Goal: Task Accomplishment & Management: Complete application form

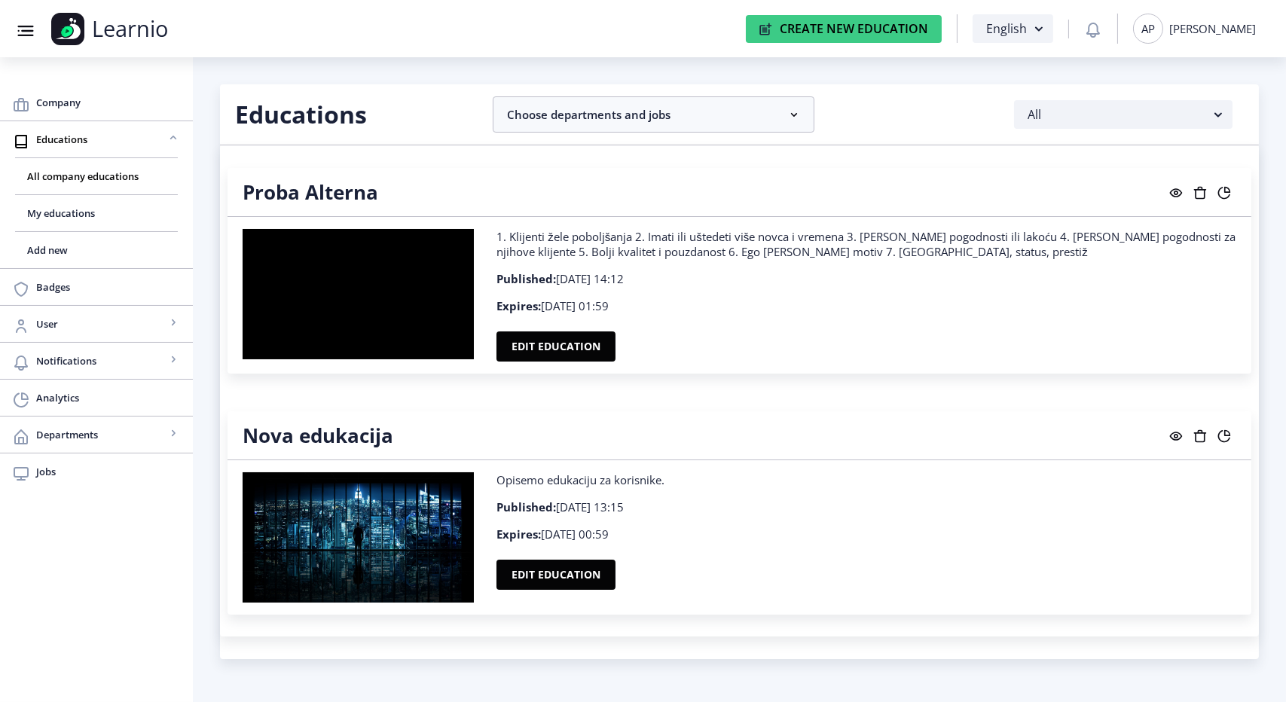
click at [32, 30] on rect at bounding box center [27, 31] width 12 height 2
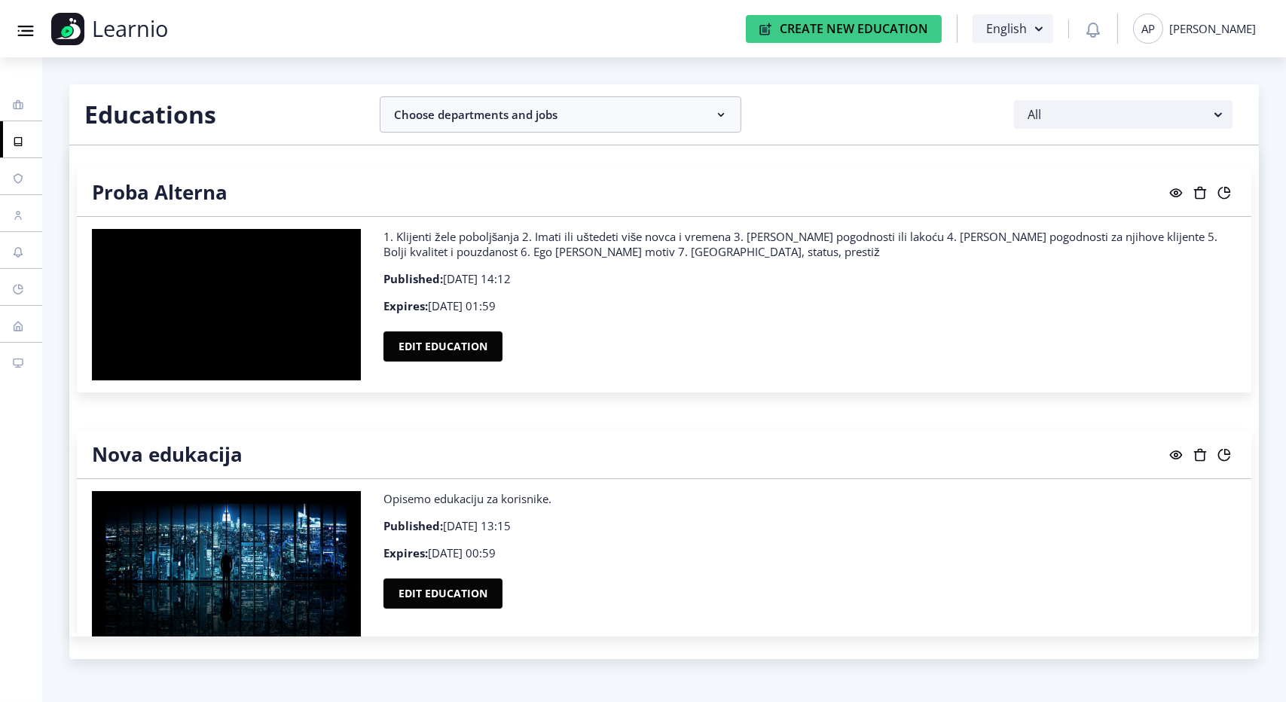
click at [32, 30] on rect at bounding box center [27, 31] width 12 height 2
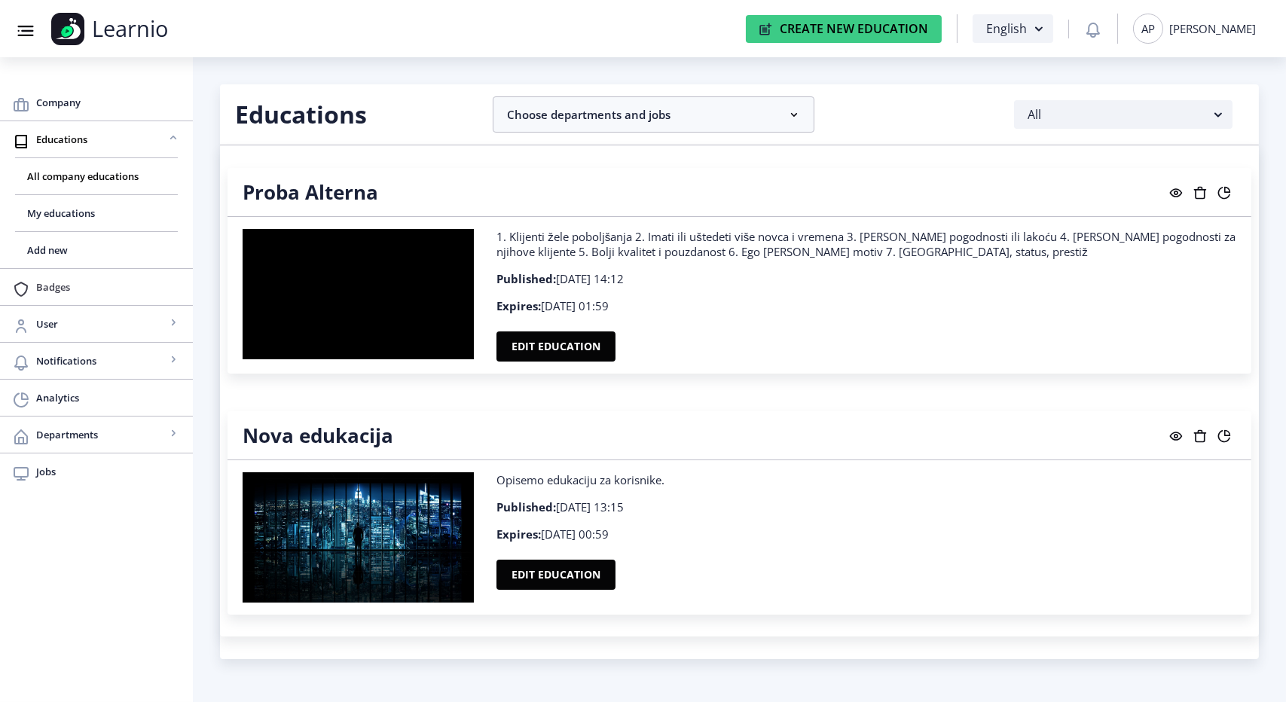
click at [65, 278] on span "Badges" at bounding box center [108, 287] width 145 height 18
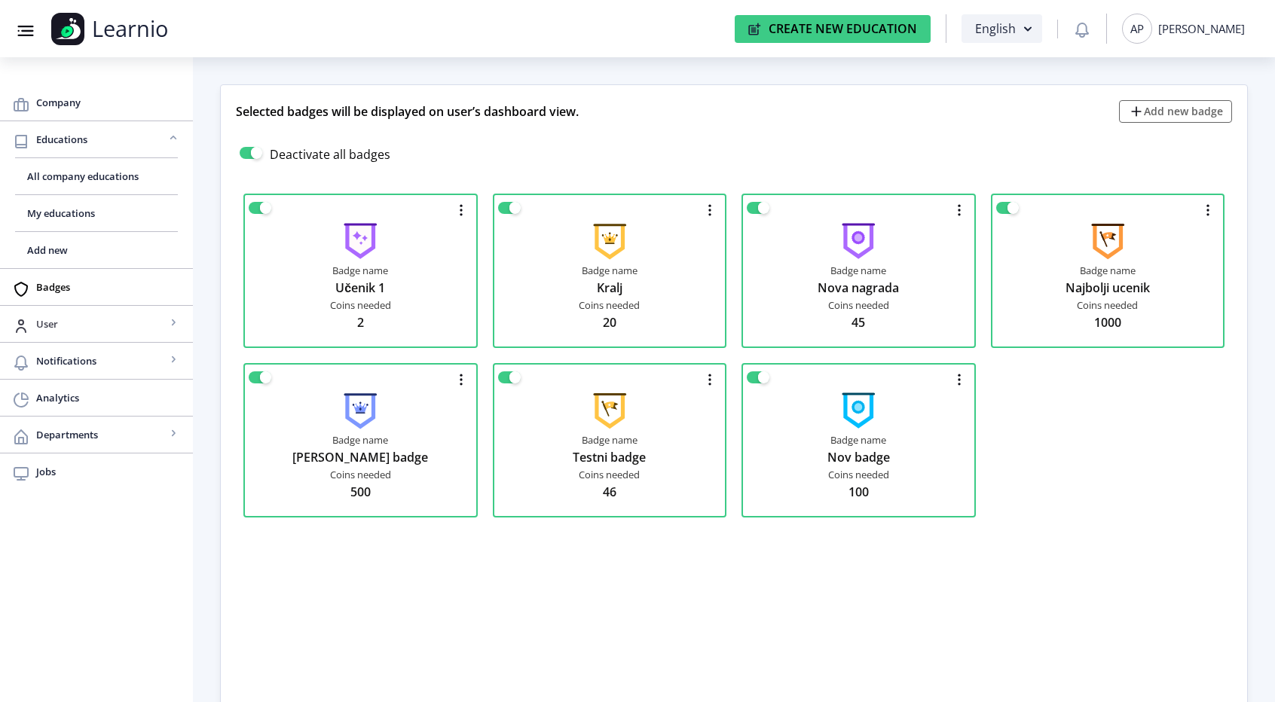
click at [118, 323] on span "User" at bounding box center [101, 324] width 130 height 18
click at [51, 353] on span "View all" at bounding box center [96, 361] width 139 height 18
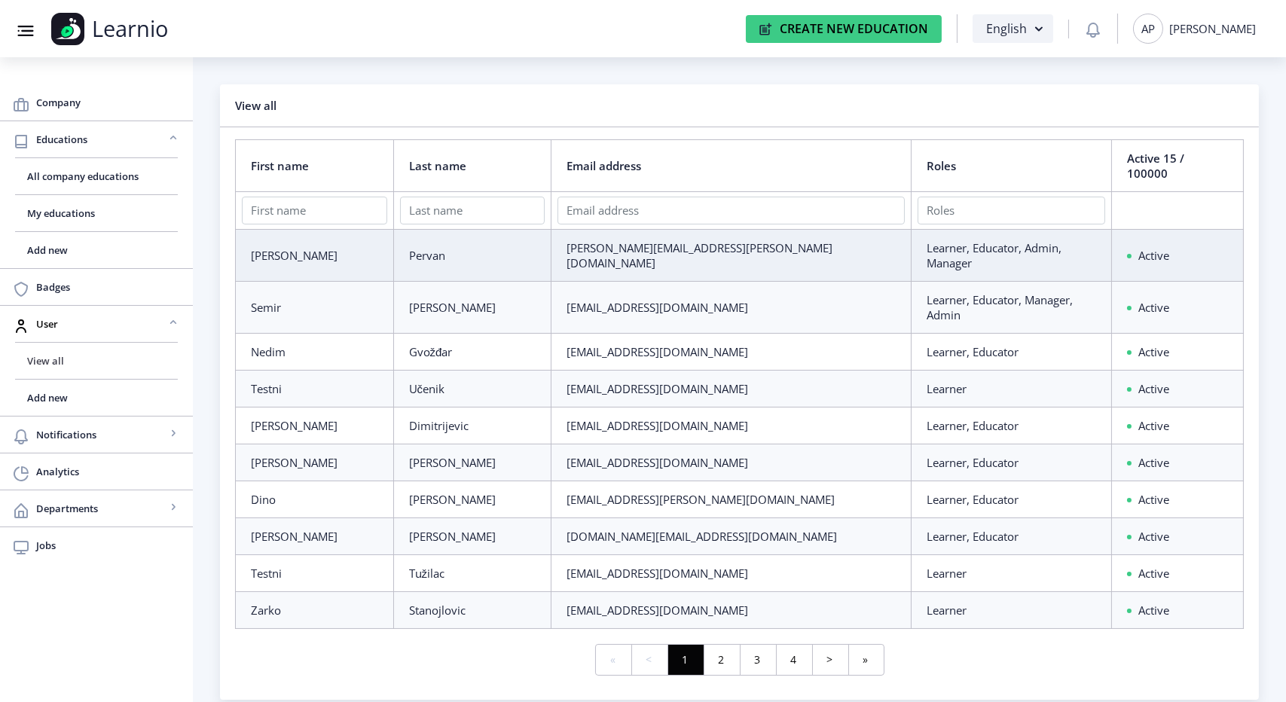
click at [69, 354] on span "View all" at bounding box center [96, 361] width 139 height 18
click at [99, 426] on span "Notifications" at bounding box center [101, 435] width 130 height 18
click at [90, 474] on span "Send notification" at bounding box center [96, 472] width 139 height 18
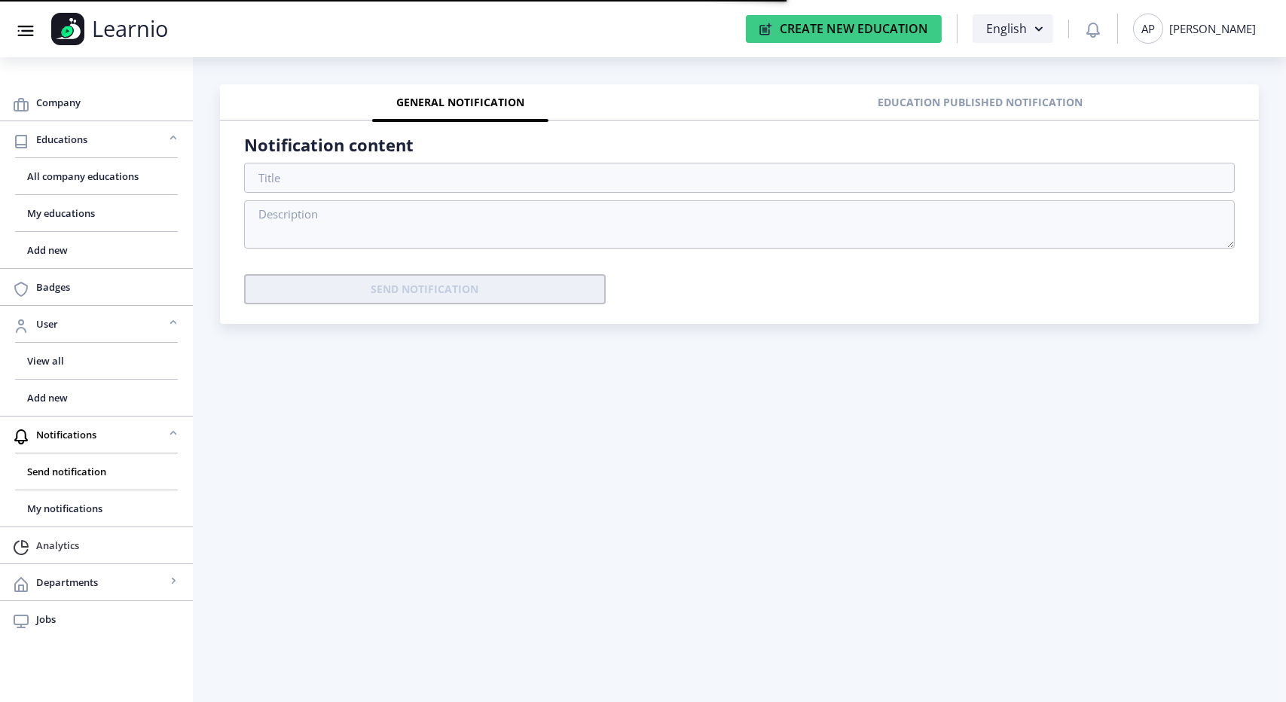
click at [94, 558] on link "Analytics" at bounding box center [96, 545] width 193 height 36
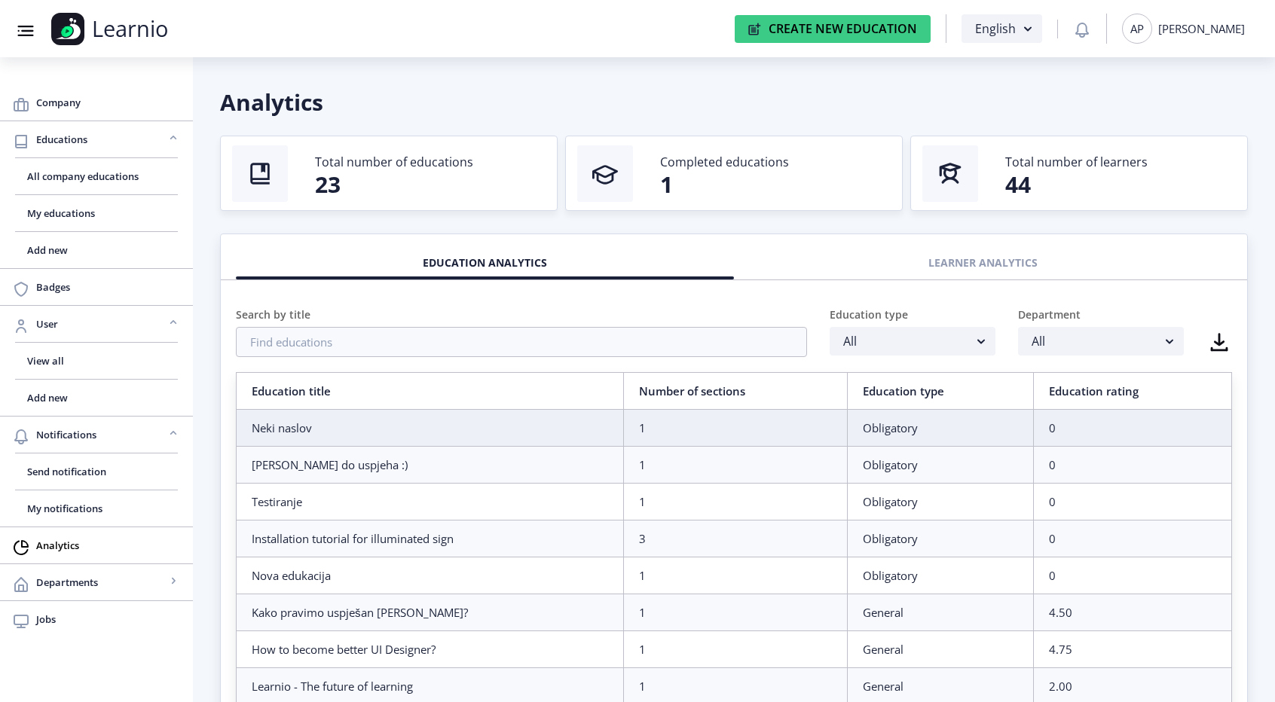
click at [417, 29] on ngx-header "Group 43@3x Created with Sketch. Learnio Create New Education English AP Adela …" at bounding box center [637, 29] width 1245 height 32
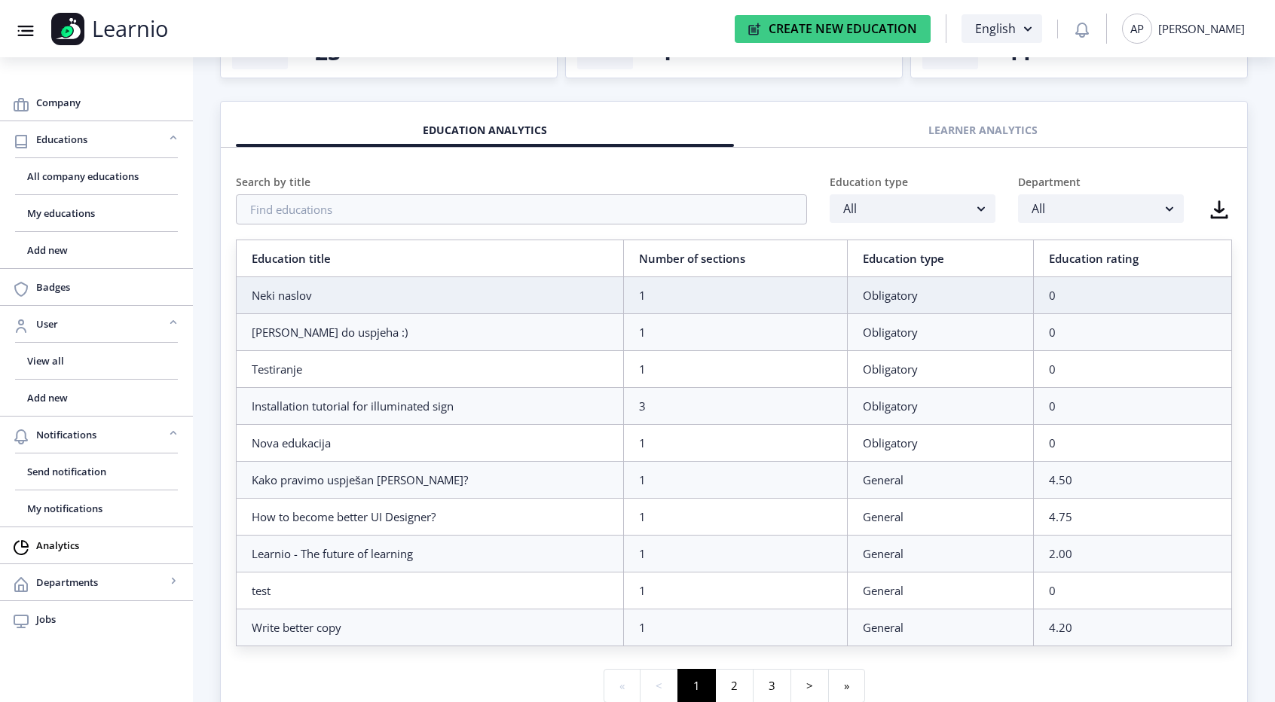
scroll to position [179, 0]
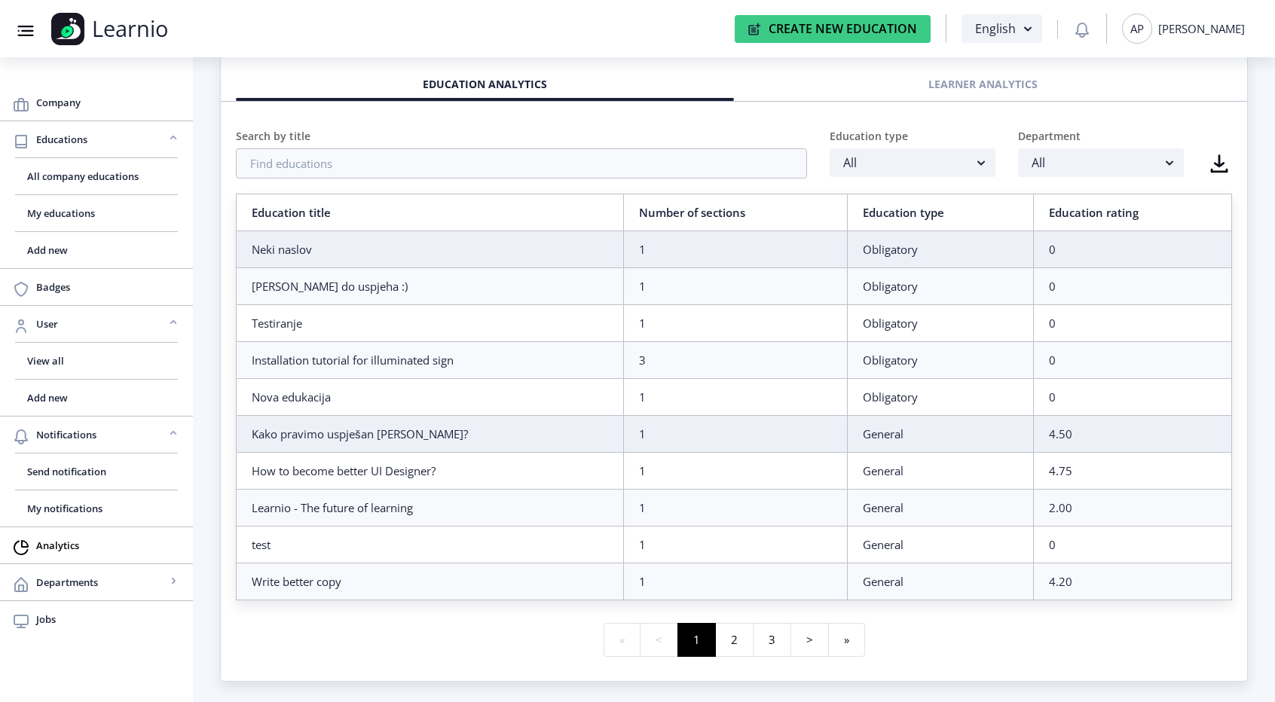
click at [375, 439] on div "Kako pravimo uspješan tim?" at bounding box center [430, 433] width 356 height 15
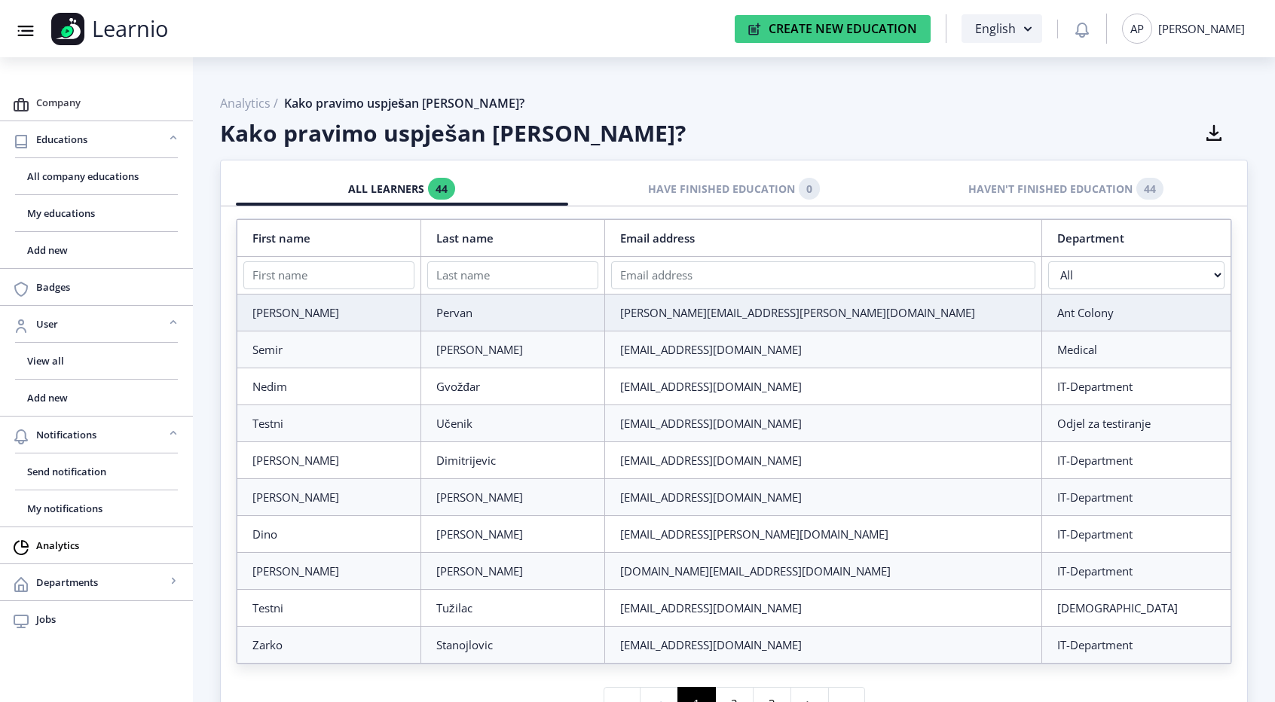
click at [60, 105] on span "Company" at bounding box center [108, 102] width 145 height 18
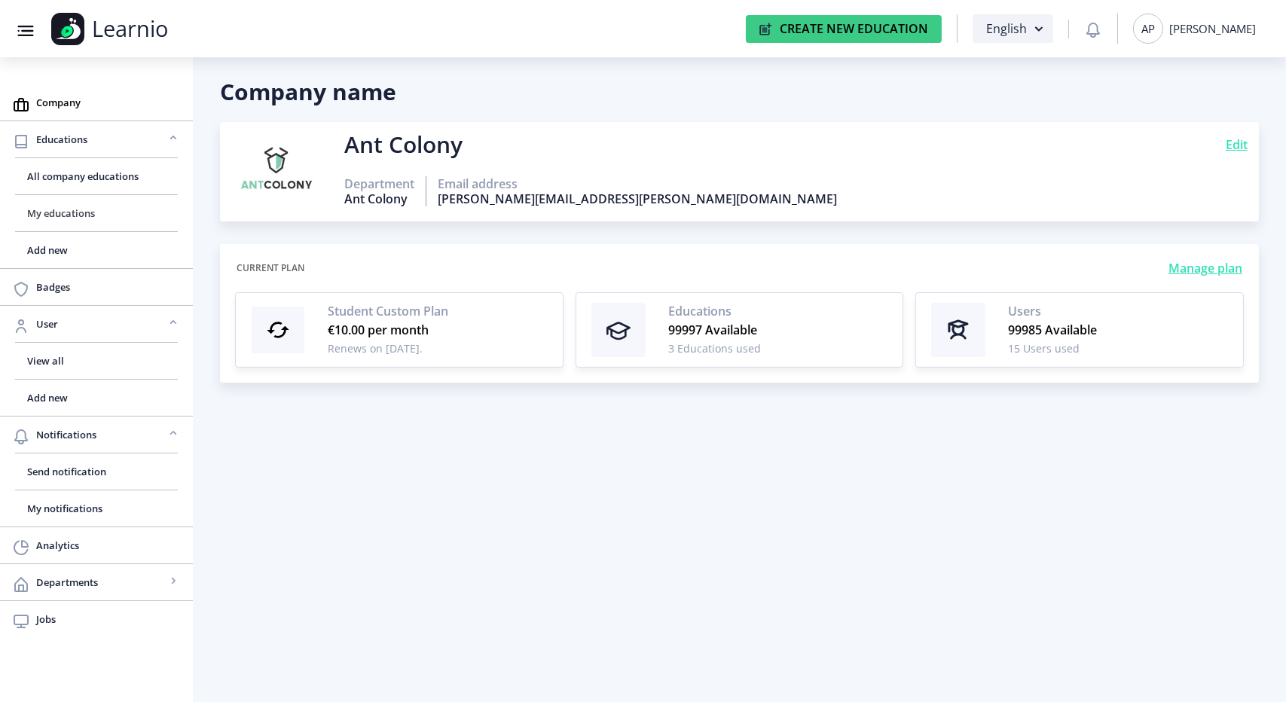
click at [69, 201] on link "My educations" at bounding box center [96, 213] width 163 height 36
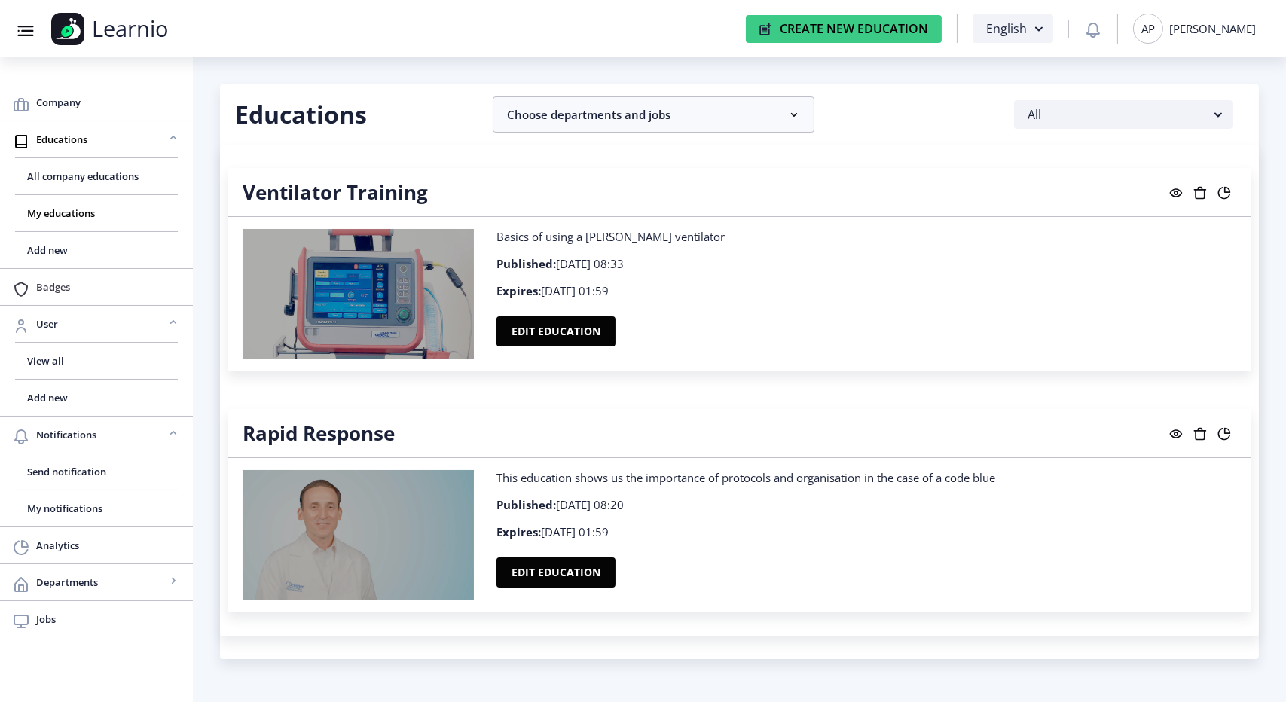
click at [71, 275] on link "Badges" at bounding box center [96, 287] width 193 height 36
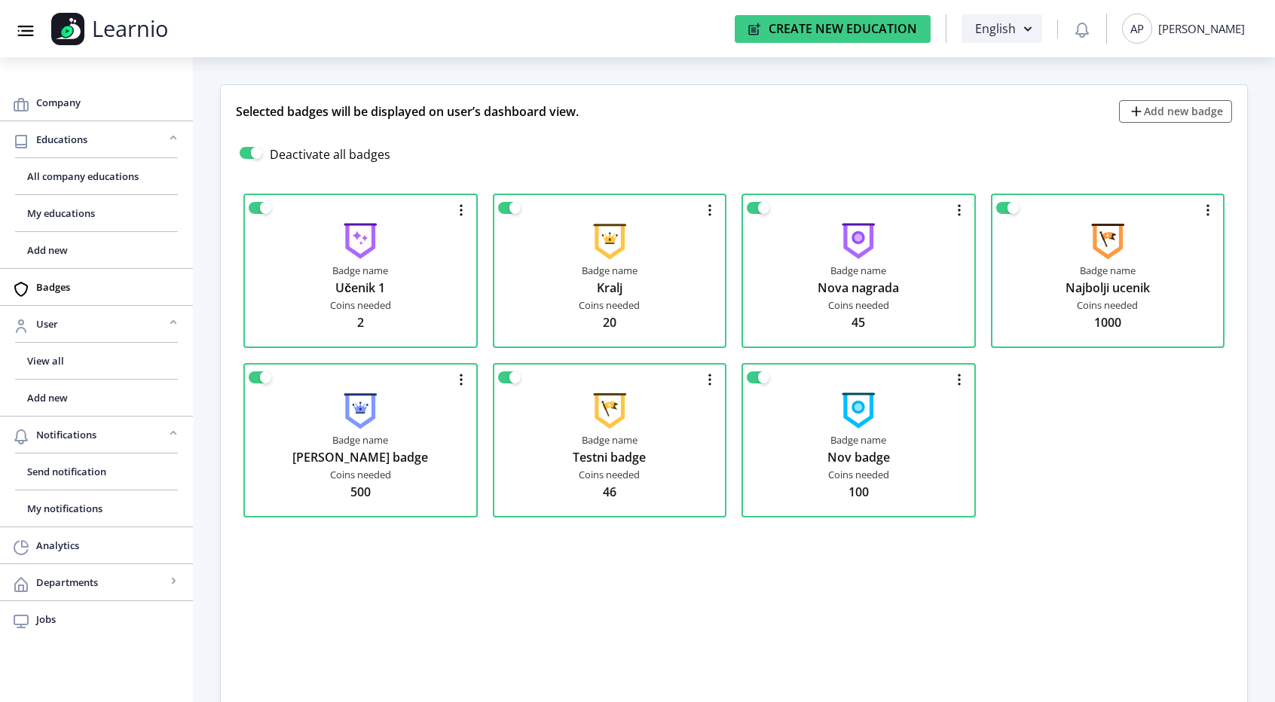
click at [246, 153] on div at bounding box center [251, 153] width 23 height 12
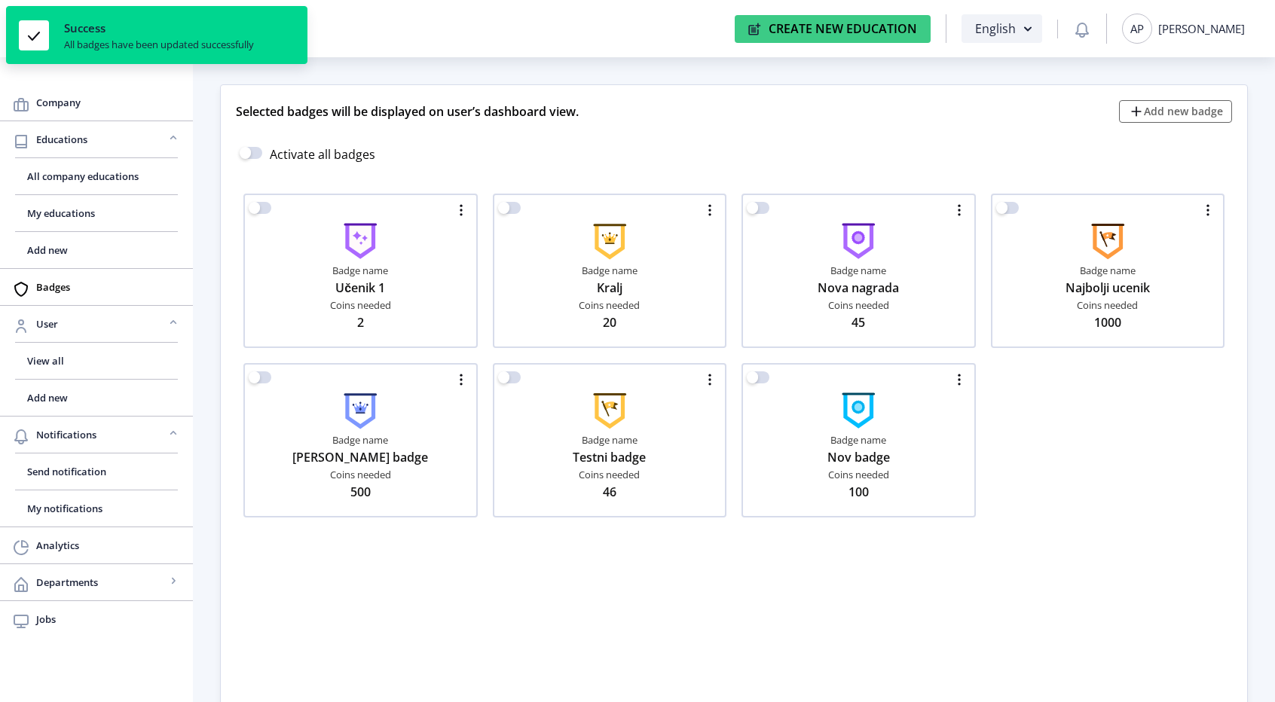
click at [246, 154] on div at bounding box center [245, 153] width 11 height 12
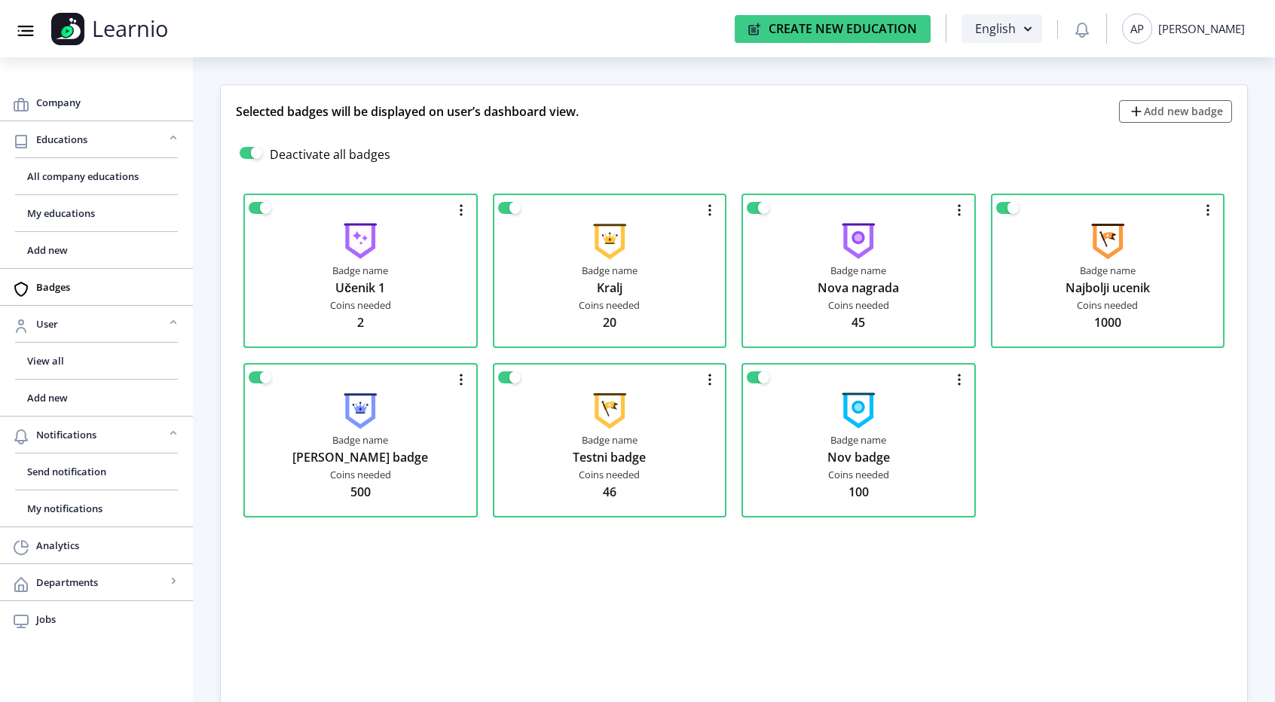
click at [1005, 206] on div at bounding box center [1007, 208] width 23 height 12
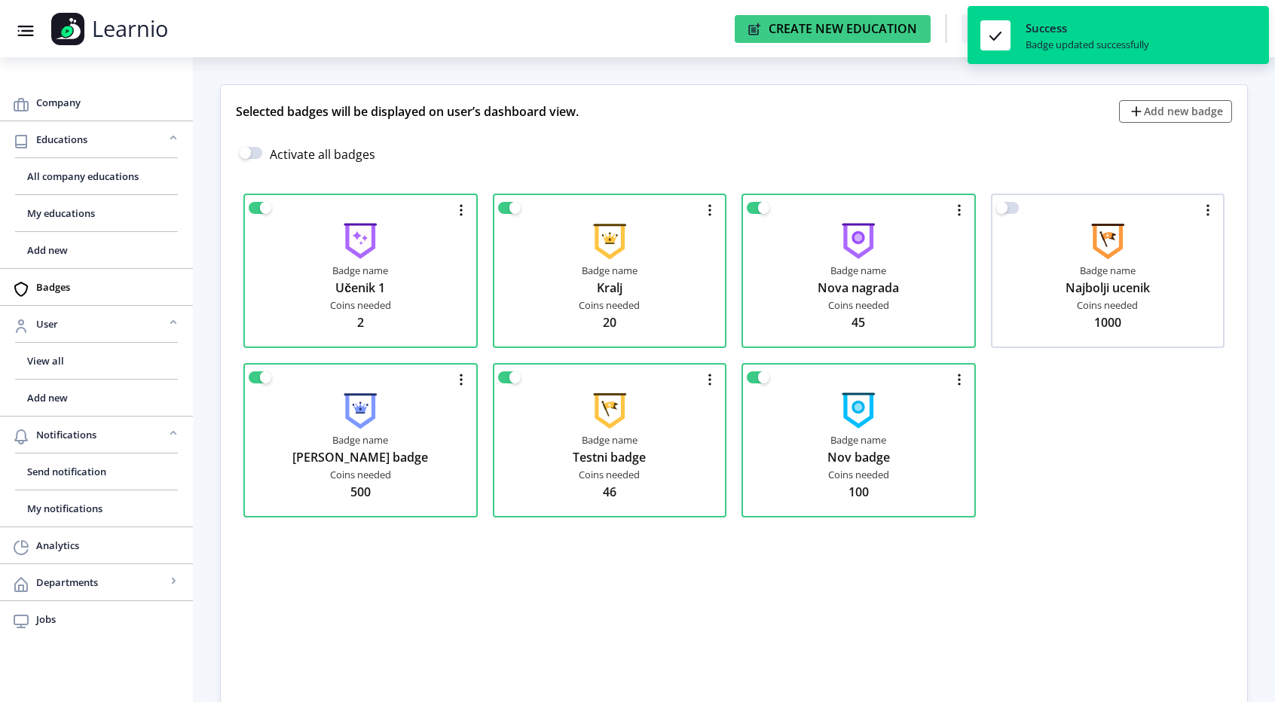
click at [1005, 206] on div at bounding box center [1001, 208] width 11 height 12
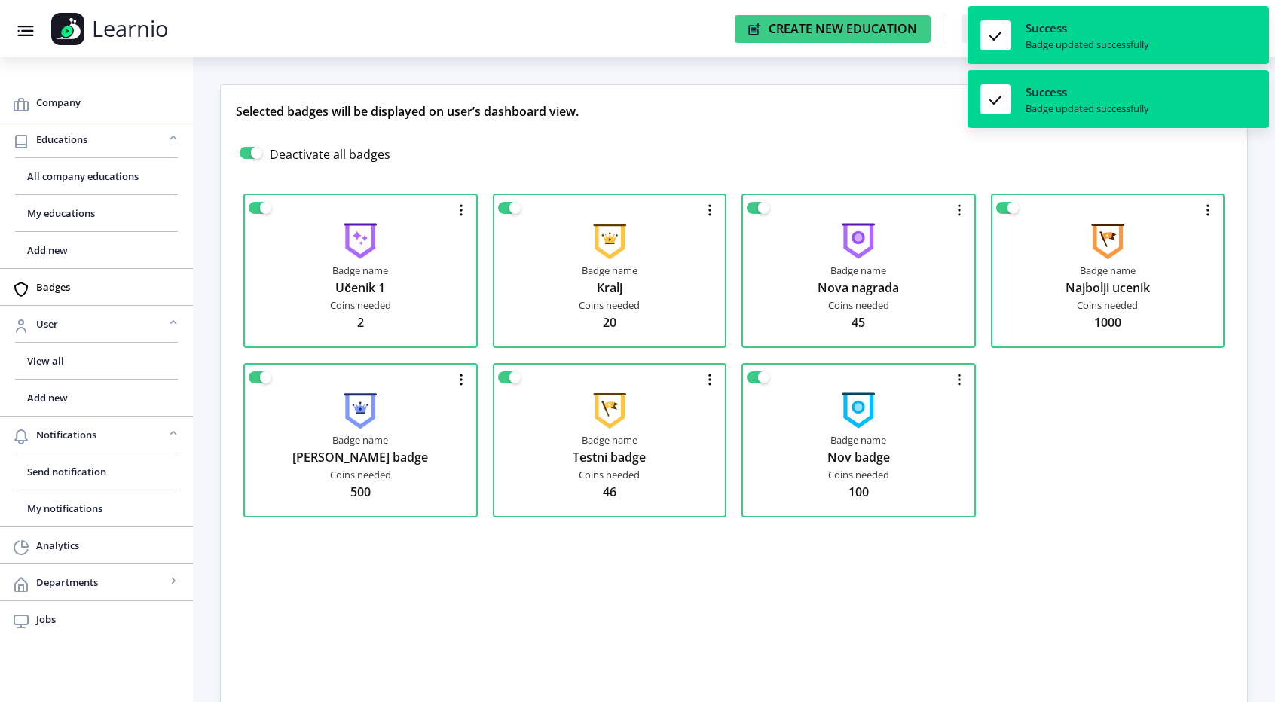
click at [901, 148] on div "Deactivate all badges" at bounding box center [743, 154] width 1007 height 33
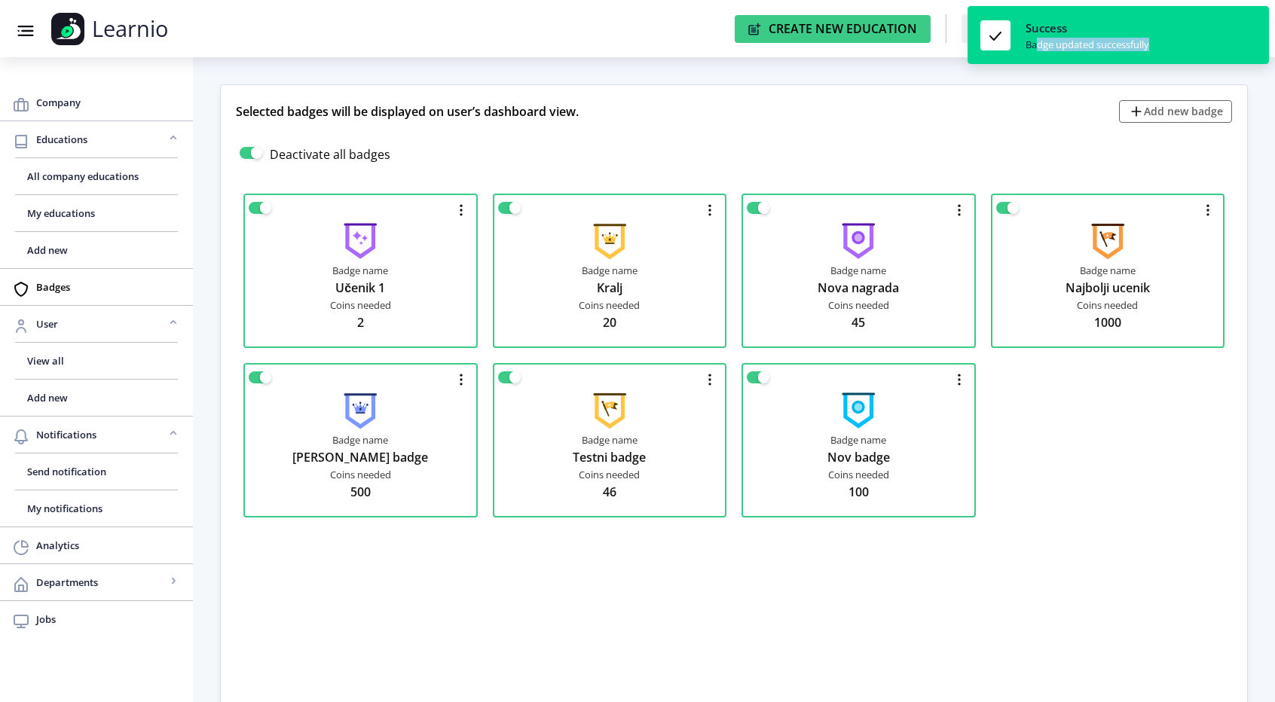
drag, startPoint x: 1084, startPoint y: 55, endPoint x: 1200, endPoint y: 79, distance: 119.3
click at [1200, 79] on nb-layout "Group 43@3x Created with Sketch. Learnio Create New Education English AP Adela …" at bounding box center [637, 369] width 1275 height 739
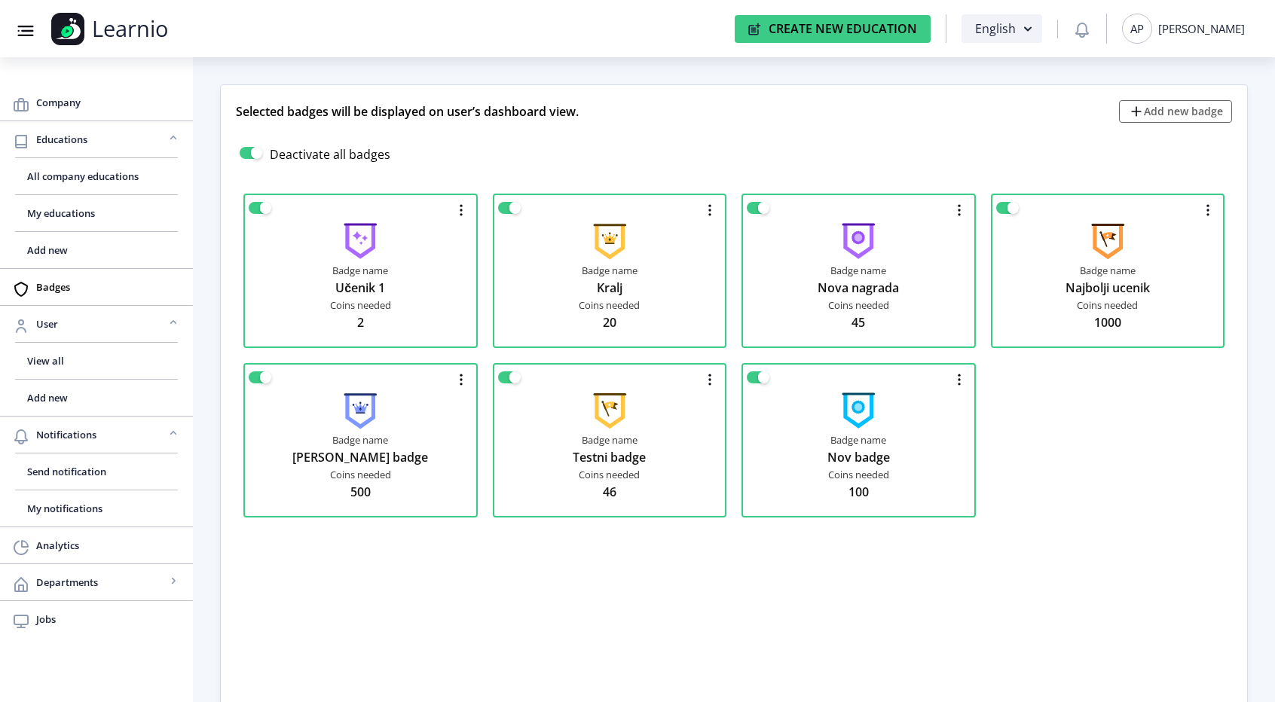
click at [906, 164] on div "Deactivate all badges" at bounding box center [743, 154] width 1007 height 33
click at [1157, 113] on button "Add new badge" at bounding box center [1175, 111] width 113 height 23
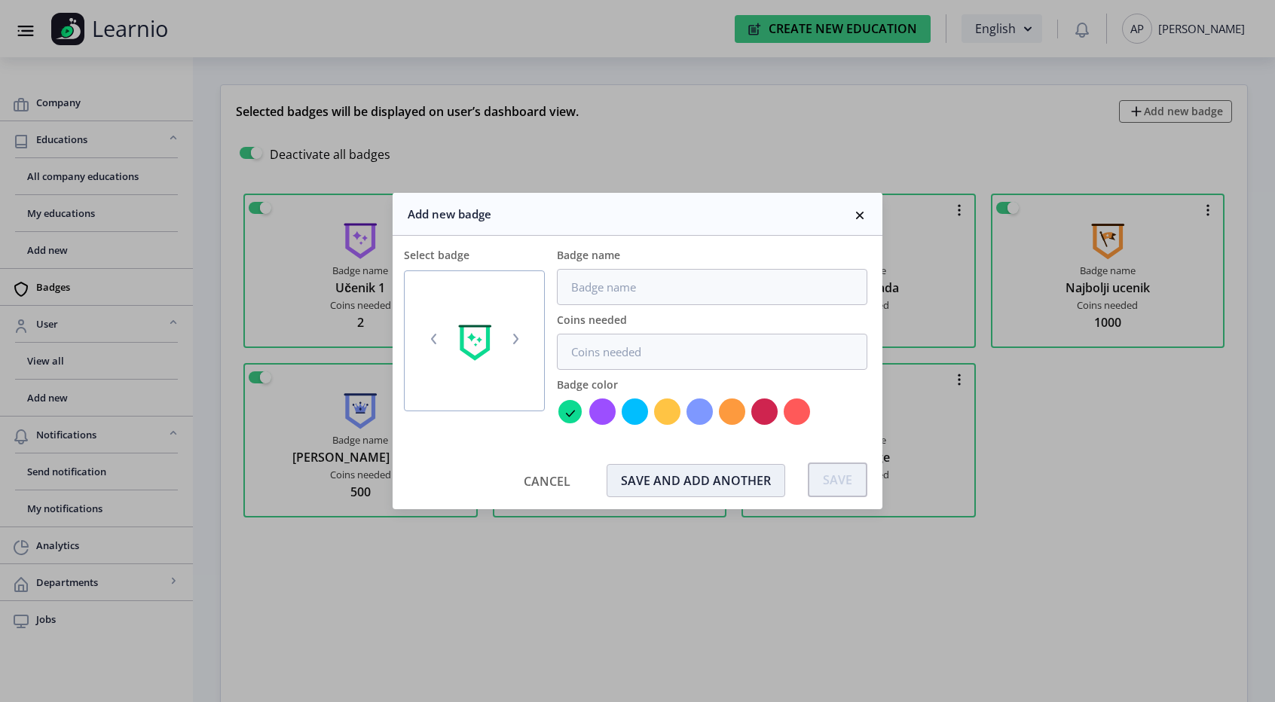
click at [851, 212] on nb-card-header "Add new badge" at bounding box center [638, 214] width 490 height 43
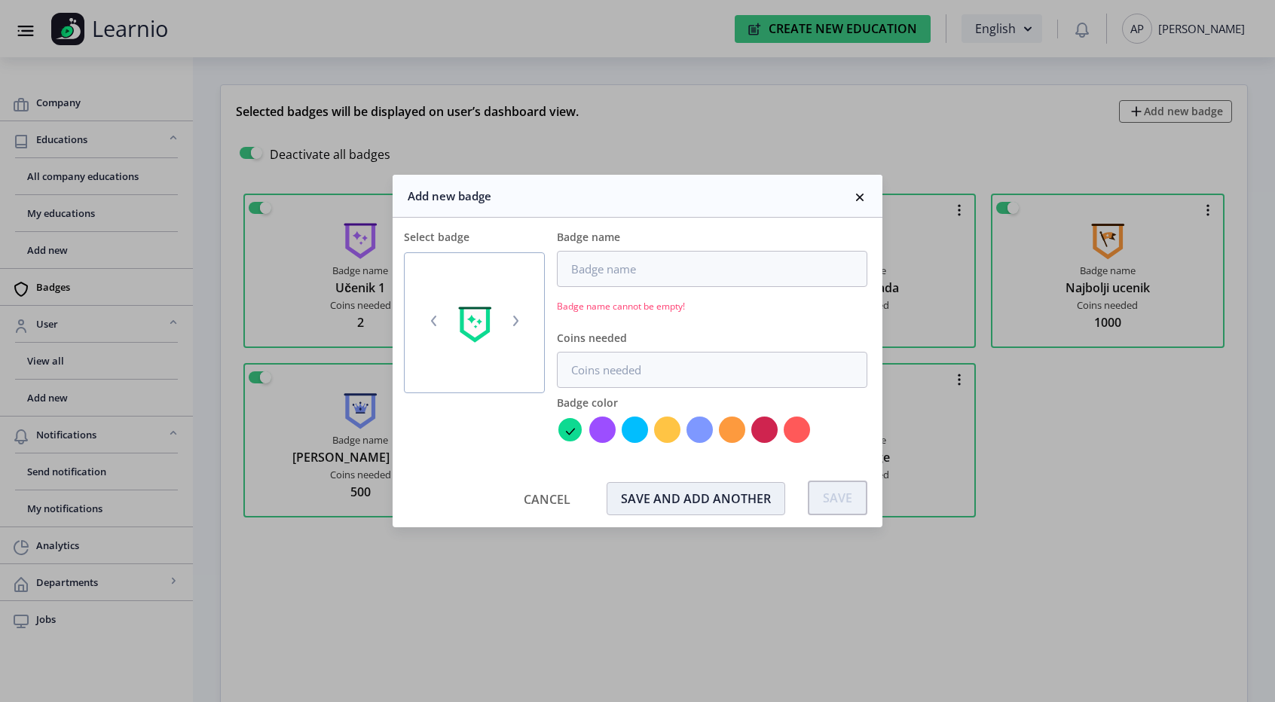
click at [859, 200] on rect at bounding box center [859, 197] width 15 height 15
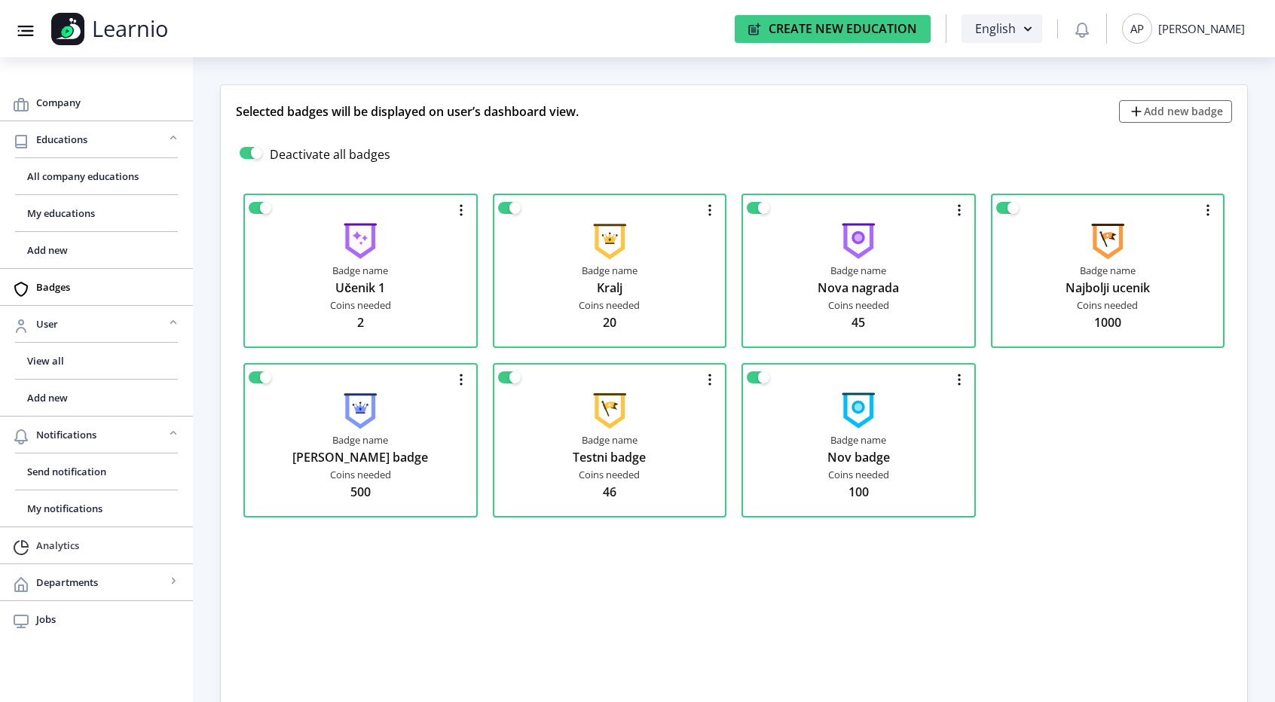
click at [85, 549] on span "Analytics" at bounding box center [108, 546] width 145 height 18
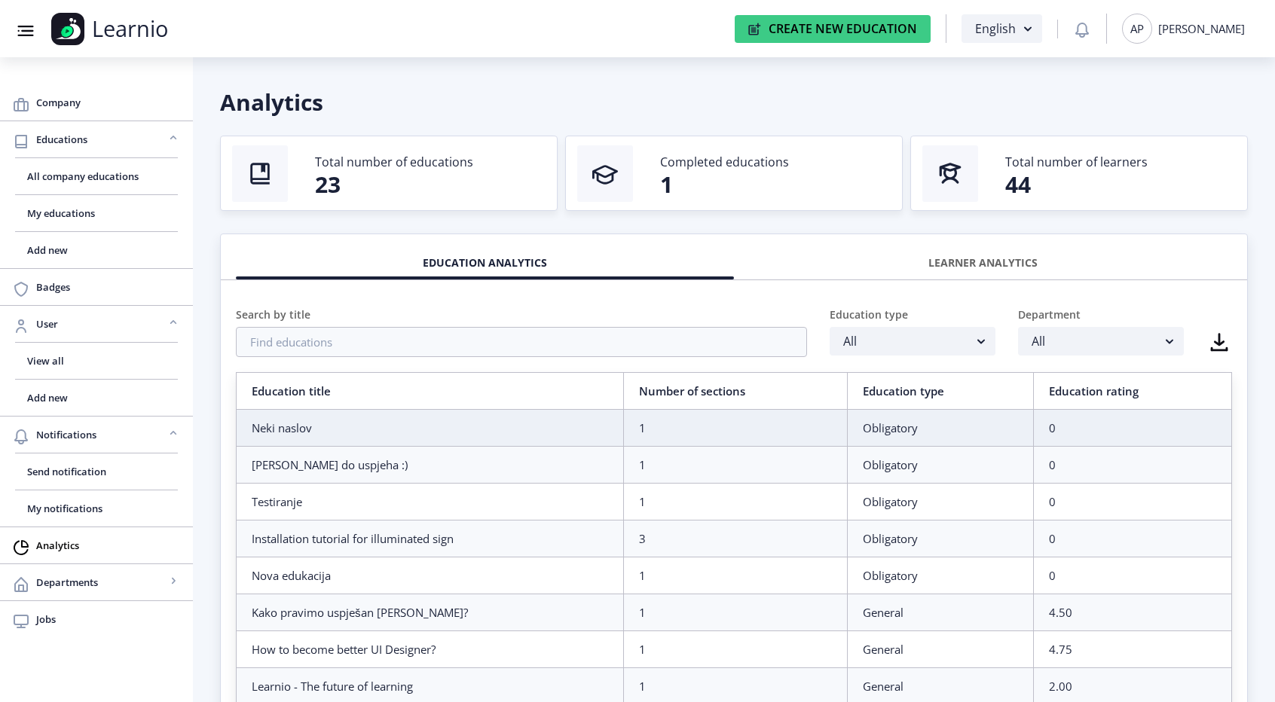
click at [823, 264] on div "LEARNER ANALYTICS" at bounding box center [982, 262] width 475 height 33
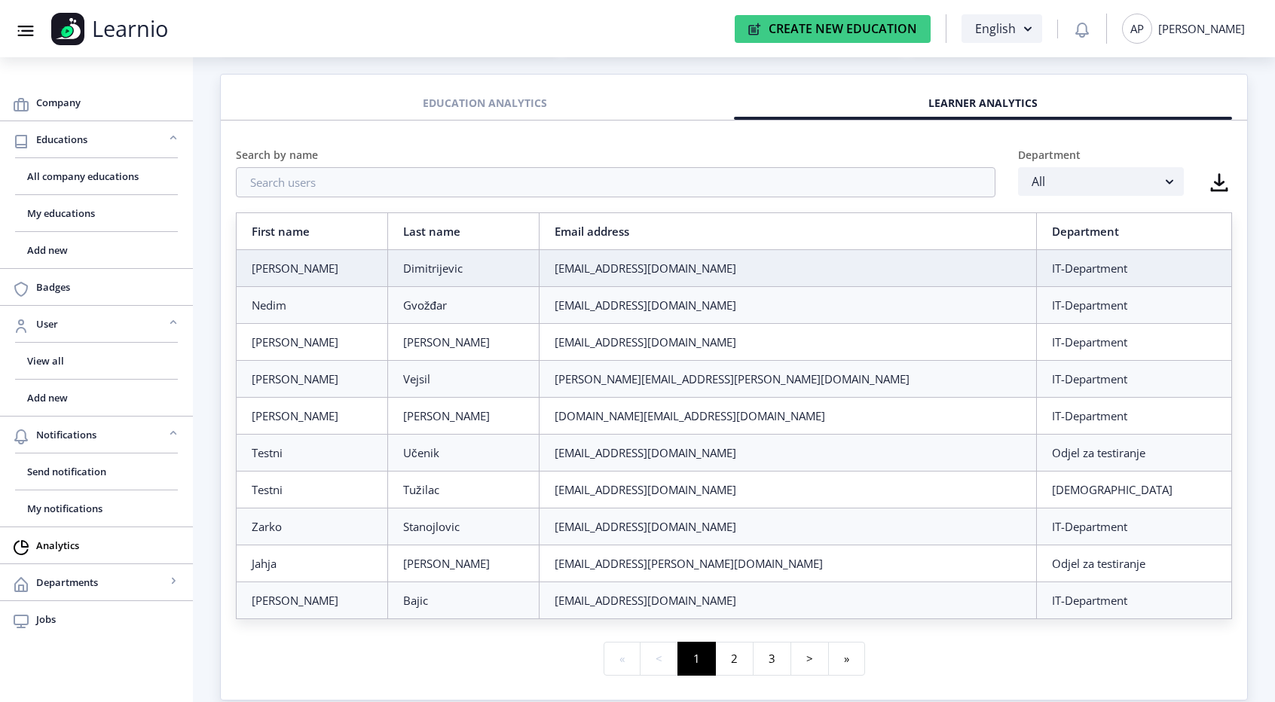
scroll to position [179, 0]
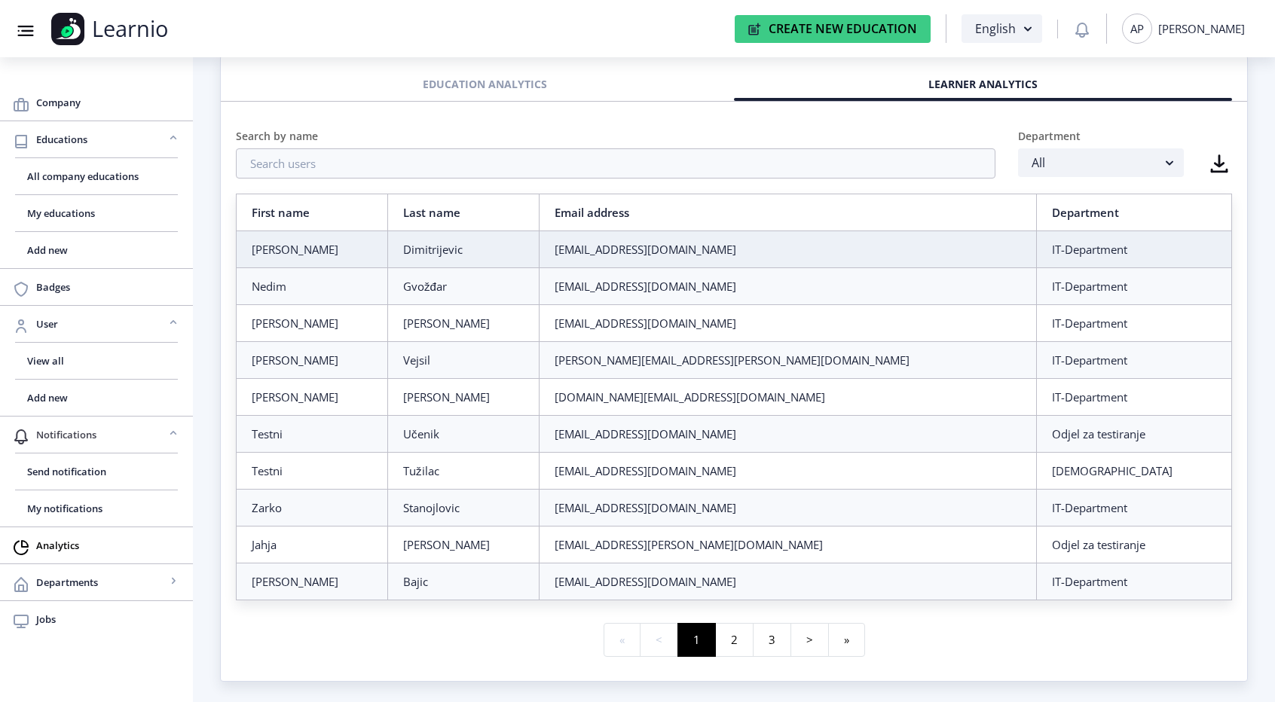
click at [116, 440] on span "Notifications" at bounding box center [101, 435] width 130 height 18
click at [154, 507] on span "Departments" at bounding box center [101, 509] width 130 height 18
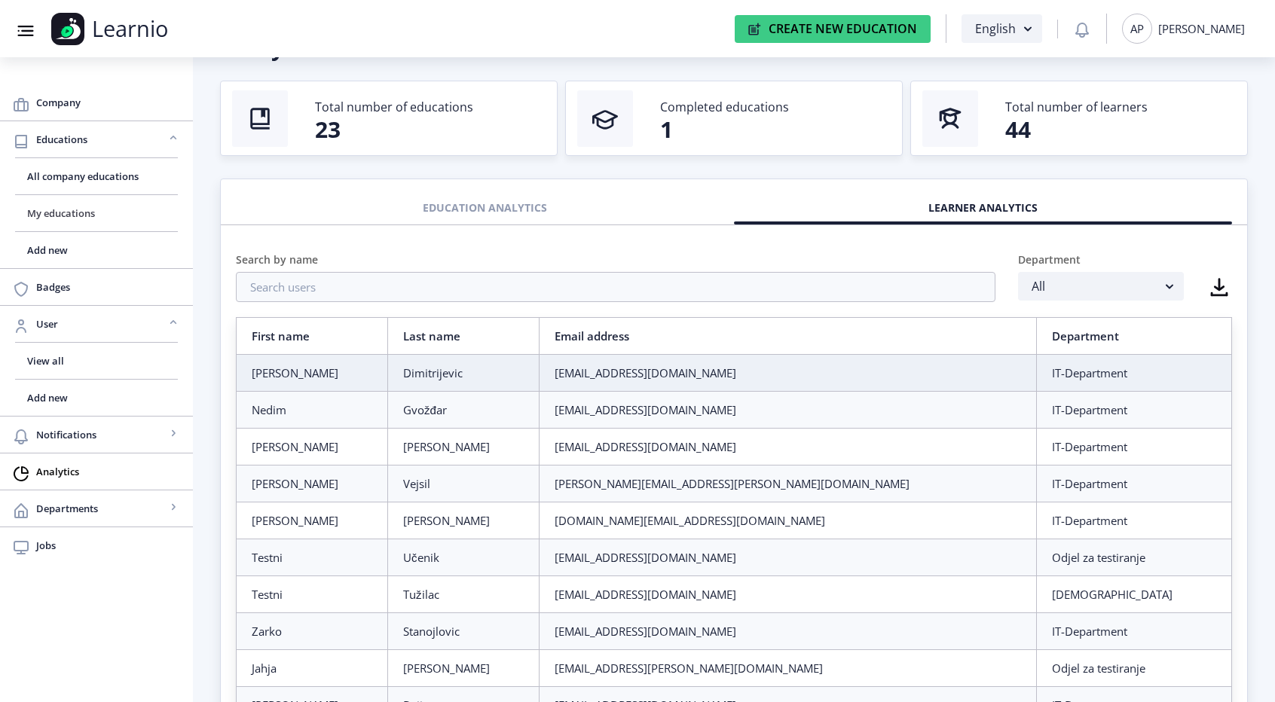
scroll to position [0, 0]
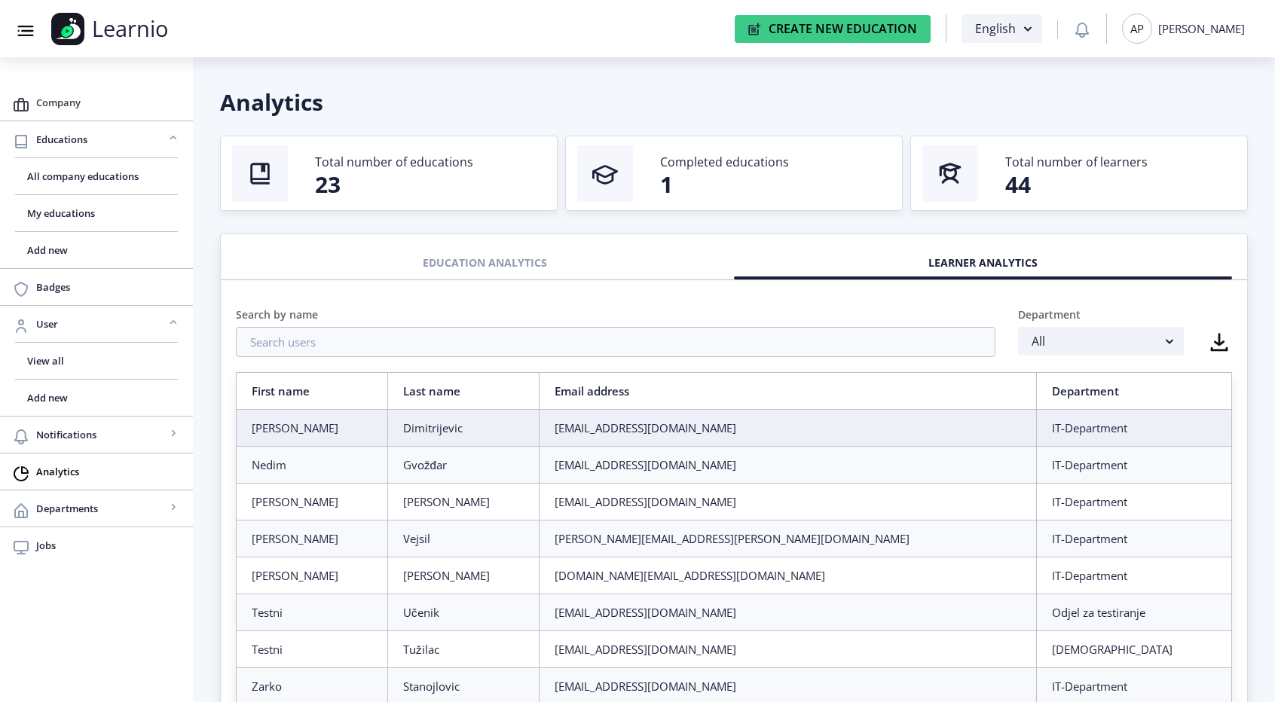
click at [109, 104] on span "Company" at bounding box center [108, 102] width 145 height 18
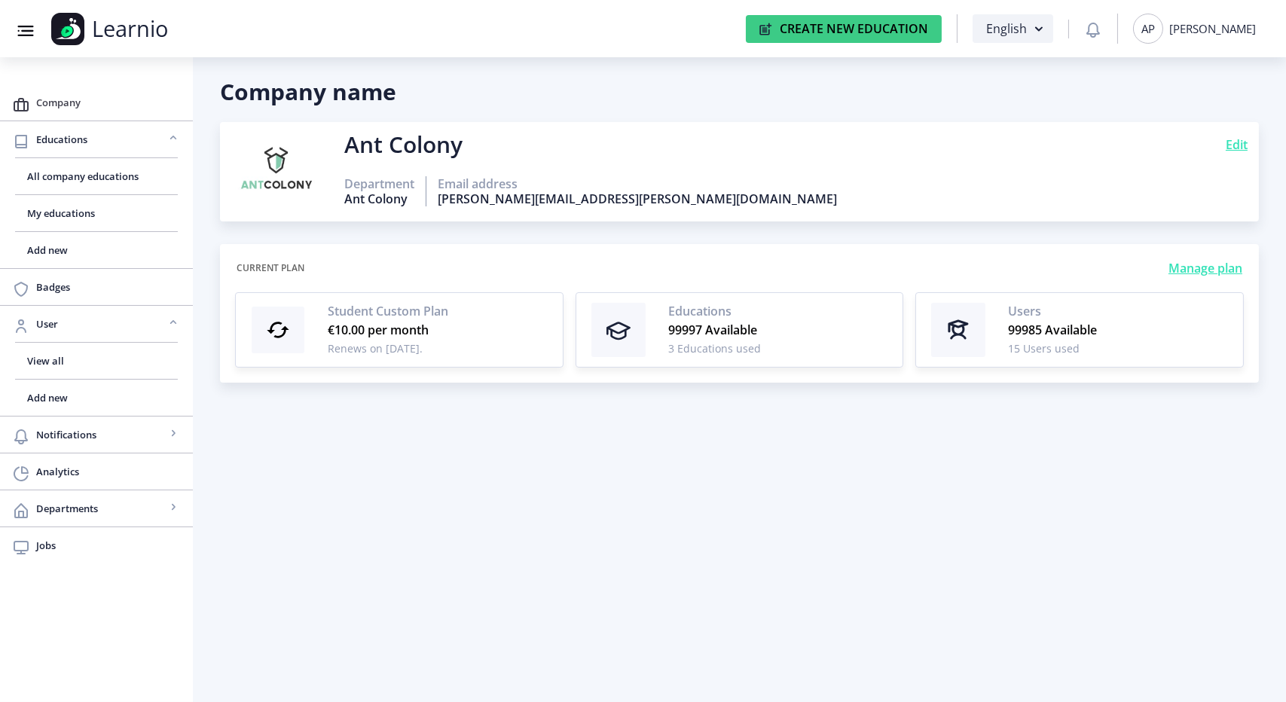
click at [81, 104] on span "Company" at bounding box center [108, 102] width 145 height 18
click at [79, 178] on span "All company educations" at bounding box center [96, 176] width 139 height 18
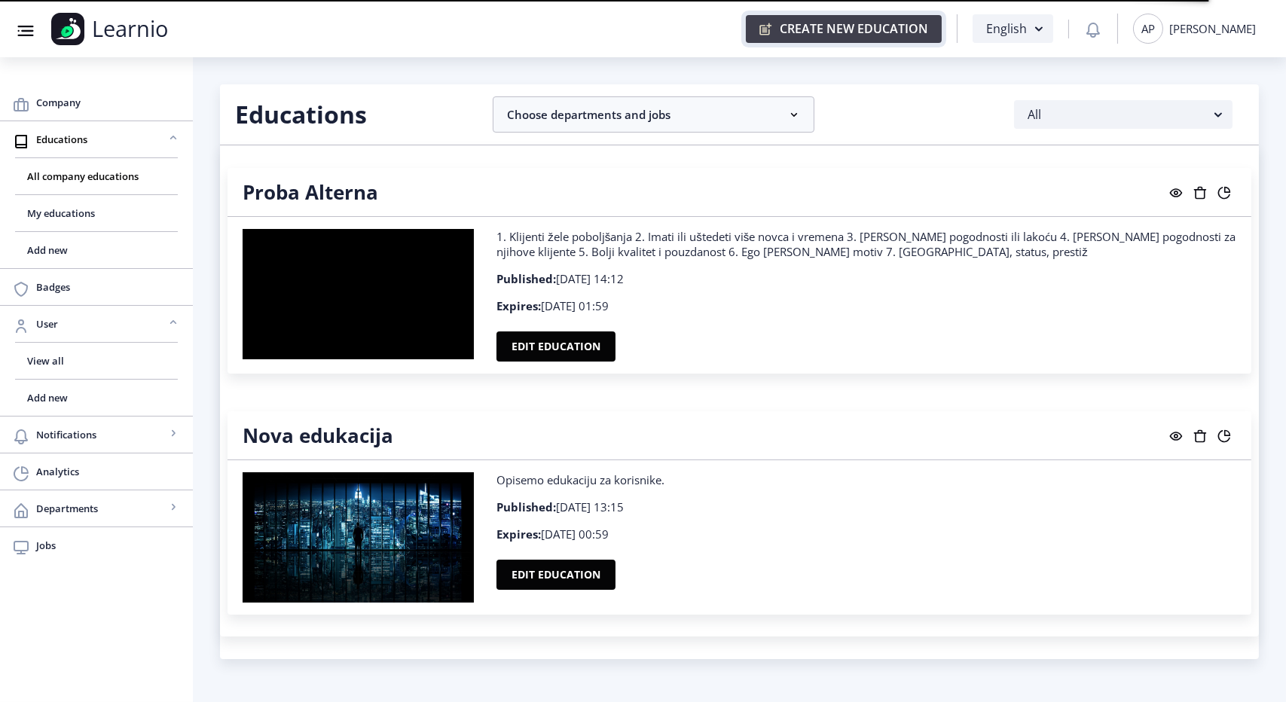
click at [887, 20] on button "Create New Education" at bounding box center [844, 29] width 196 height 28
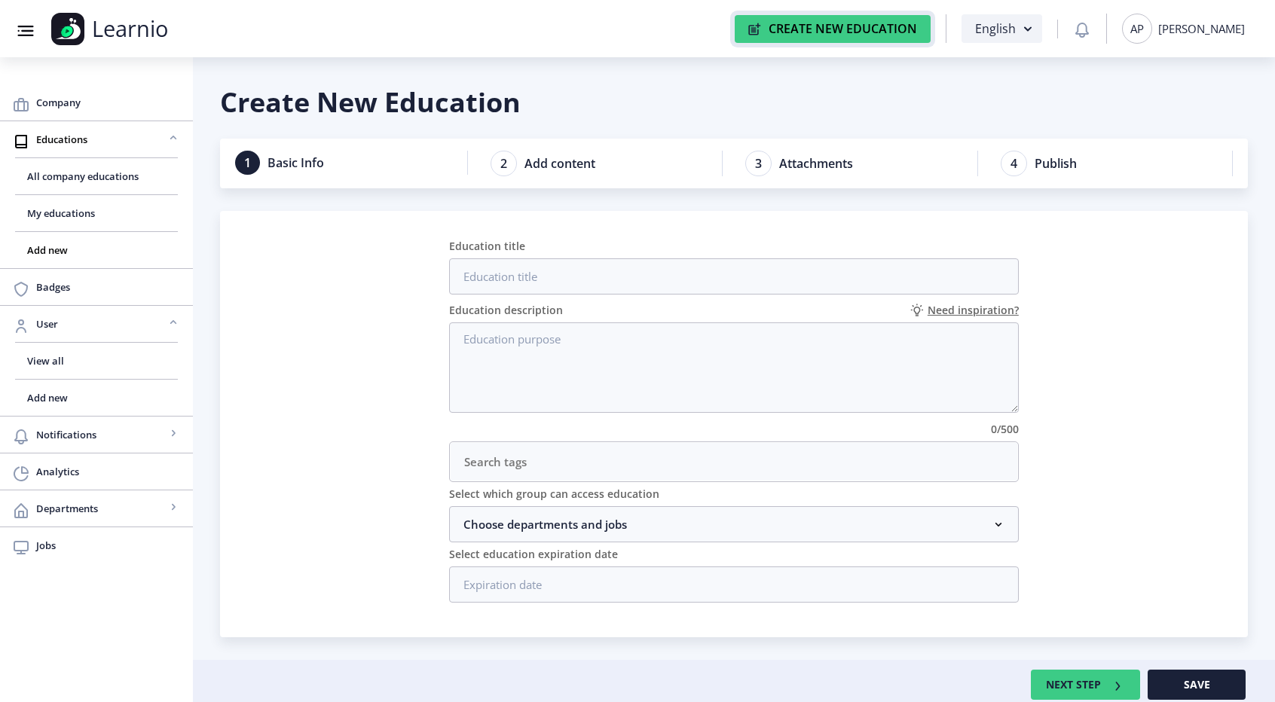
scroll to position [5, 0]
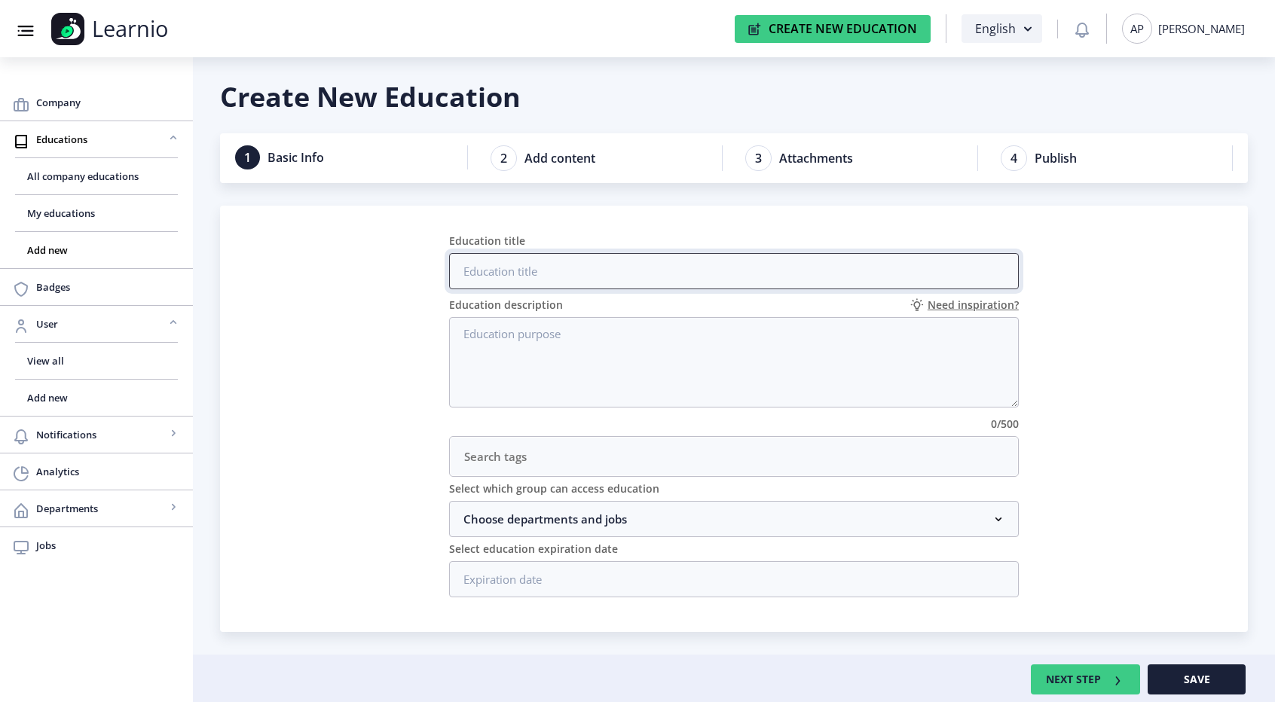
click at [485, 272] on input "Education title" at bounding box center [734, 271] width 570 height 36
type input "Test education [PERSON_NAME]"
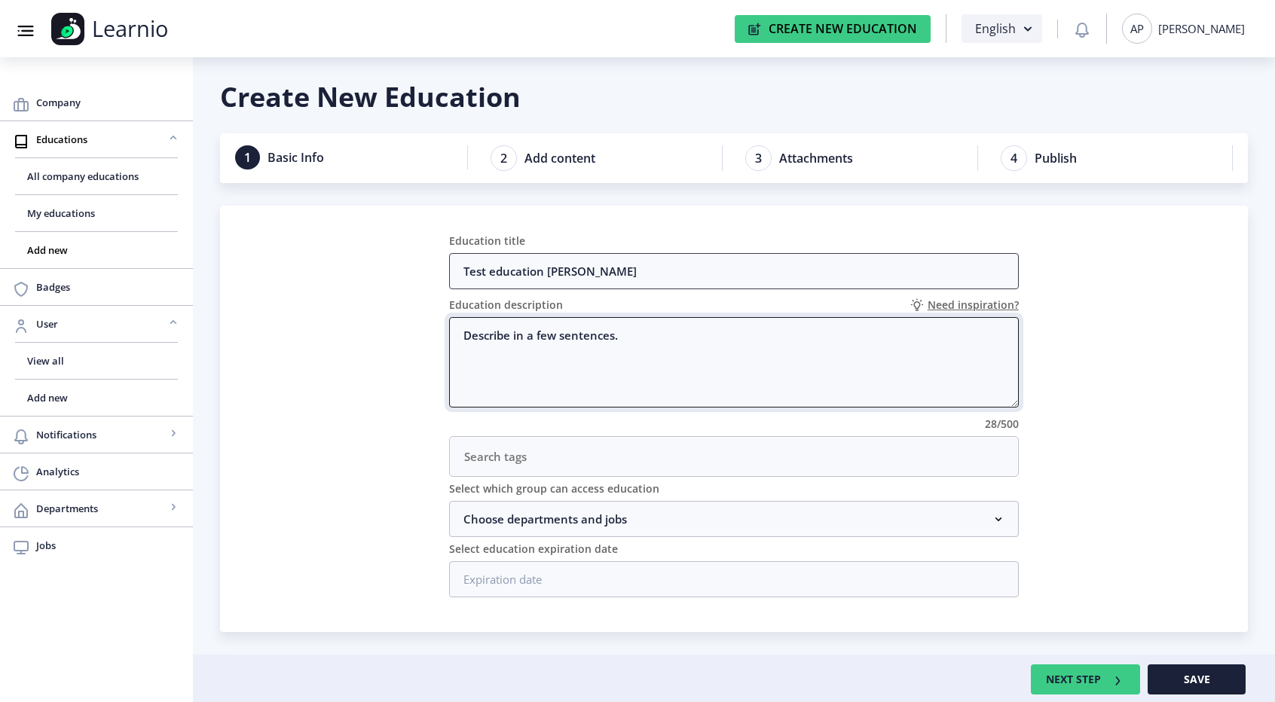
type textarea "Describe in a few sentences."
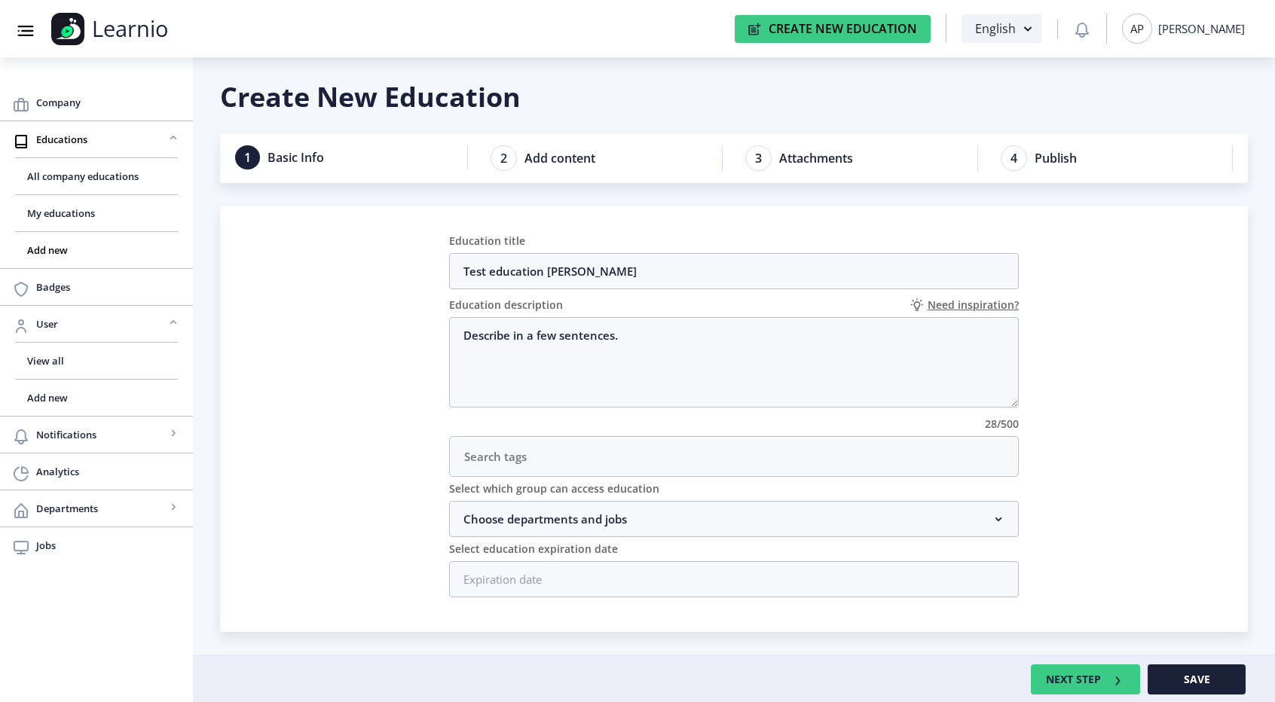
click at [387, 438] on nb-card "Education title Test education Rachel Education description Need inspiration? D…" at bounding box center [734, 419] width 1028 height 426
click at [579, 512] on nb-accordion-item-header "Choose departments and jobs" at bounding box center [734, 519] width 570 height 36
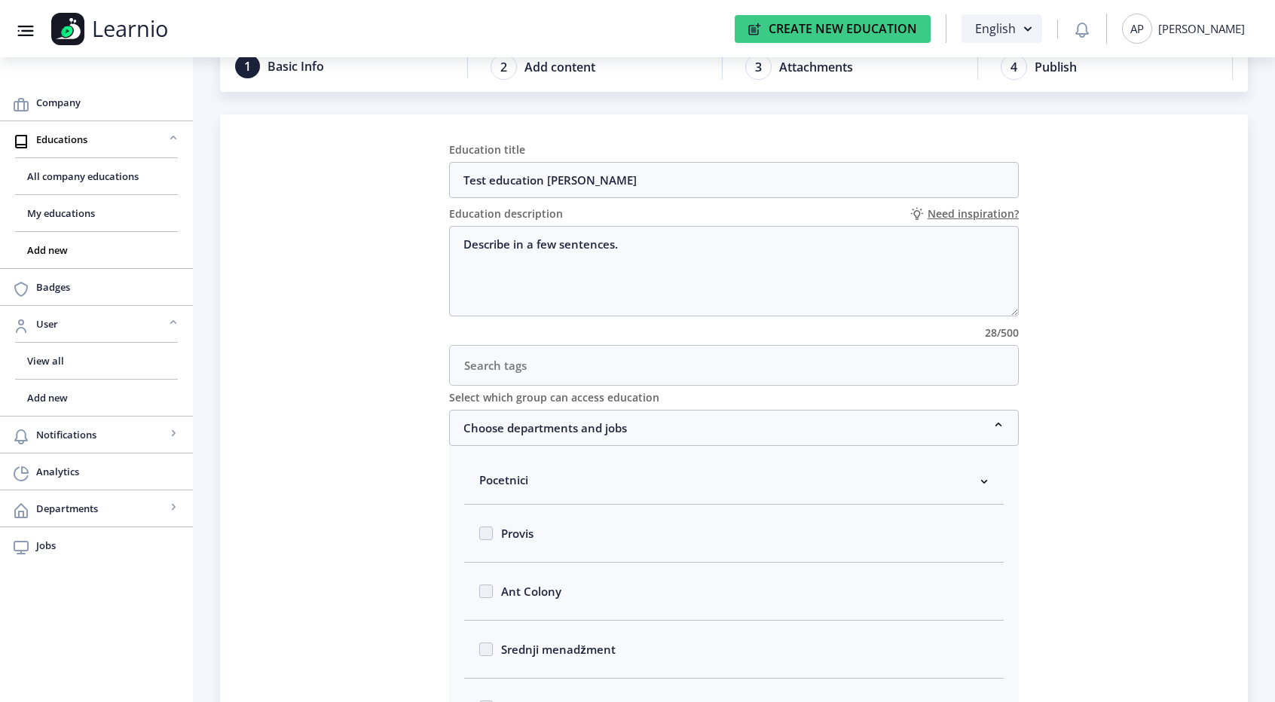
scroll to position [0, 0]
click at [595, 410] on nb-accordion-item-header "Choose departments and jobs" at bounding box center [734, 428] width 570 height 36
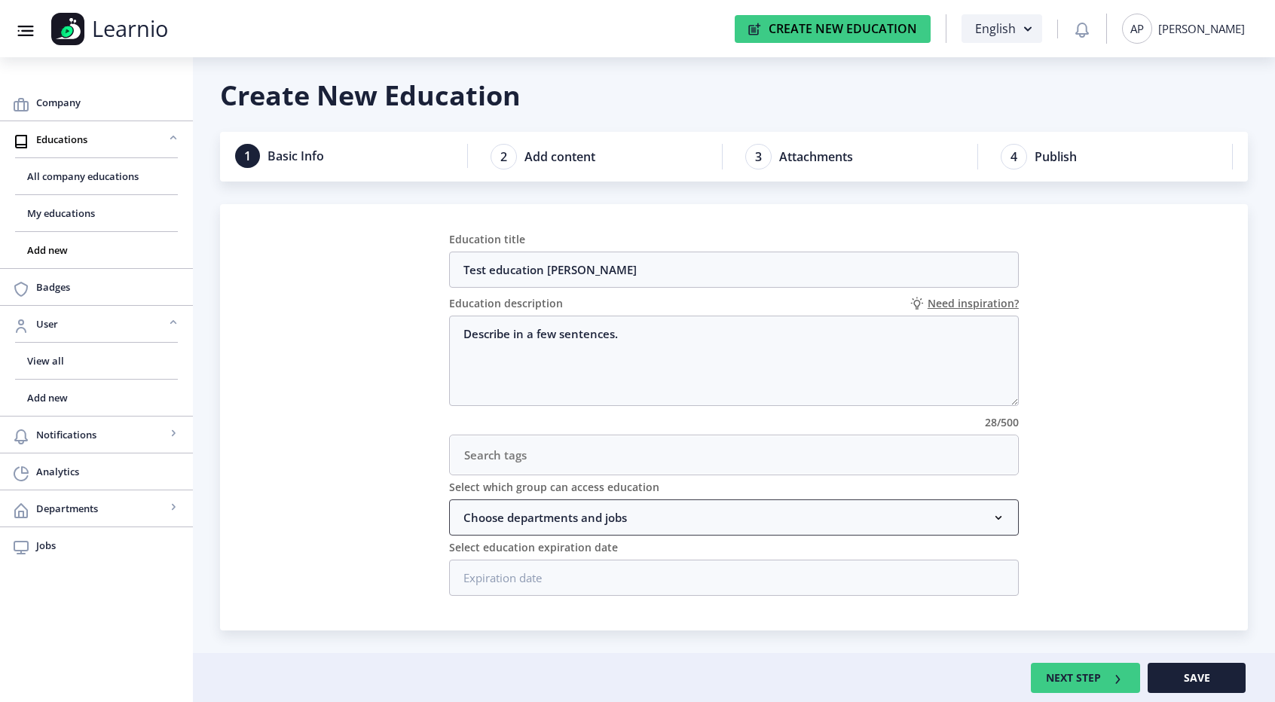
scroll to position [5, 0]
click at [809, 516] on nb-accordion-item-header "Choose departments and jobs" at bounding box center [734, 519] width 570 height 36
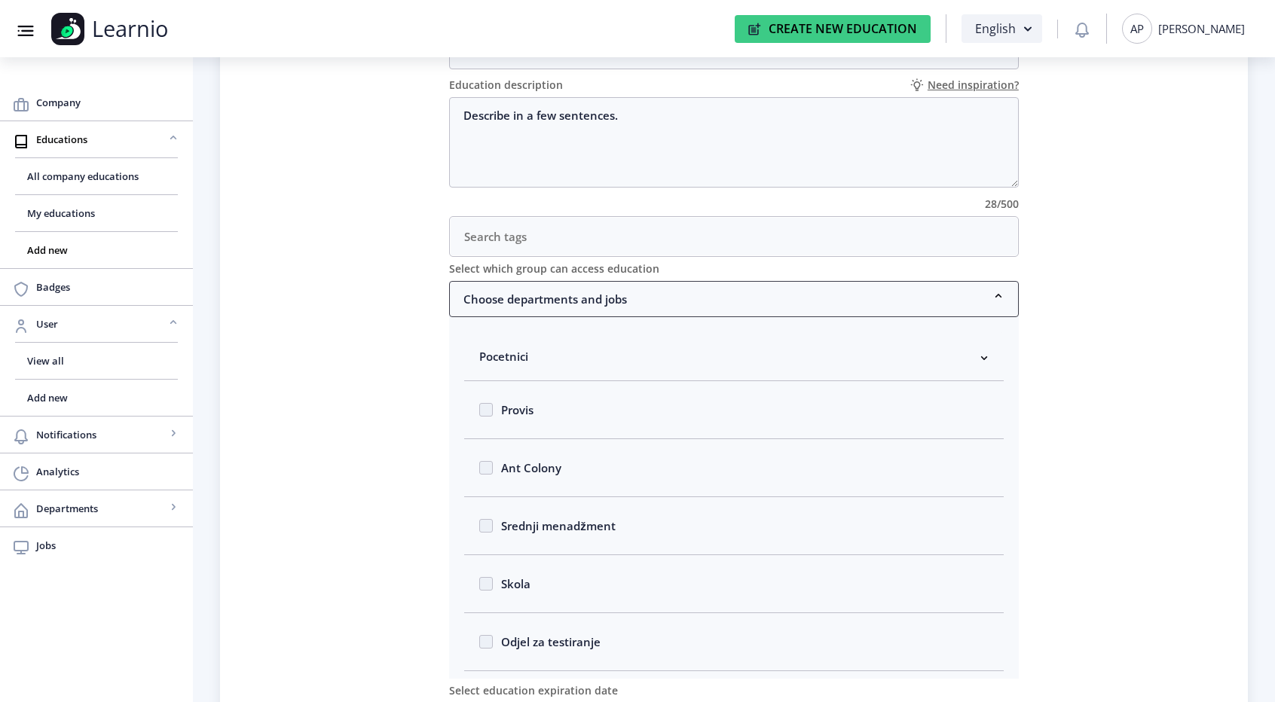
scroll to position [226, 0]
click at [492, 464] on span at bounding box center [486, 467] width 14 height 14
click at [480, 463] on input "Ant Colony" at bounding box center [479, 463] width 1 height 1
checkbox input "true"
click at [406, 441] on nb-card "Education title Test education Rachel Education description Need inspiration? D…" at bounding box center [734, 379] width 1028 height 788
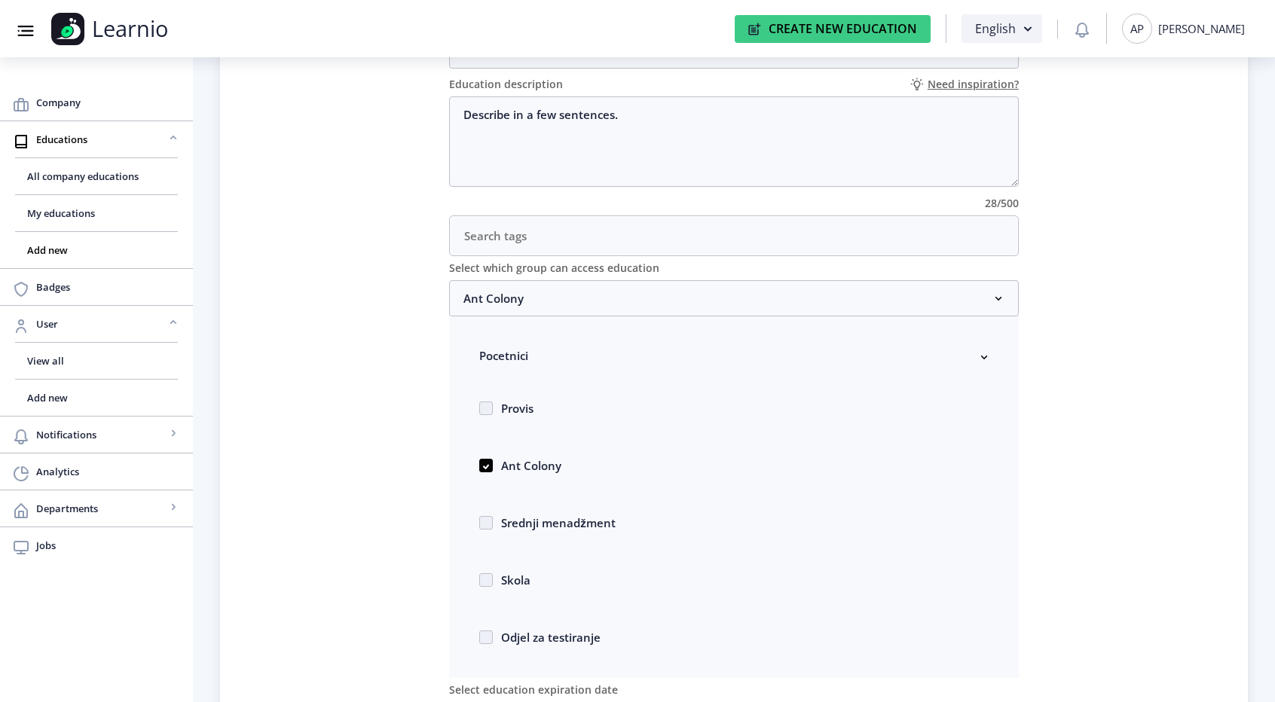
scroll to position [5, 0]
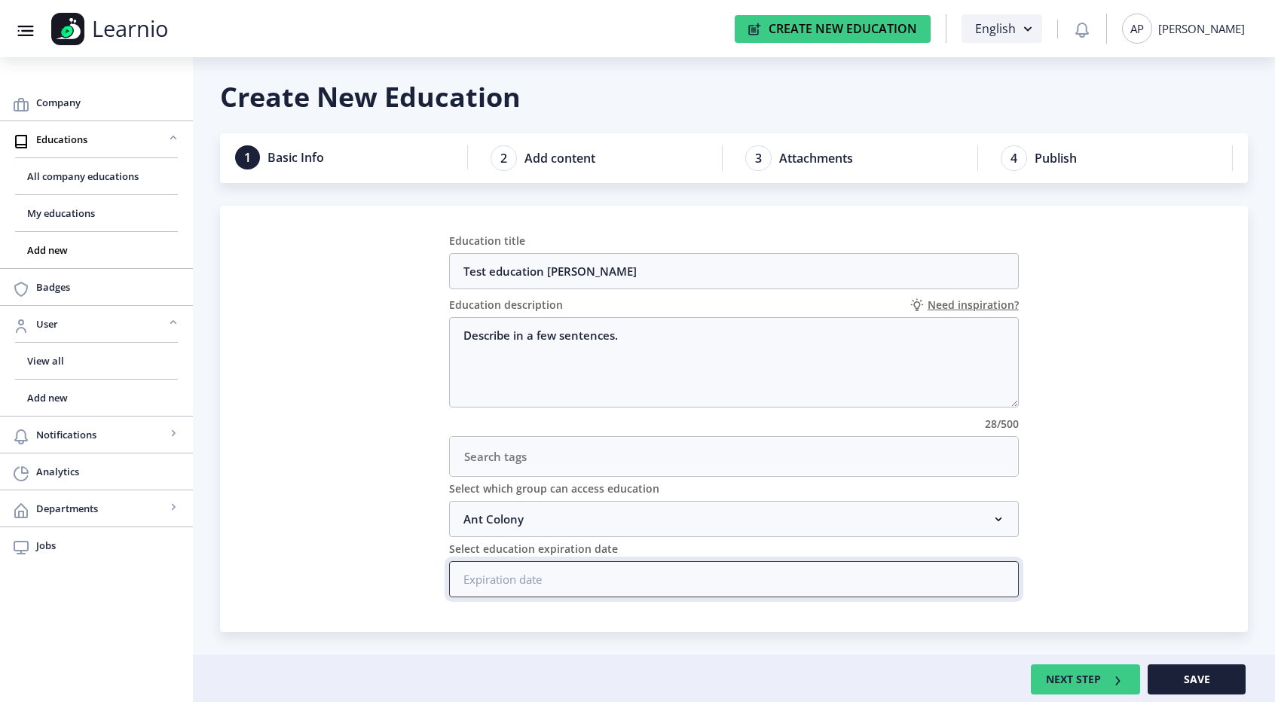
click at [518, 573] on input at bounding box center [734, 579] width 570 height 36
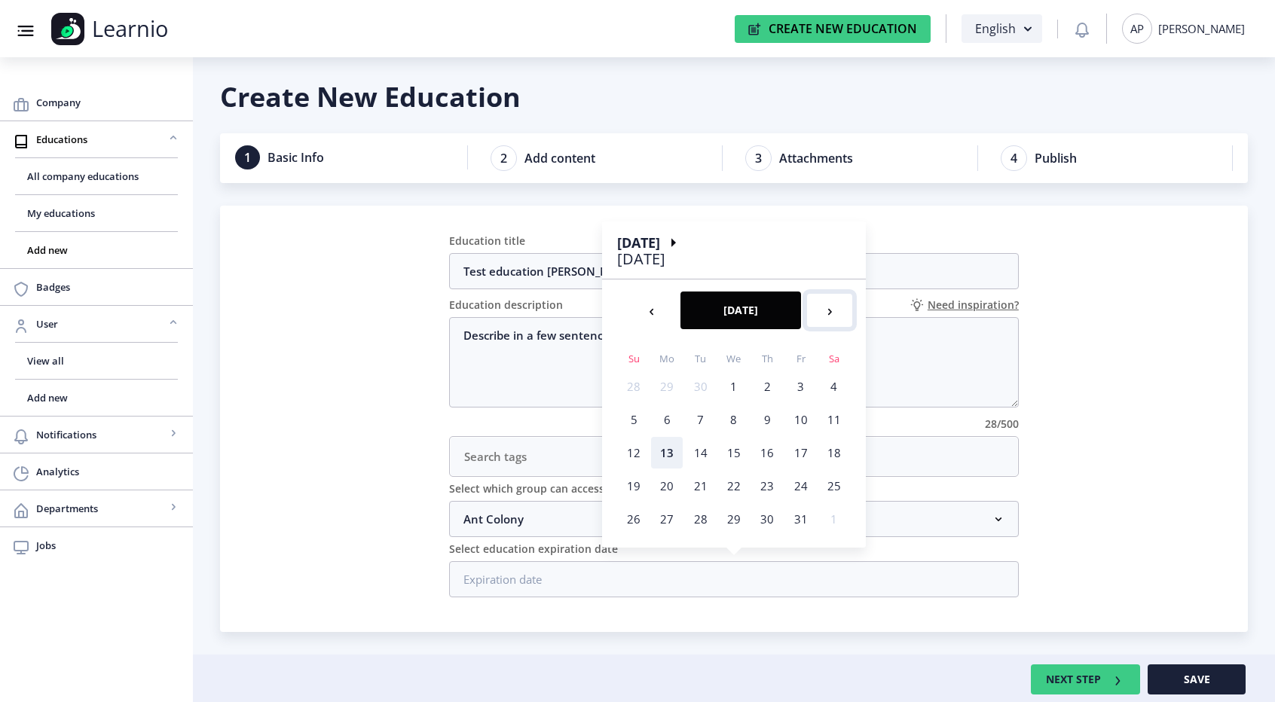
click at [822, 308] on rect at bounding box center [829, 311] width 15 height 15
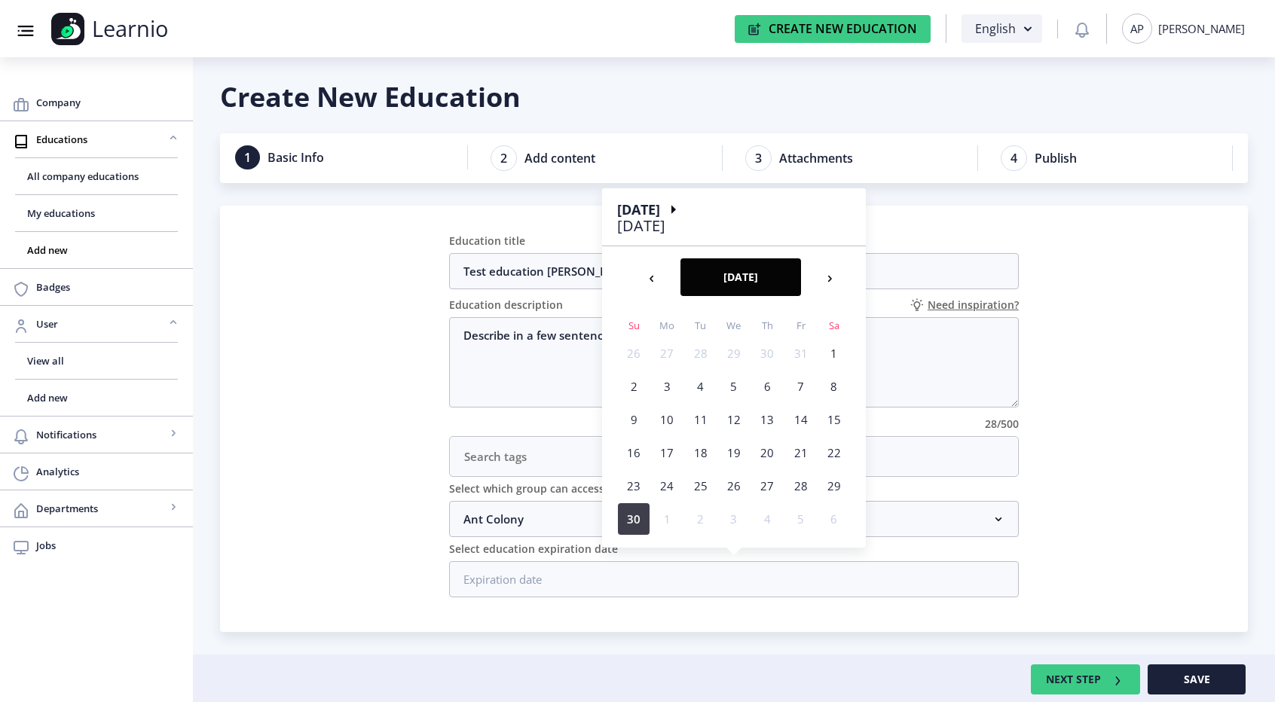
click at [626, 515] on nb-calendar-day-cell "30" at bounding box center [634, 519] width 32 height 32
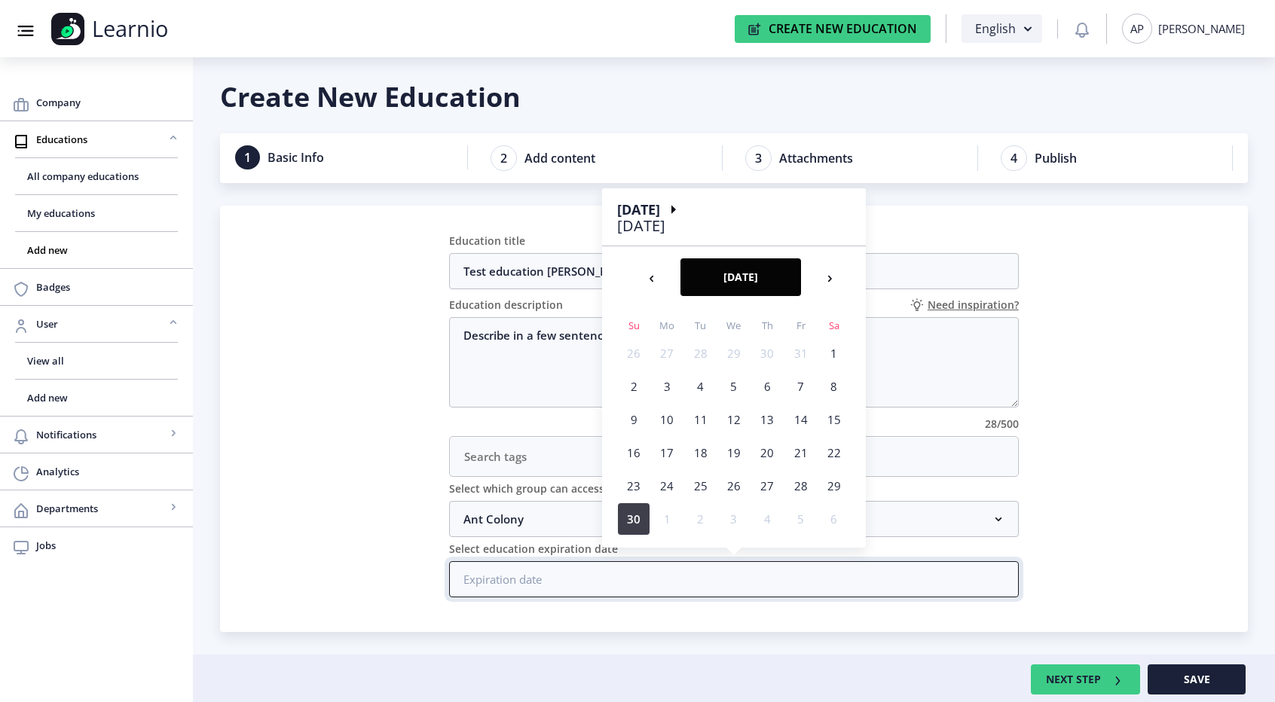
type input "30/11/2025"
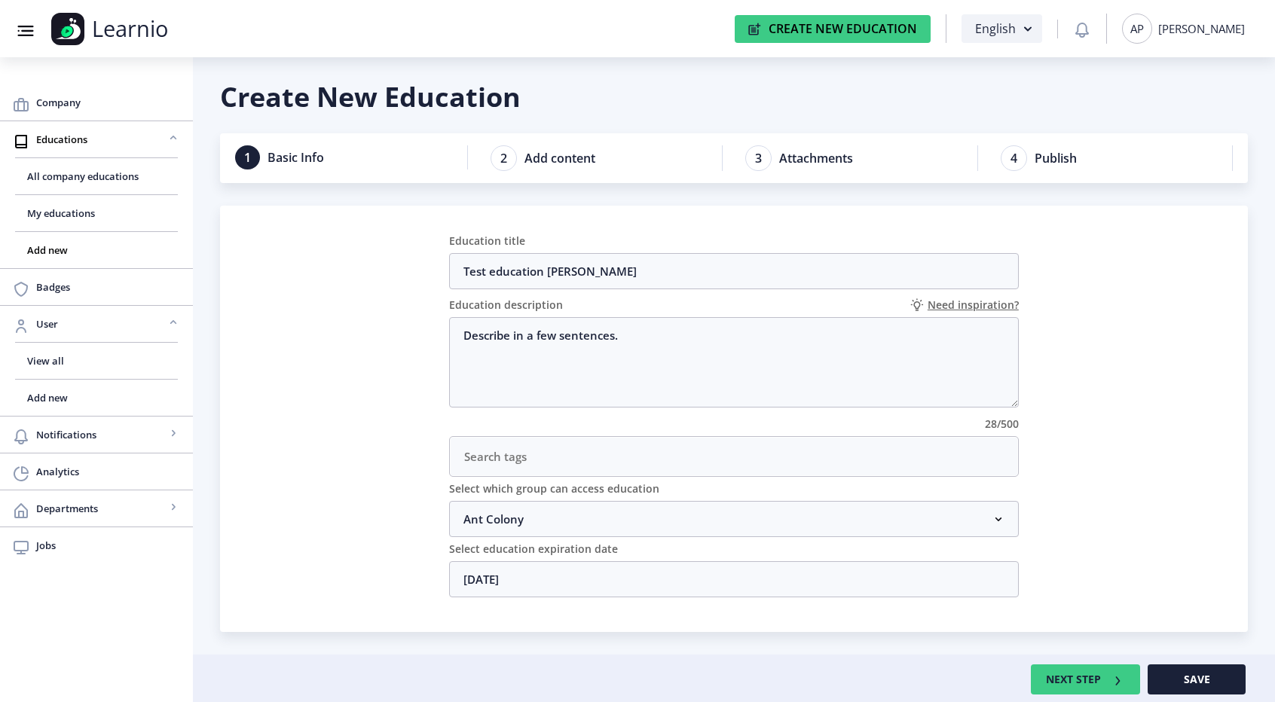
click at [410, 523] on nb-card "Education title Test education Rachel Education description Need inspiration? D…" at bounding box center [734, 419] width 1028 height 426
click at [1068, 671] on button "NEXT STEP" at bounding box center [1085, 680] width 109 height 30
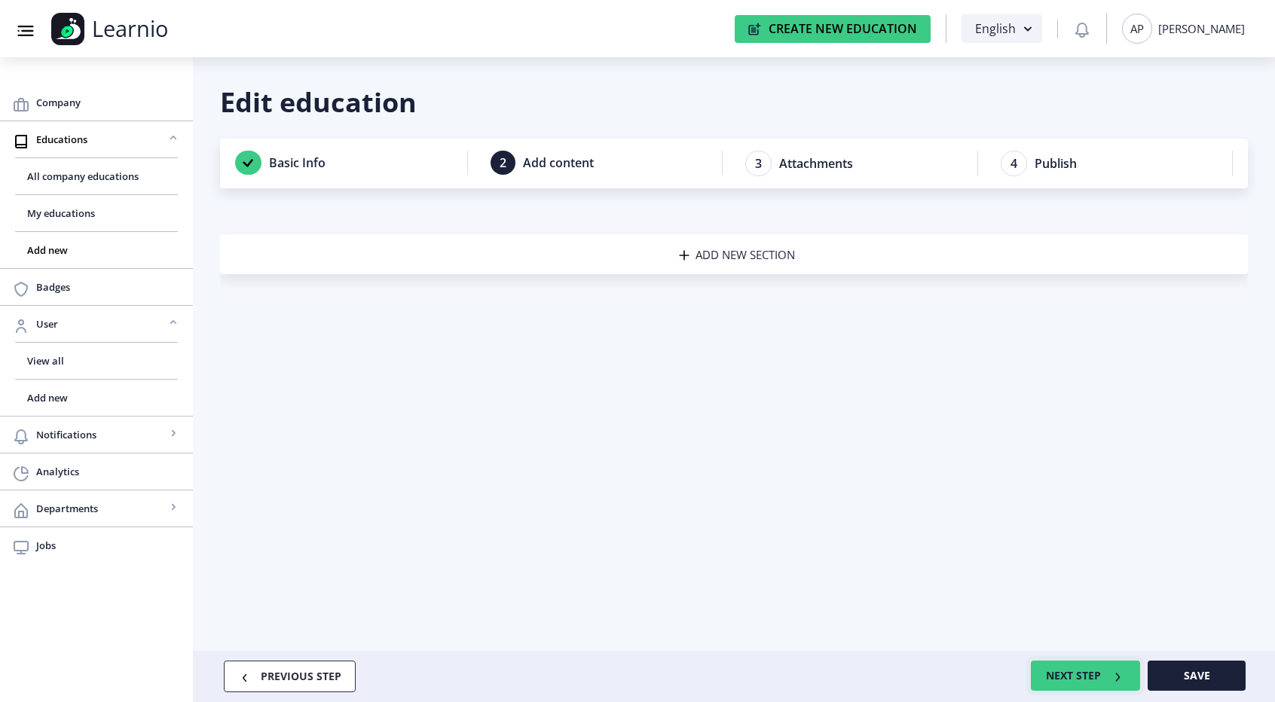
scroll to position [0, 0]
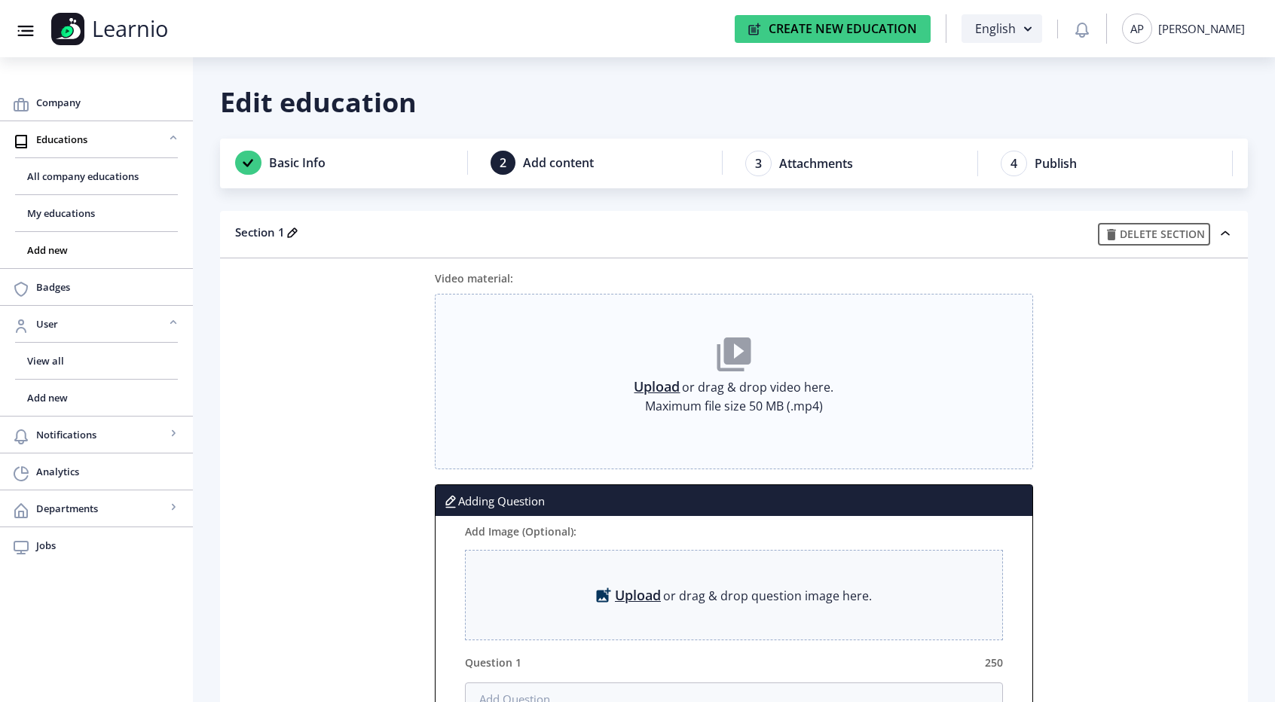
click at [671, 384] on link "Upload" at bounding box center [657, 386] width 46 height 15
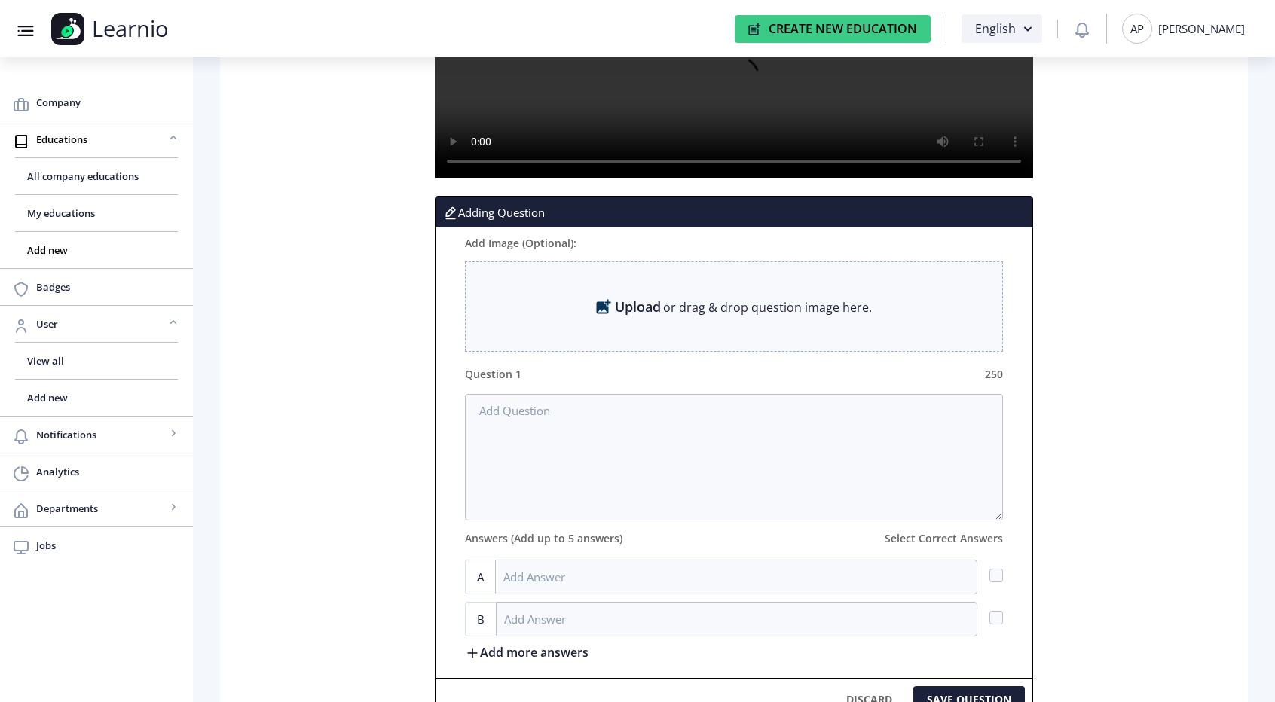
scroll to position [292, 0]
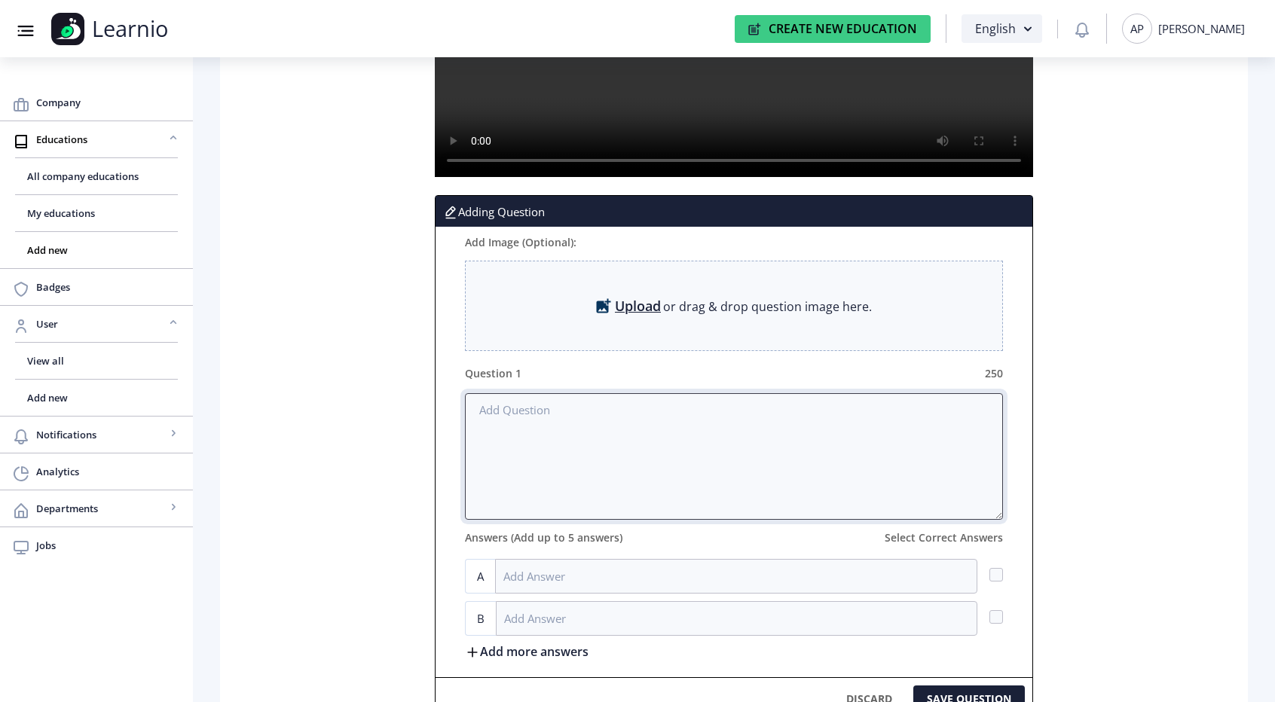
click at [631, 453] on textarea at bounding box center [733, 456] width 537 height 127
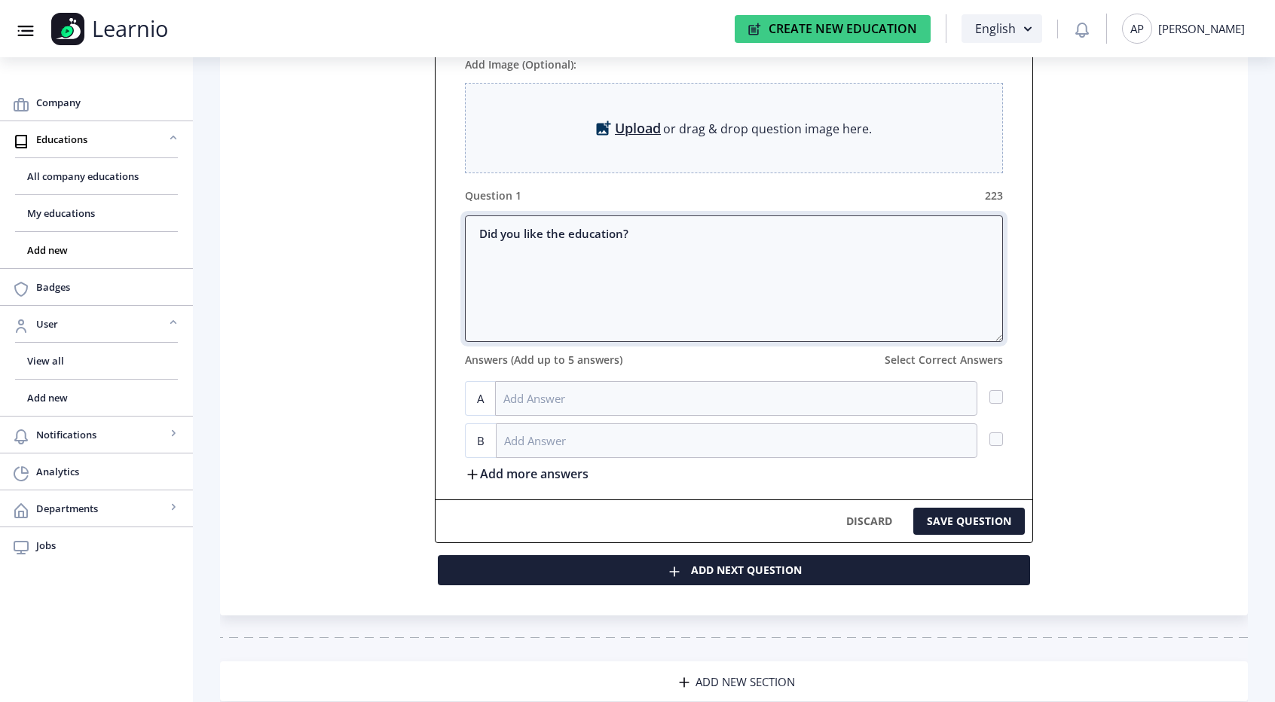
scroll to position [512, 0]
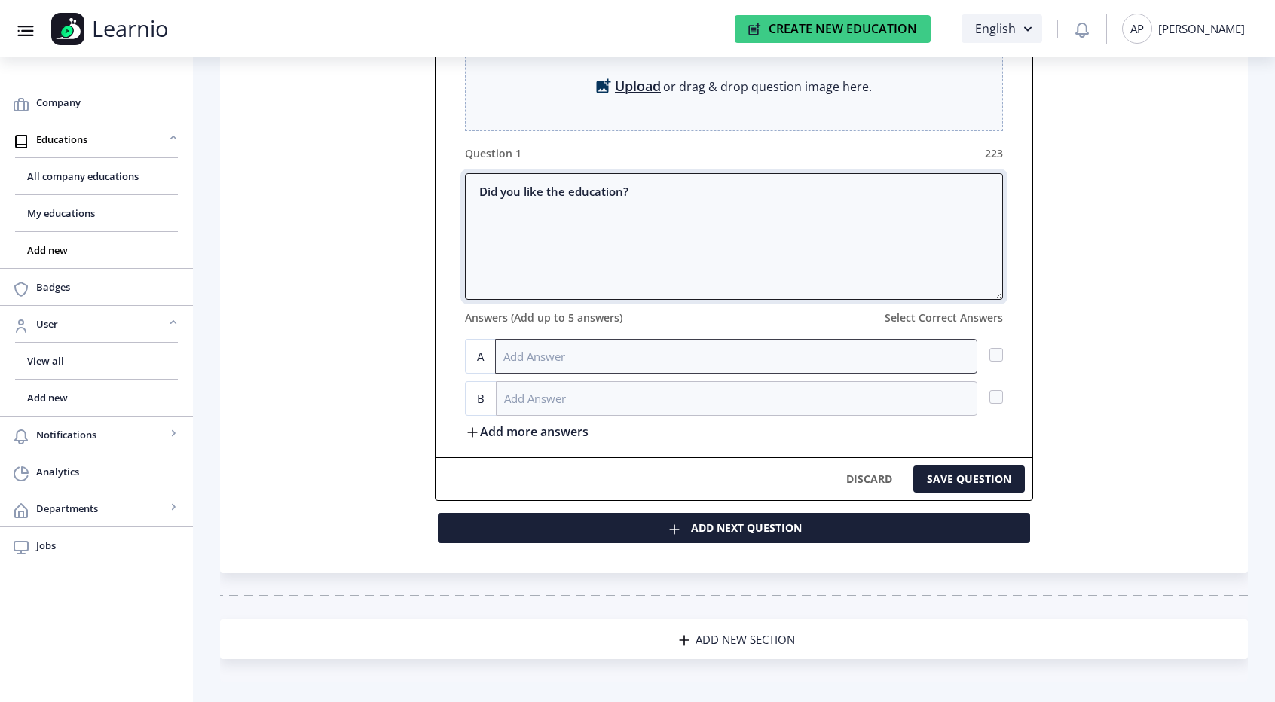
type textarea "Did you like the education?"
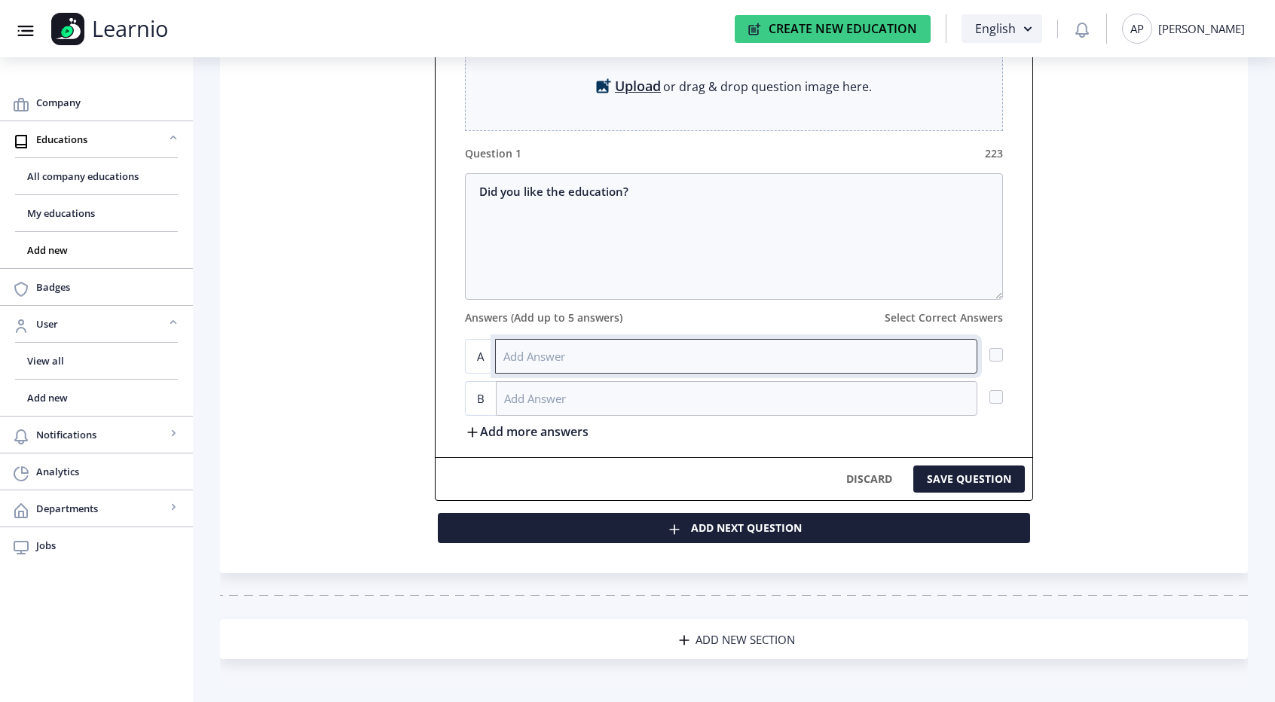
click at [620, 358] on input at bounding box center [735, 356] width 481 height 35
type input "Yes"
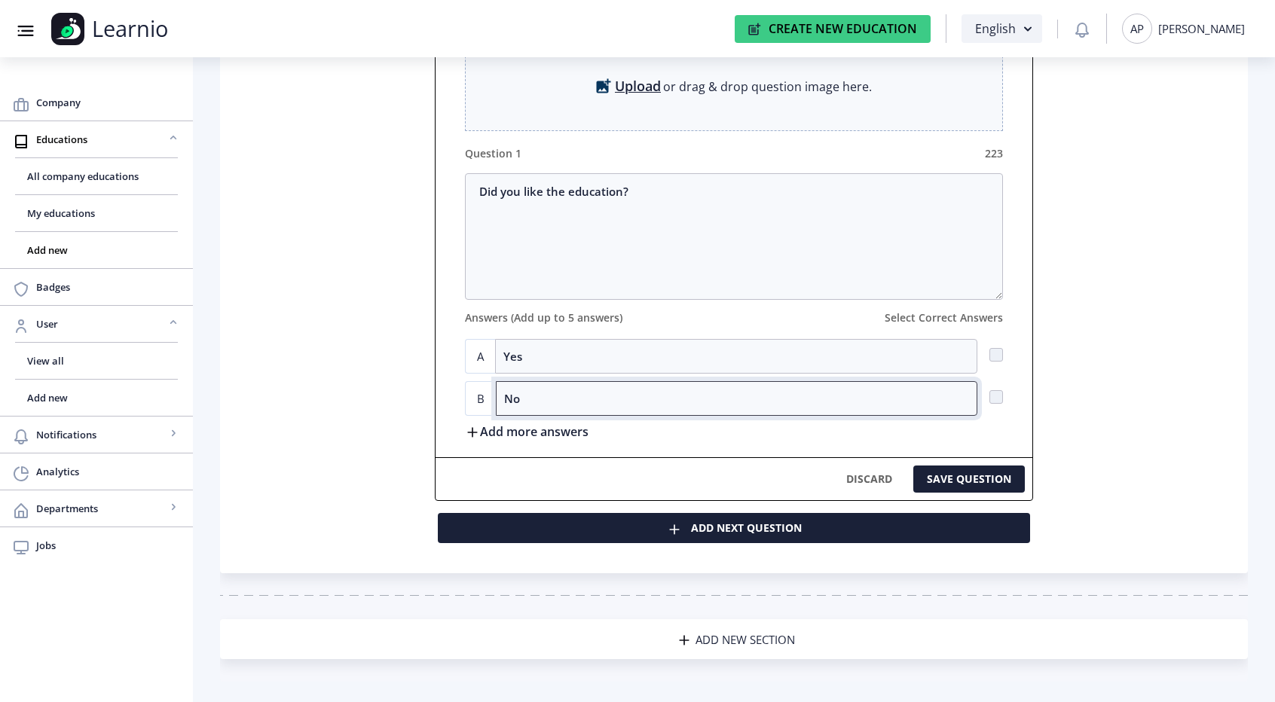
type input "No"
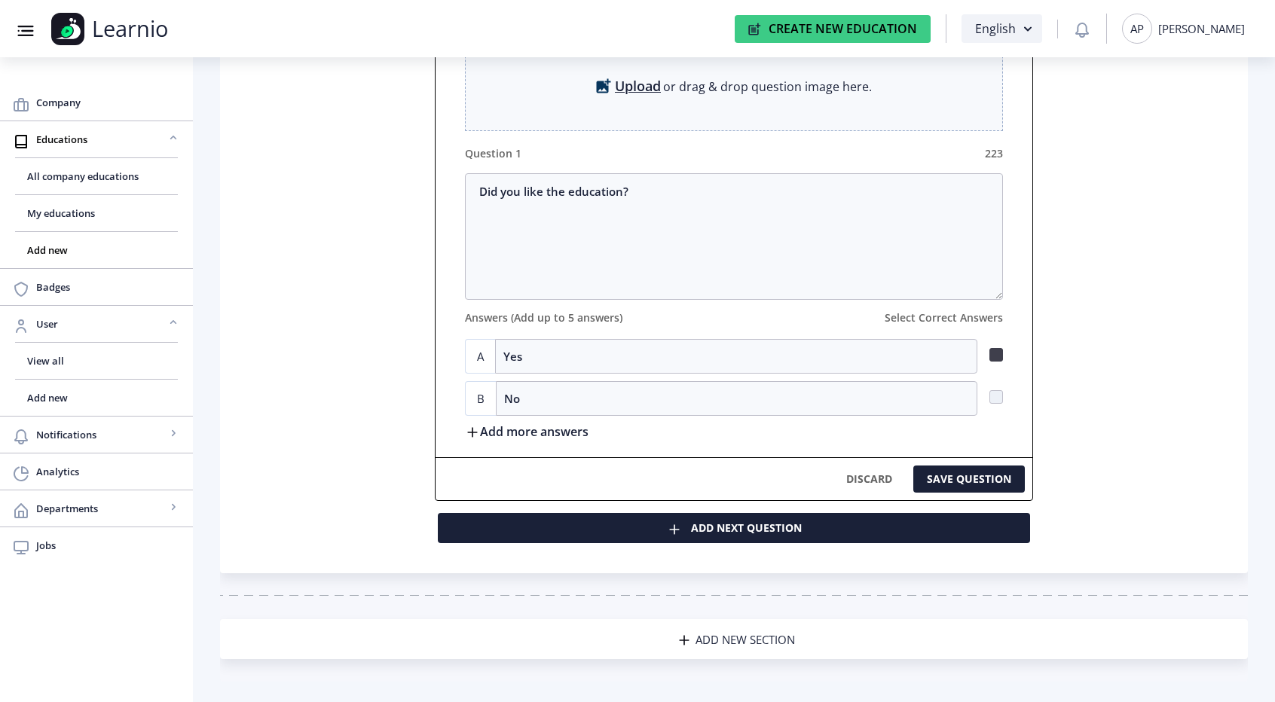
click at [995, 351] on span at bounding box center [996, 355] width 14 height 14
click at [990, 354] on input "checkbox" at bounding box center [989, 354] width 1 height 1
checkbox input "true"
click at [998, 390] on span at bounding box center [996, 397] width 14 height 14
click at [990, 396] on input "checkbox" at bounding box center [989, 396] width 1 height 1
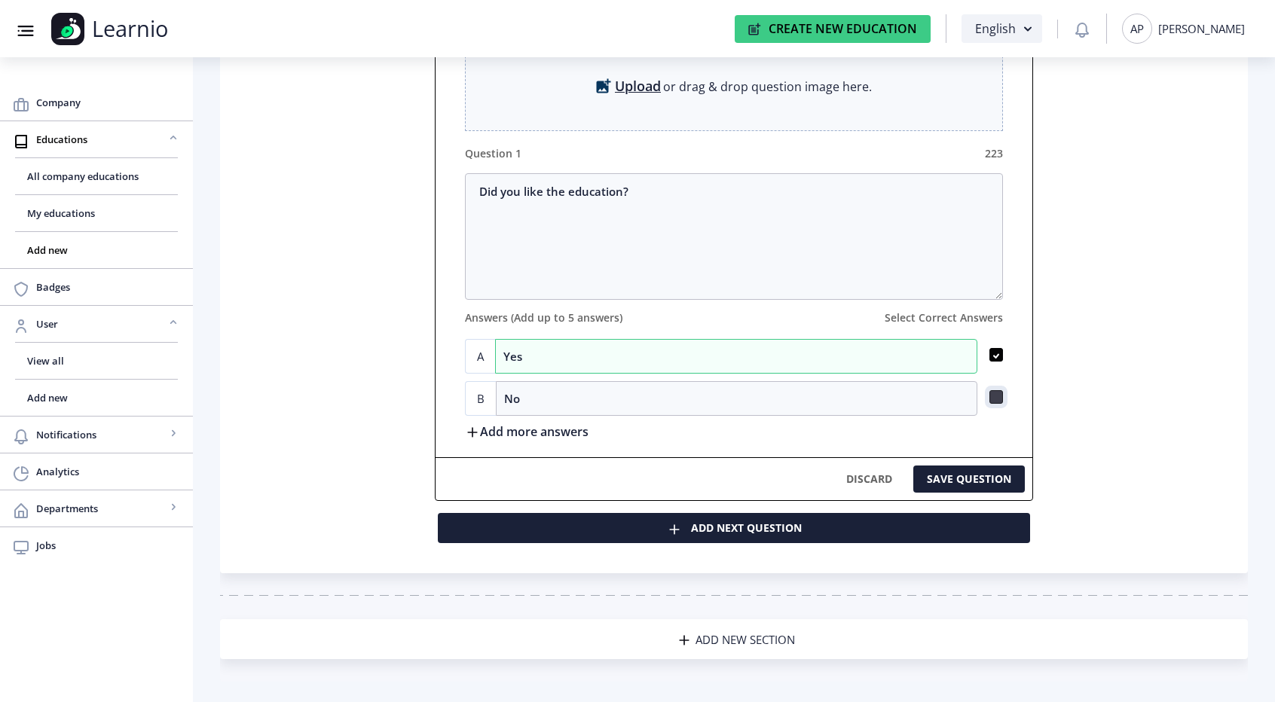
checkbox input "true"
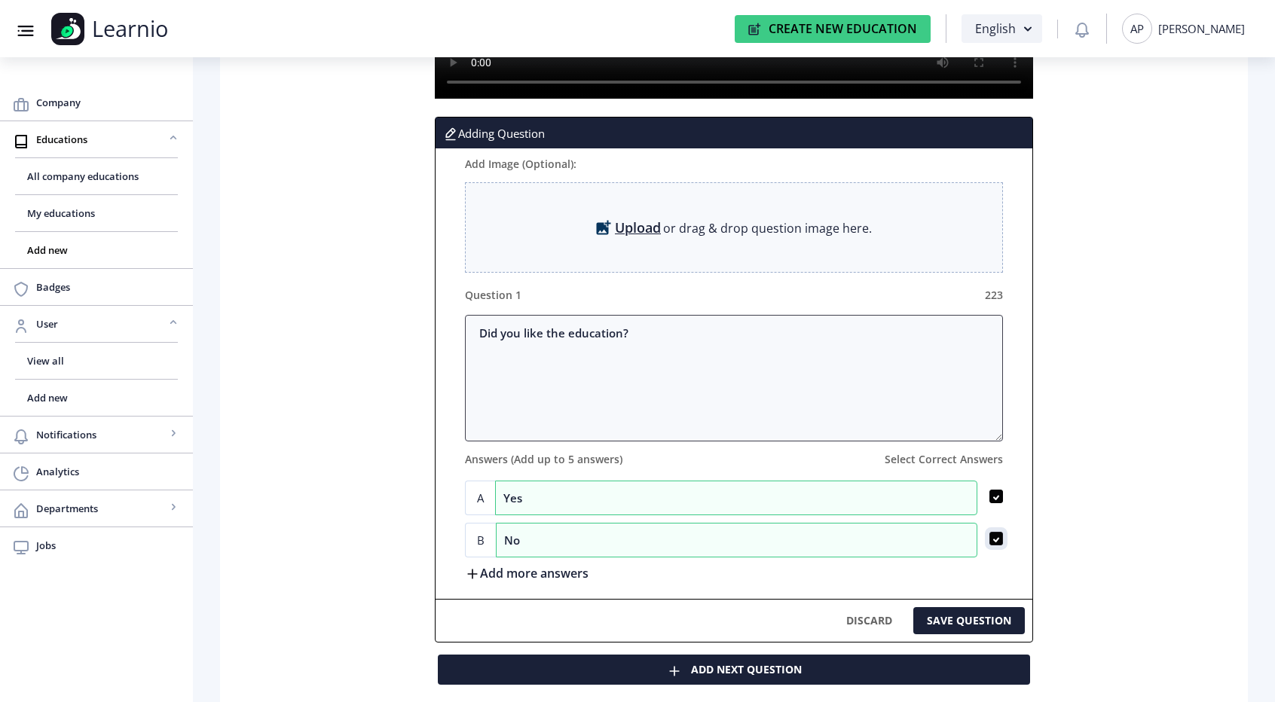
scroll to position [370, 0]
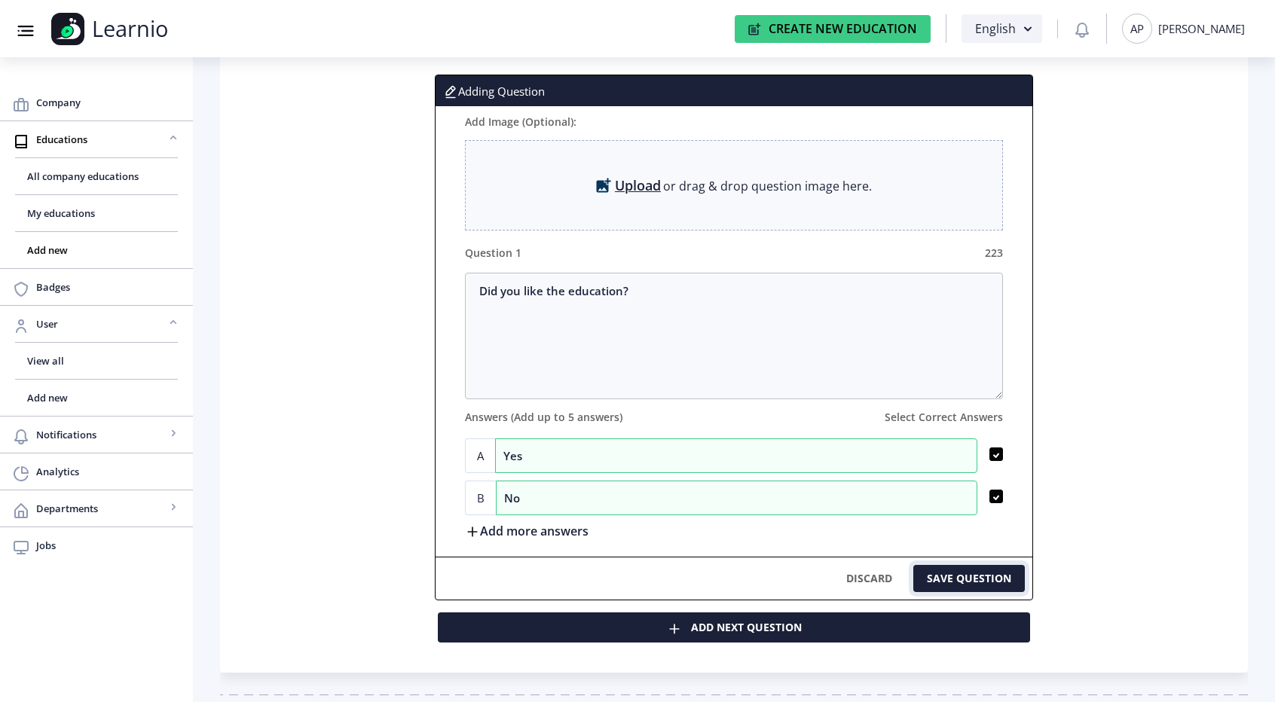
click at [971, 588] on button "SAVE QUESTION" at bounding box center [969, 578] width 112 height 27
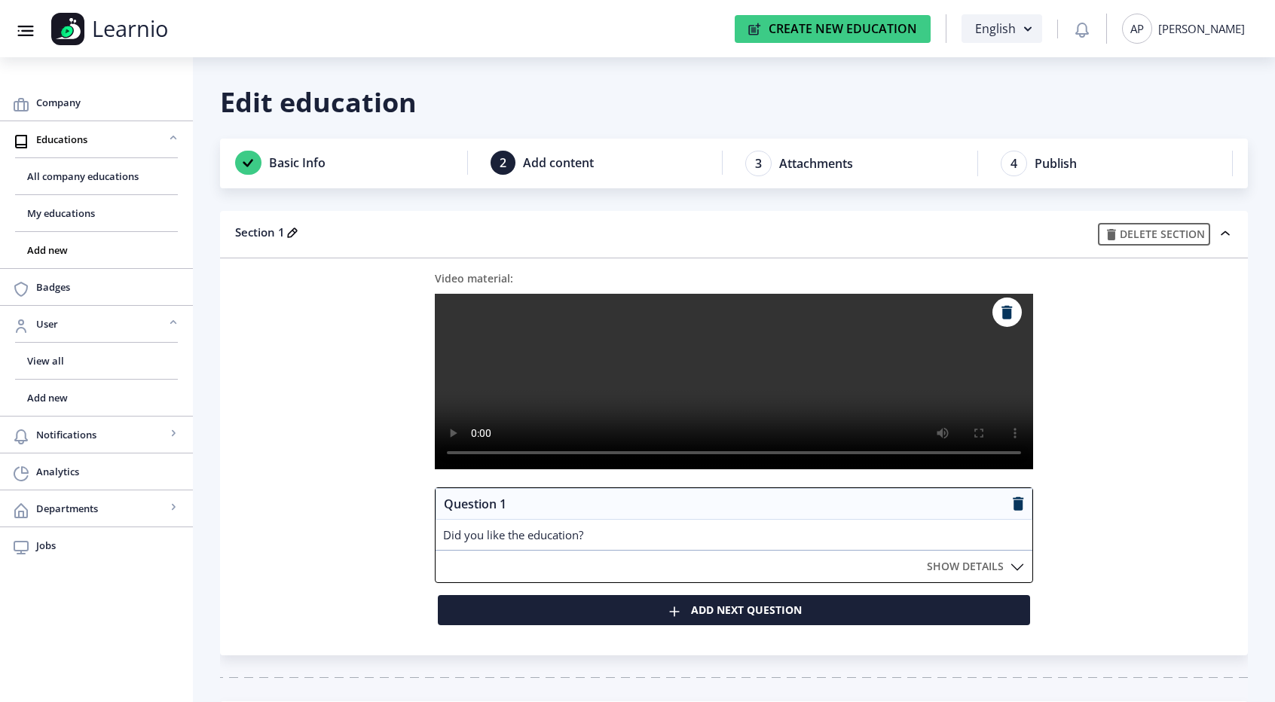
scroll to position [134, 0]
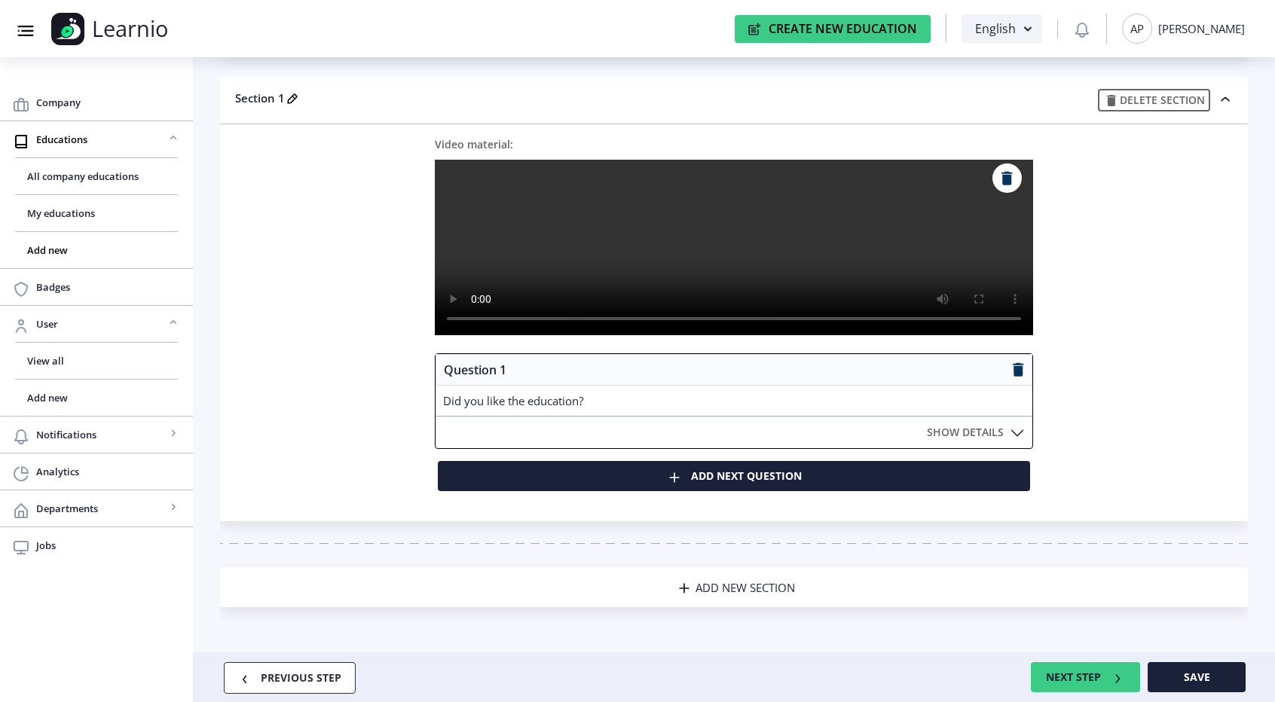
click at [717, 582] on span "ADD NEW SECTION" at bounding box center [744, 587] width 99 height 15
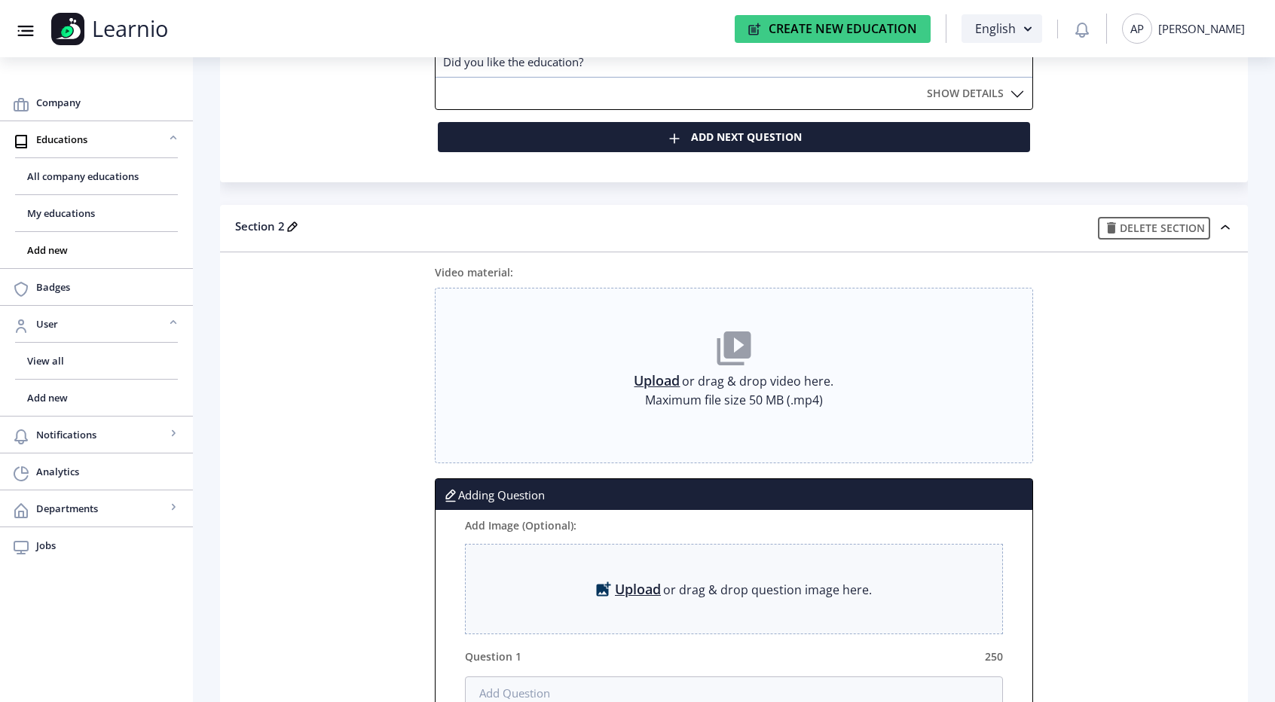
scroll to position [474, 0]
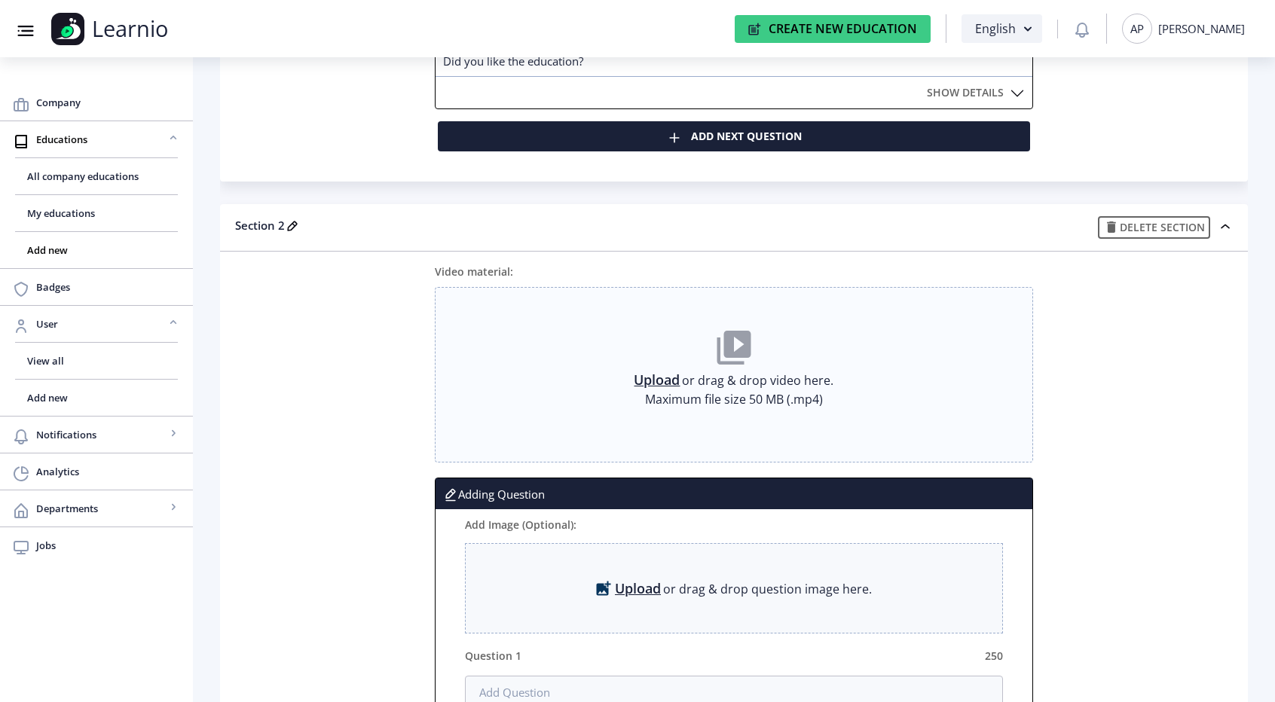
click at [663, 383] on link "Upload" at bounding box center [657, 379] width 46 height 15
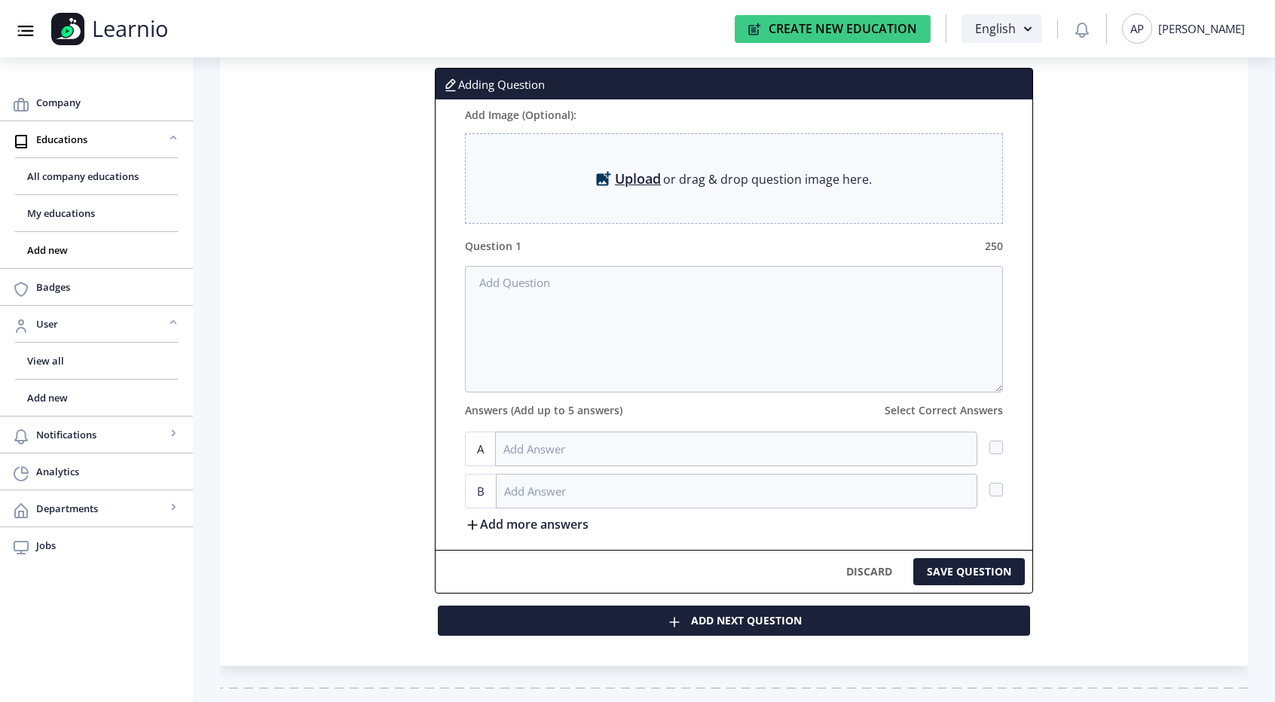
scroll to position [891, 0]
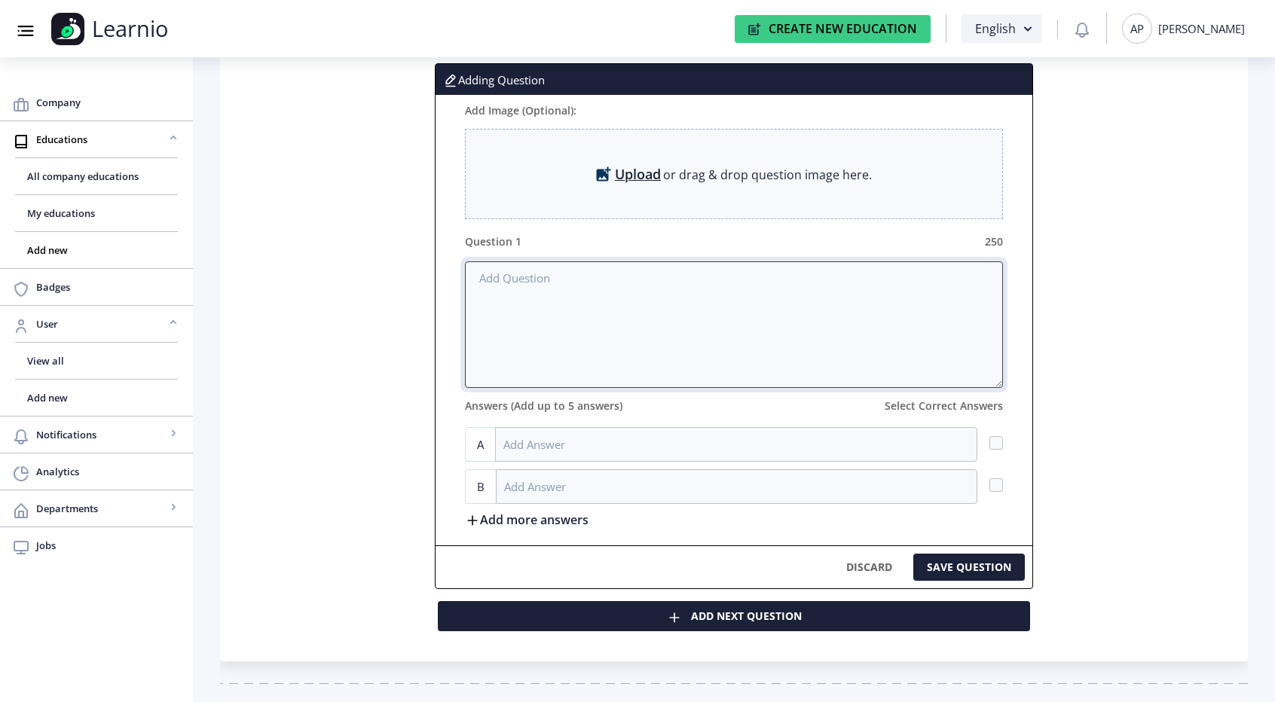
click at [534, 274] on textarea at bounding box center [733, 324] width 537 height 127
type textarea "How about this one?"
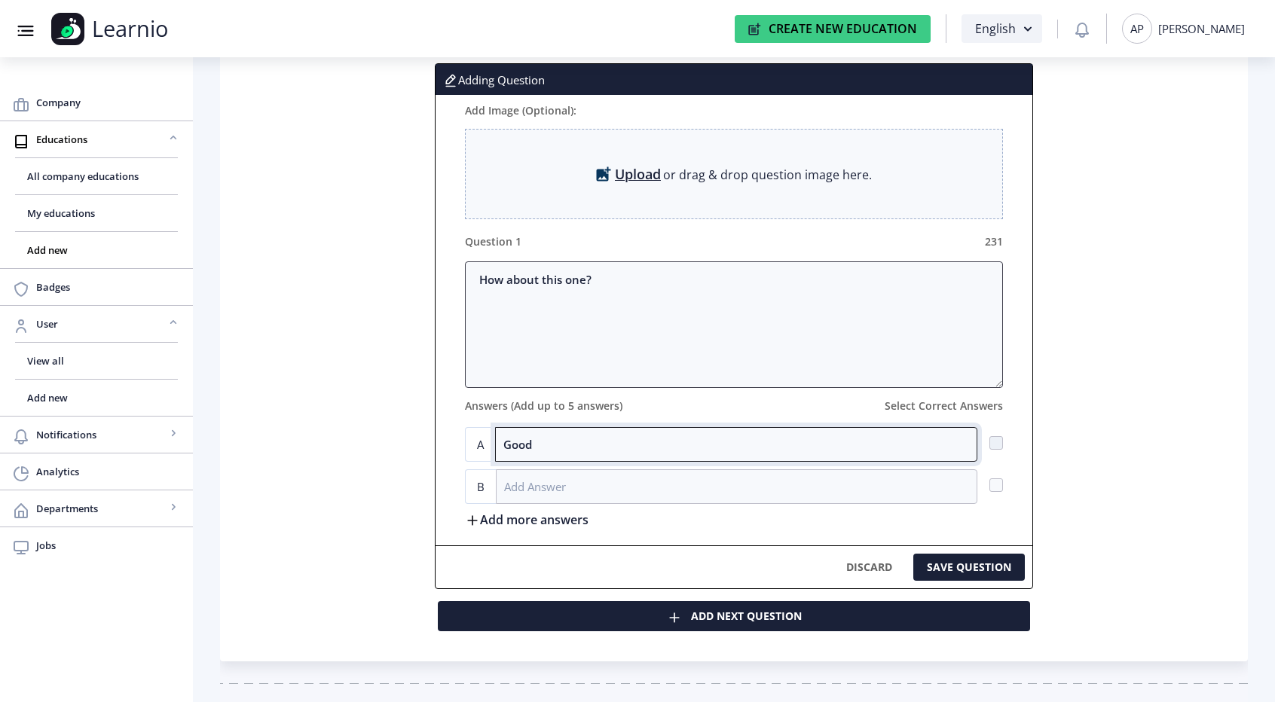
type input "Good"
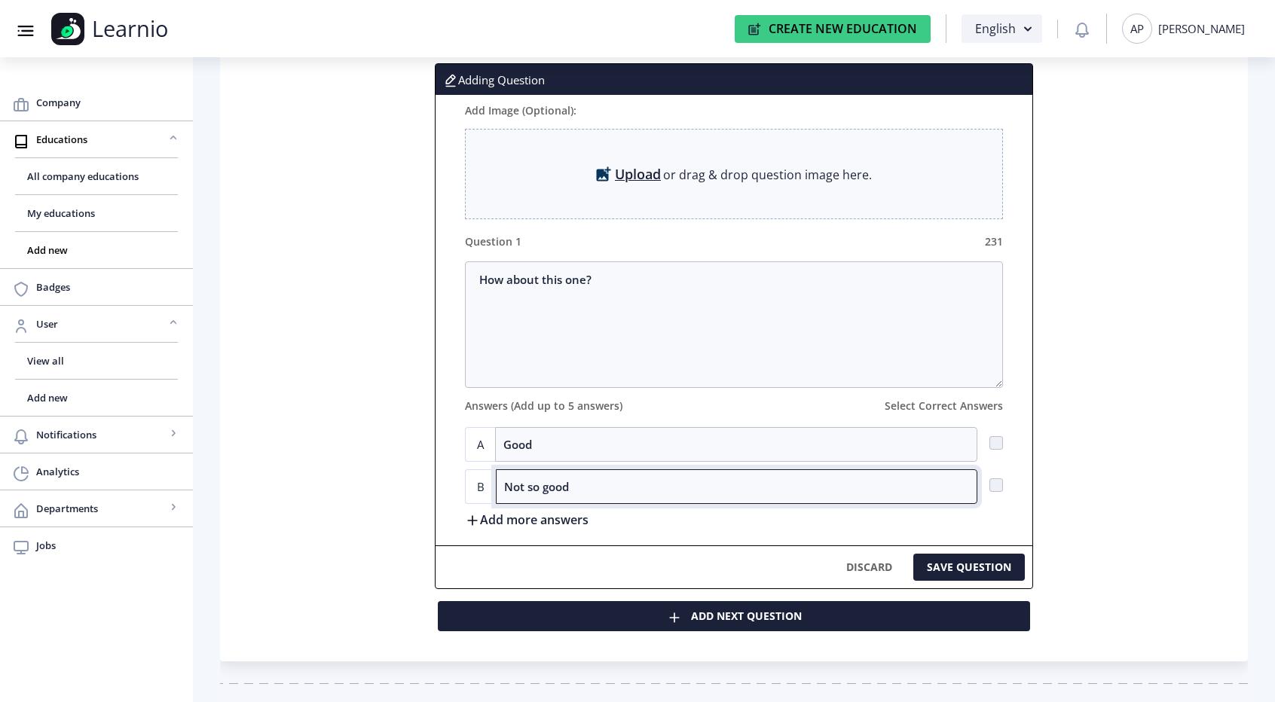
type input "Not so good"
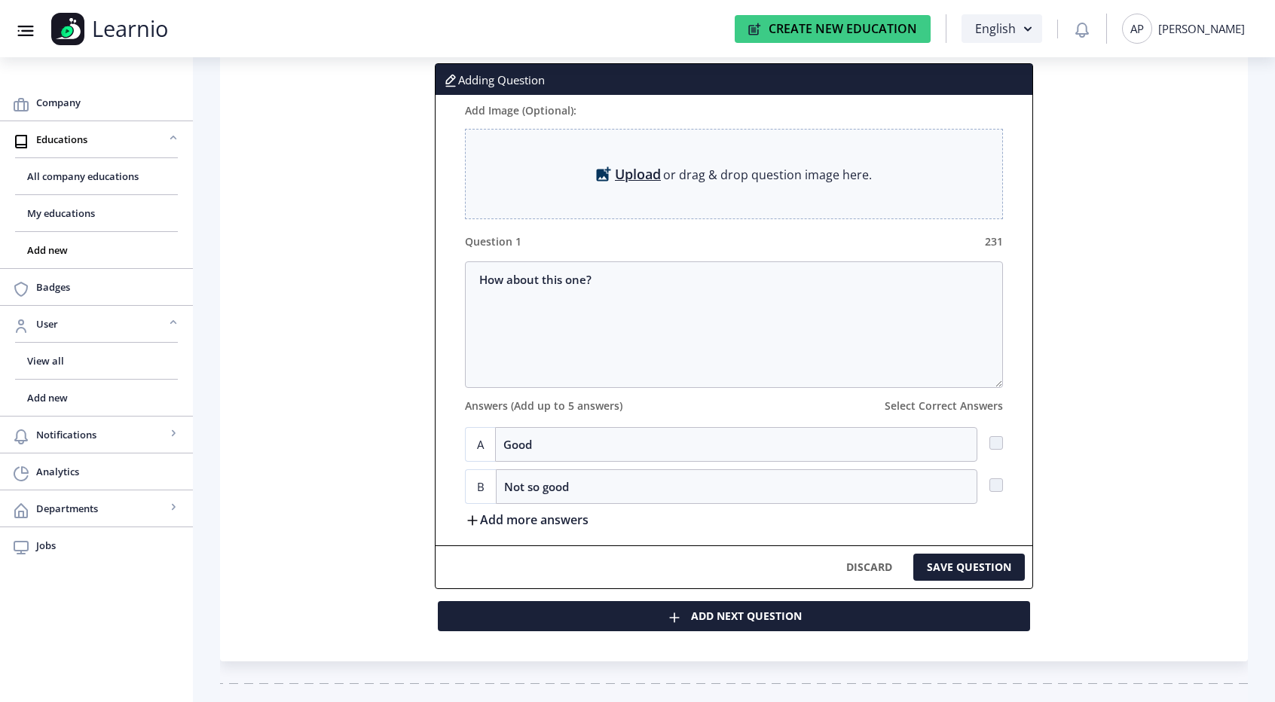
click at [991, 432] on div "A Good" at bounding box center [733, 444] width 537 height 35
click at [994, 438] on span at bounding box center [996, 443] width 14 height 14
click at [990, 442] on input "checkbox" at bounding box center [989, 442] width 1 height 1
checkbox input "true"
click at [949, 564] on button "SAVE QUESTION" at bounding box center [969, 567] width 112 height 27
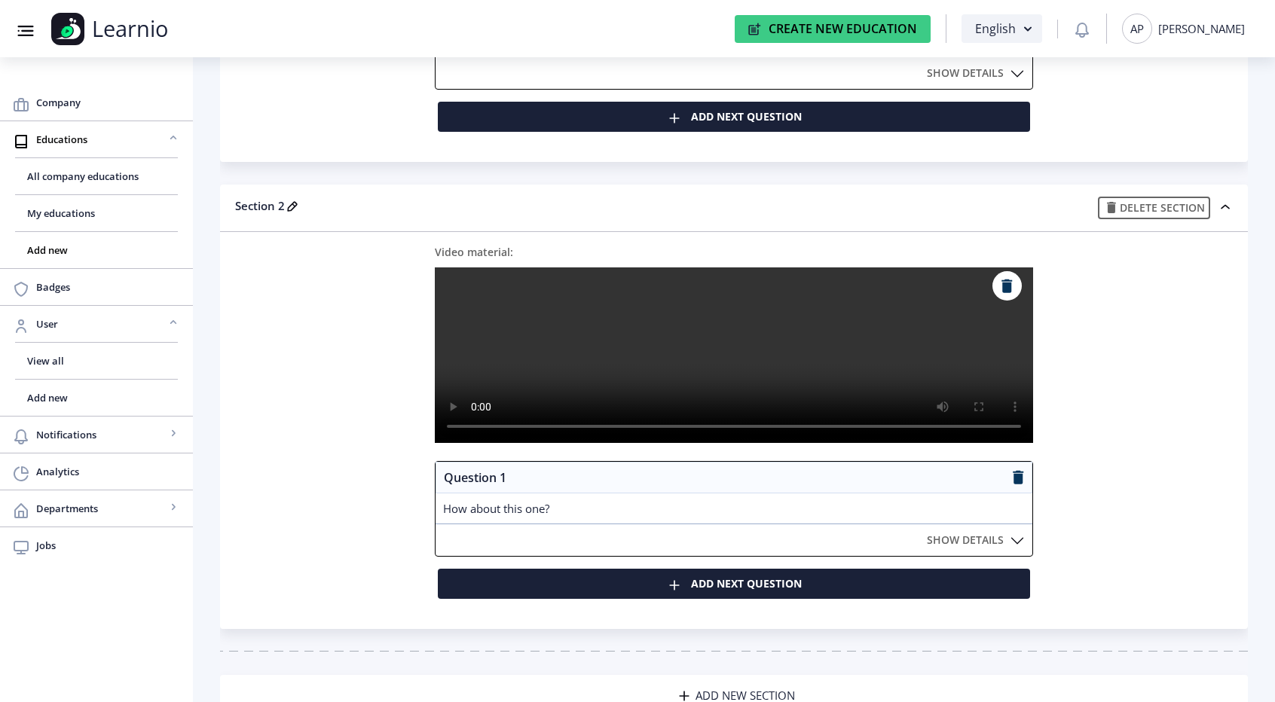
scroll to position [600, 0]
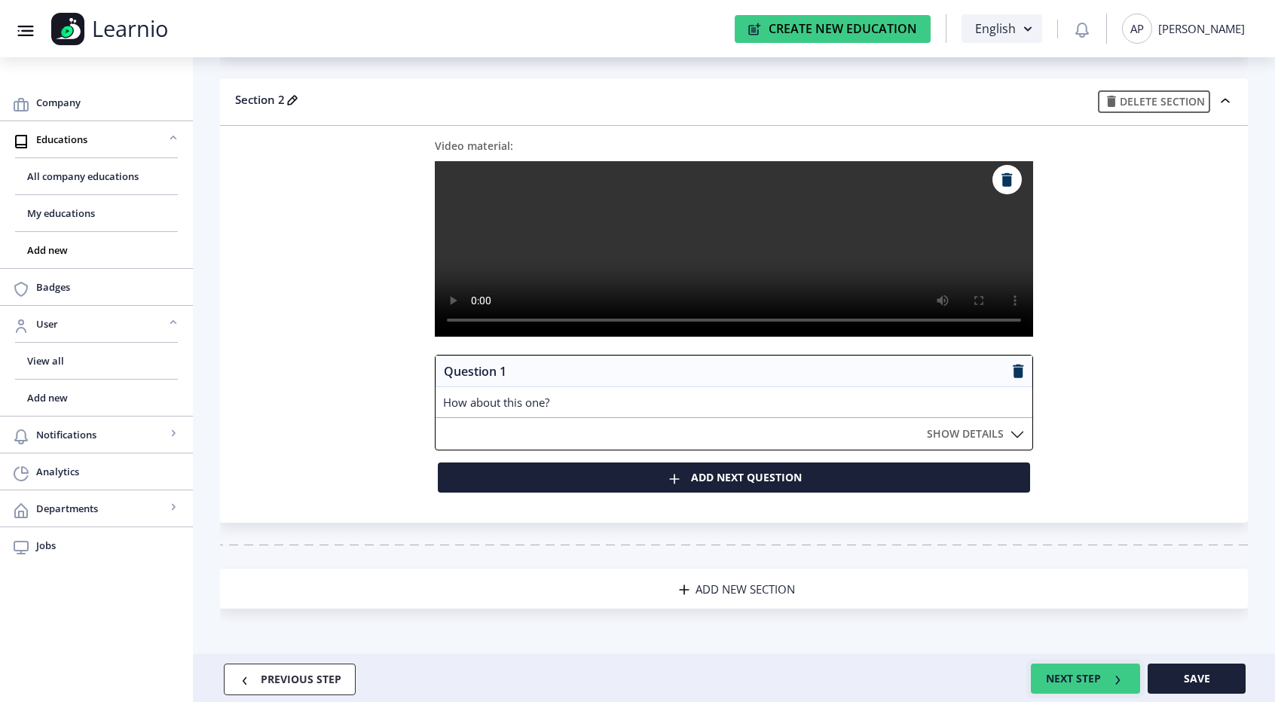
click at [1054, 679] on button "NEXT STEP" at bounding box center [1085, 679] width 109 height 30
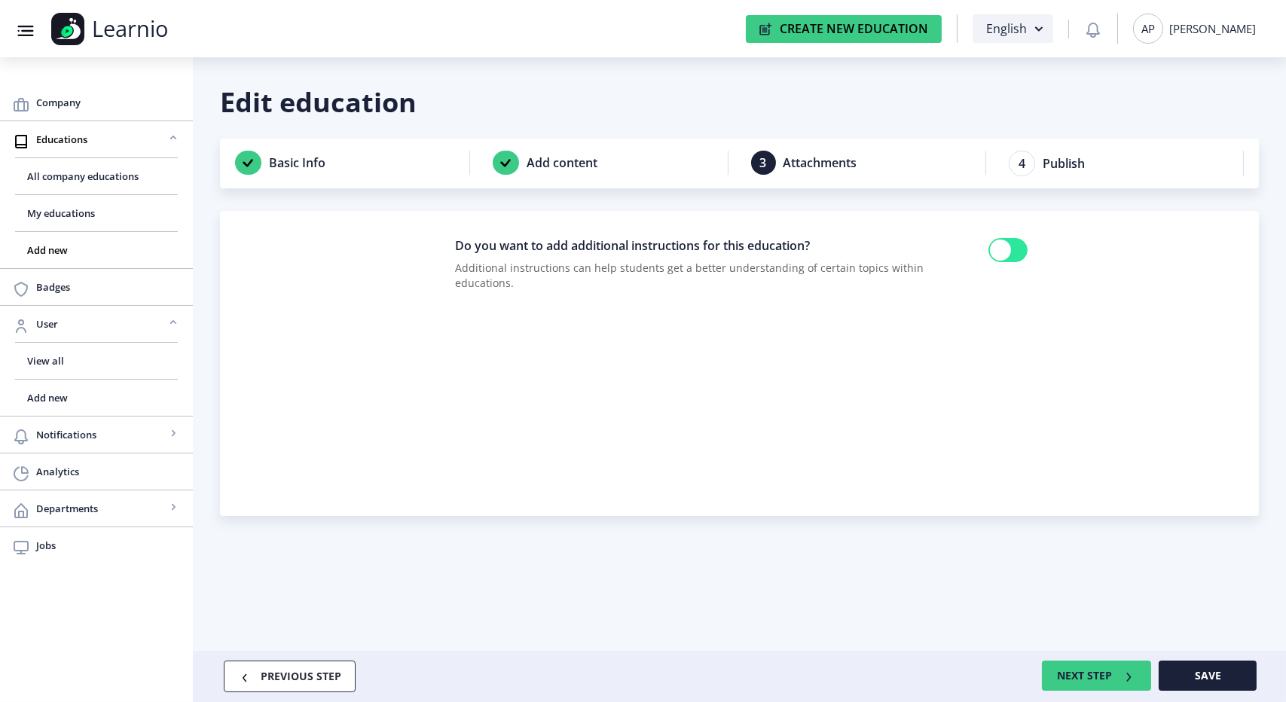
click at [1010, 258] on div at bounding box center [1008, 250] width 39 height 24
click at [989, 251] on input "checkbox" at bounding box center [989, 250] width 1 height 1
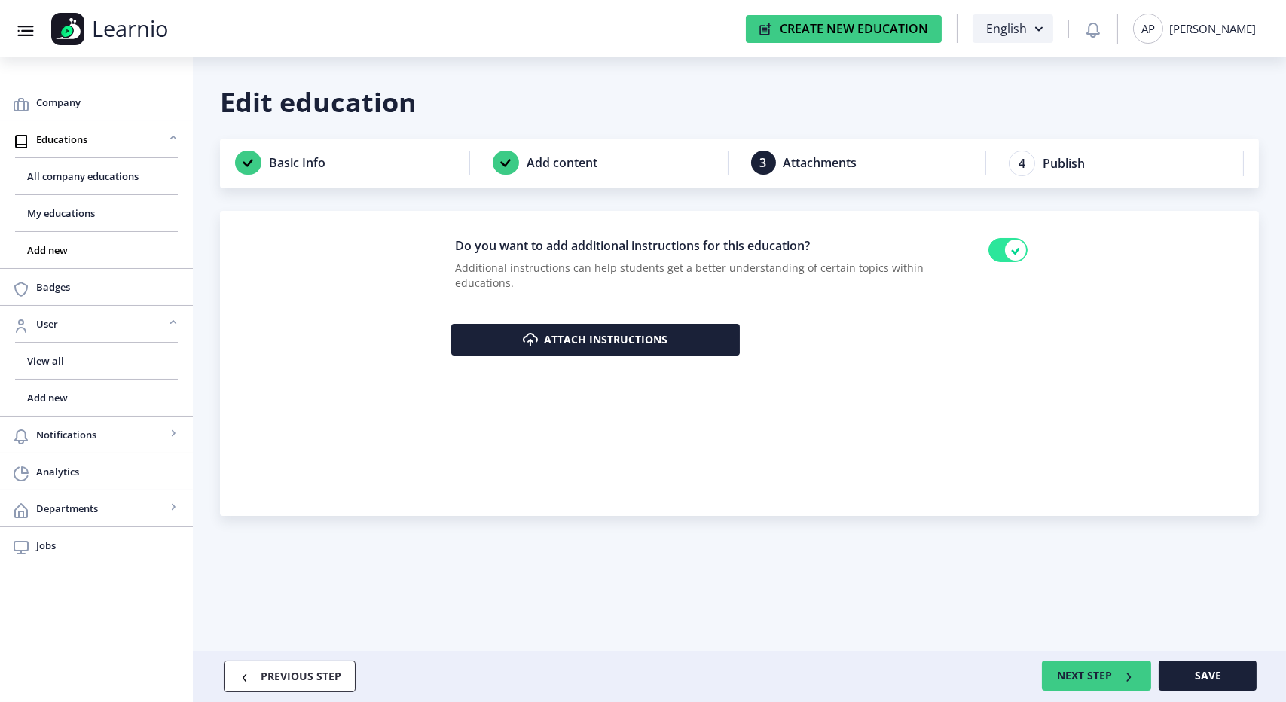
click at [1004, 244] on div at bounding box center [1008, 250] width 39 height 24
click at [989, 250] on input "checkbox" at bounding box center [989, 250] width 1 height 1
checkbox input "false"
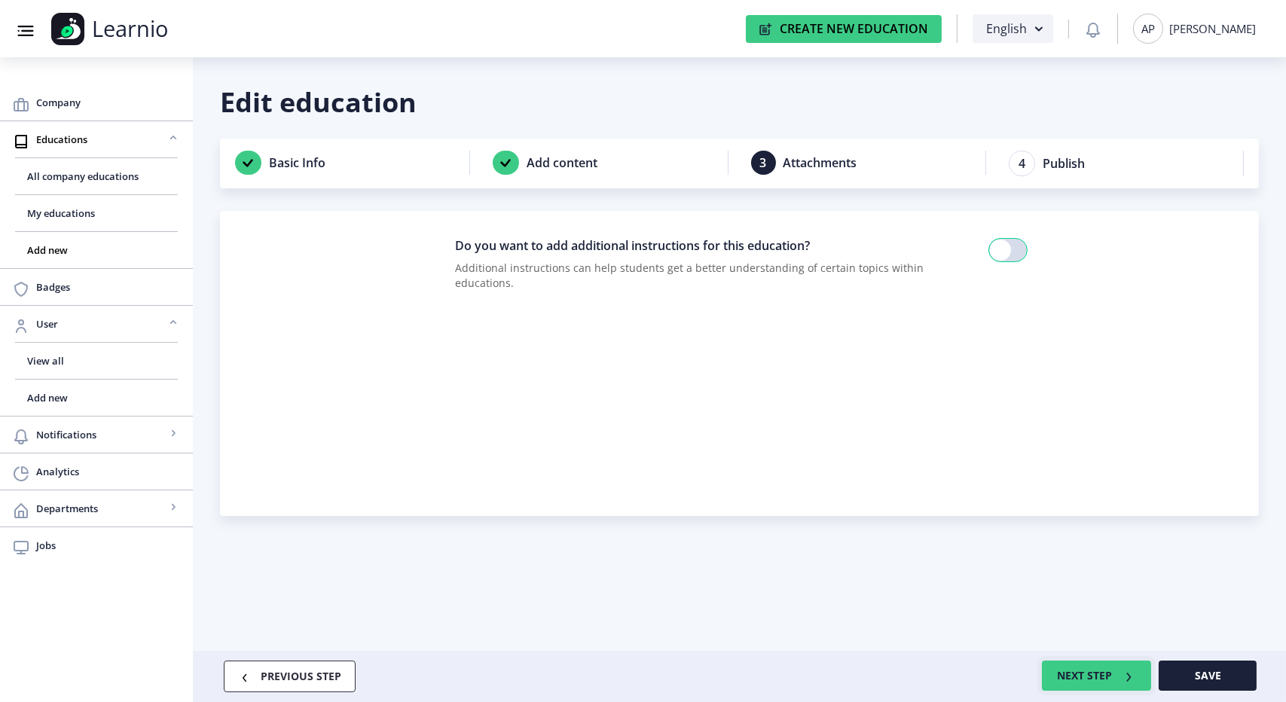
click at [1072, 677] on button "NEXT STEP" at bounding box center [1096, 676] width 109 height 30
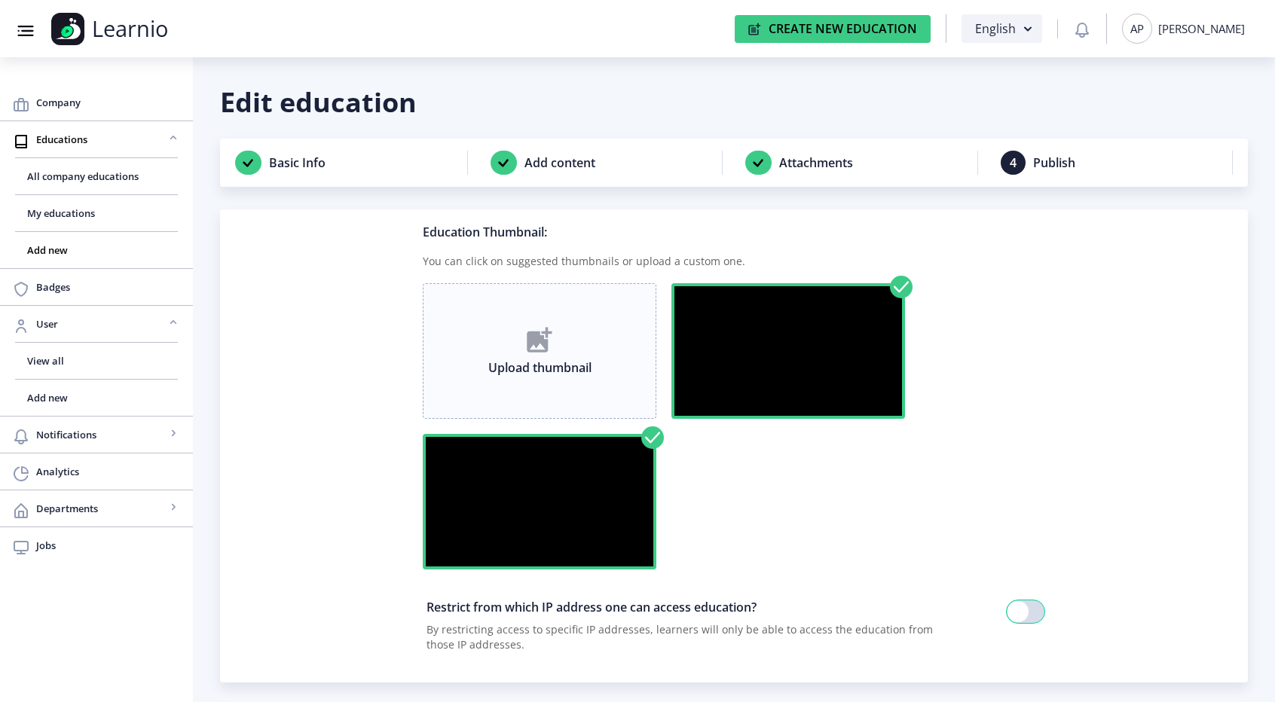
click at [555, 354] on span "Upload thumbnail" at bounding box center [539, 364] width 103 height 23
click at [582, 368] on link "Upload thumbnail" at bounding box center [539, 367] width 103 height 15
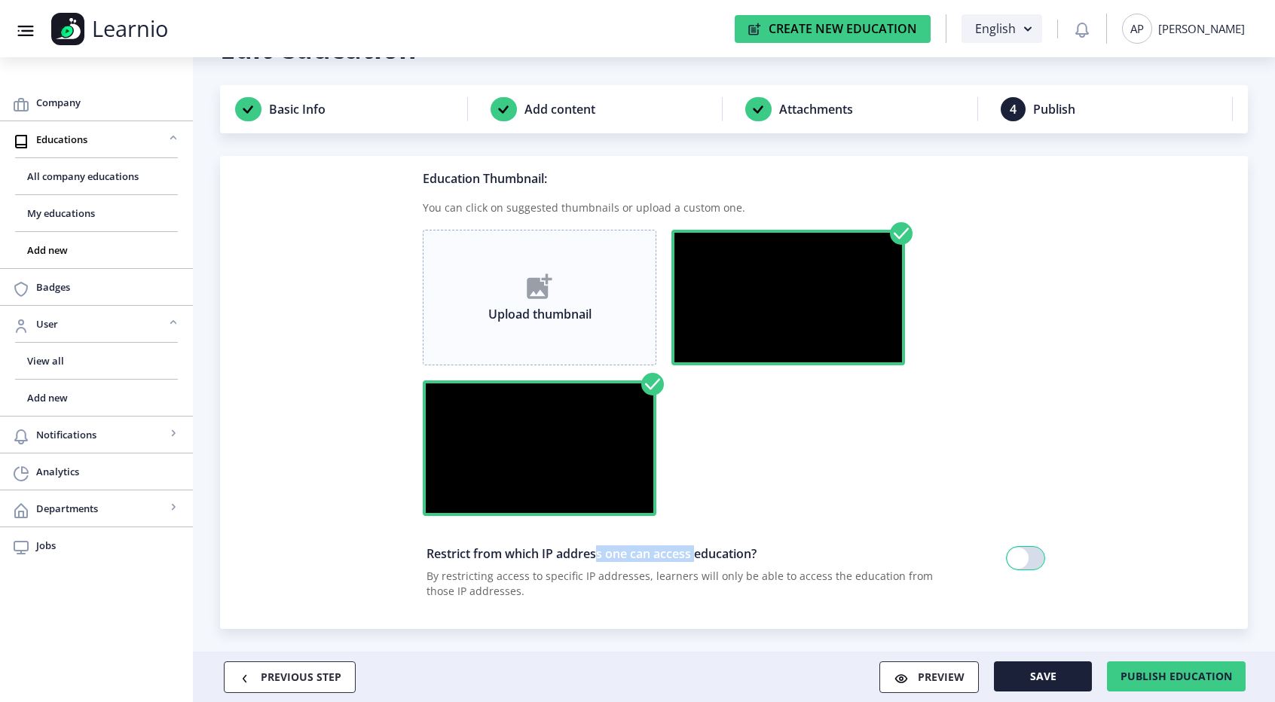
drag, startPoint x: 610, startPoint y: 551, endPoint x: 714, endPoint y: 551, distance: 104.0
click at [714, 551] on div "Restrict from which IP address one can access education?" at bounding box center [688, 557] width 525 height 23
click at [1012, 563] on span at bounding box center [1017, 558] width 21 height 21
click at [1007, 559] on input "checkbox" at bounding box center [1006, 558] width 1 height 1
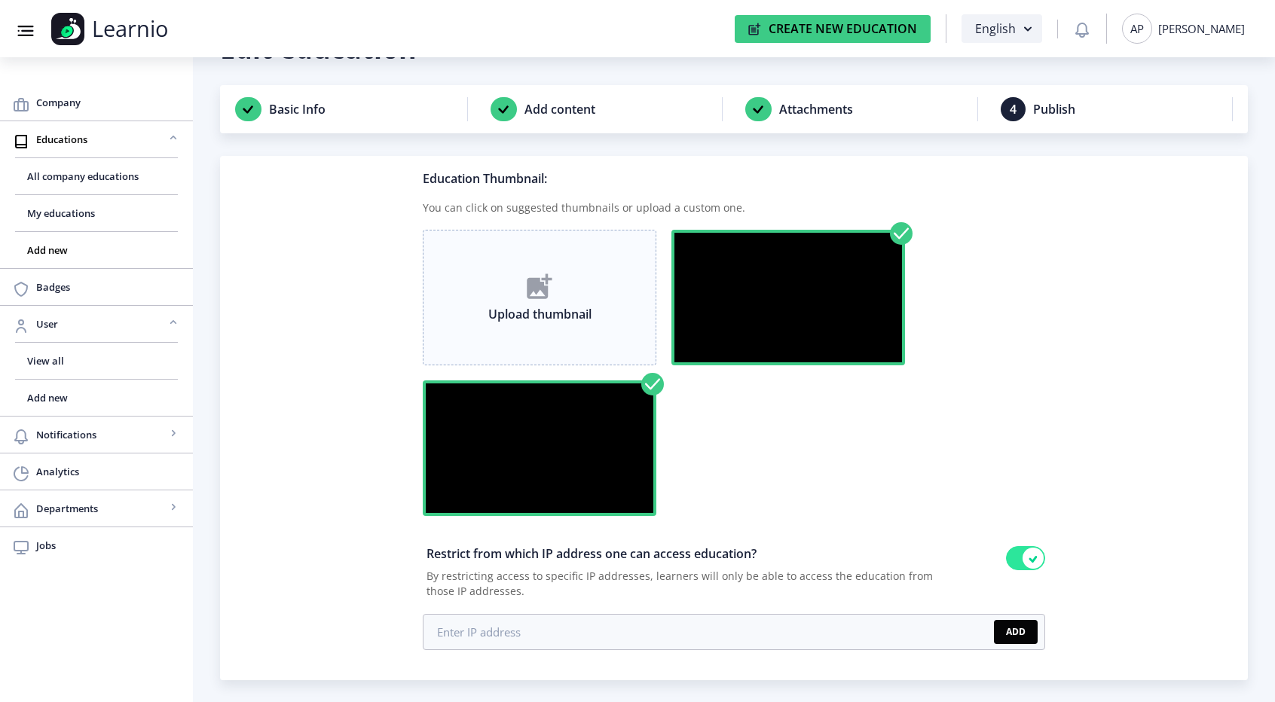
click at [1027, 559] on span at bounding box center [1033, 558] width 21 height 21
click at [1007, 559] on input "checkbox" at bounding box center [1006, 558] width 1 height 1
checkbox input "false"
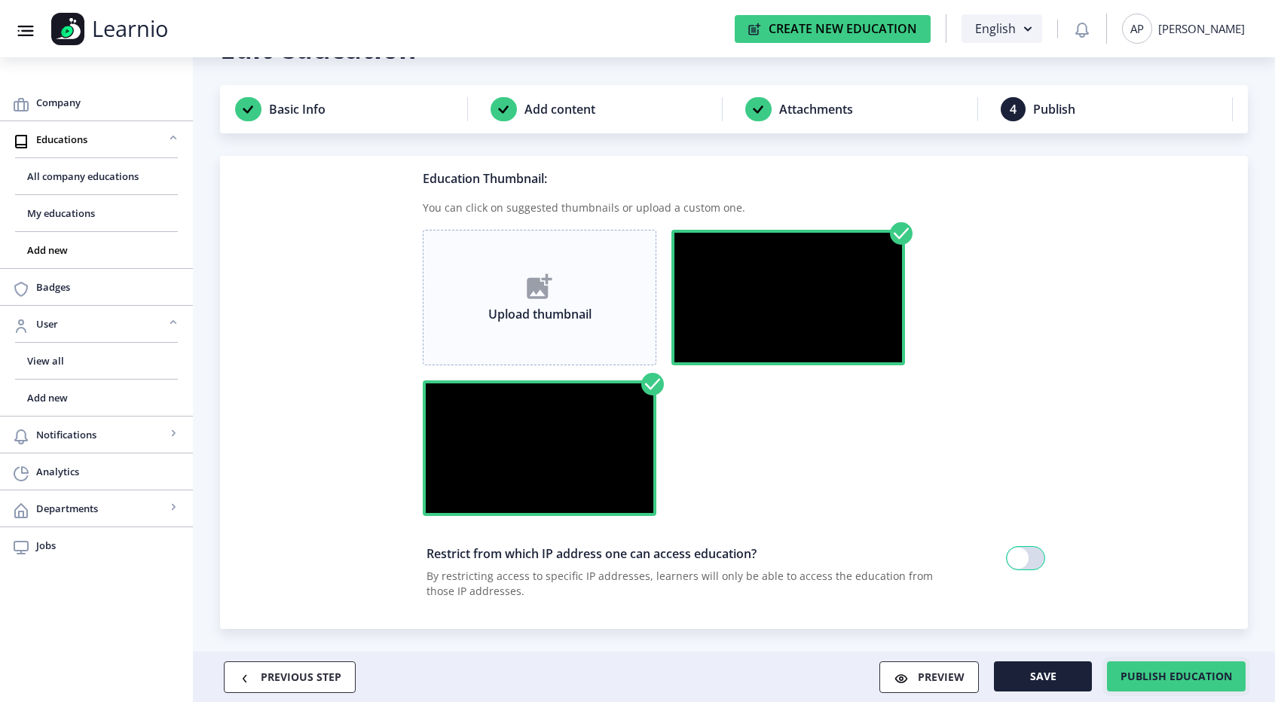
click at [1127, 678] on span "Publish education" at bounding box center [1176, 677] width 112 height 12
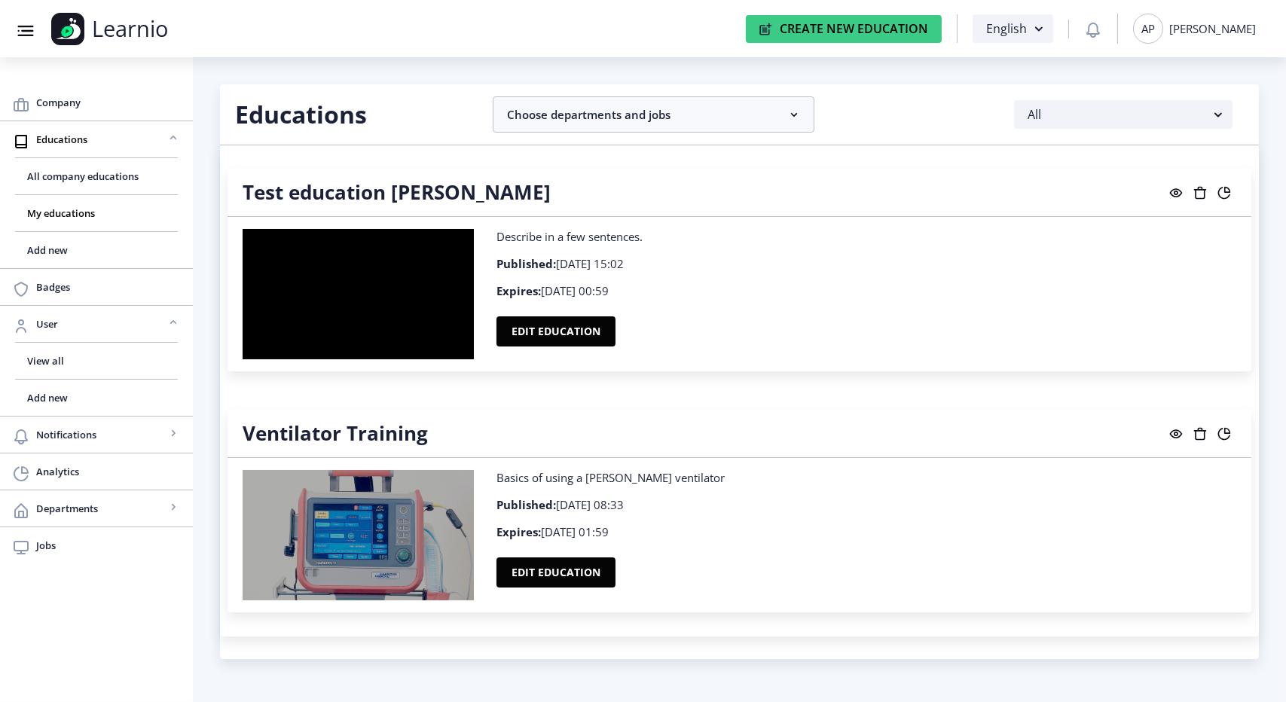
click at [1170, 196] on rect at bounding box center [1176, 192] width 15 height 15
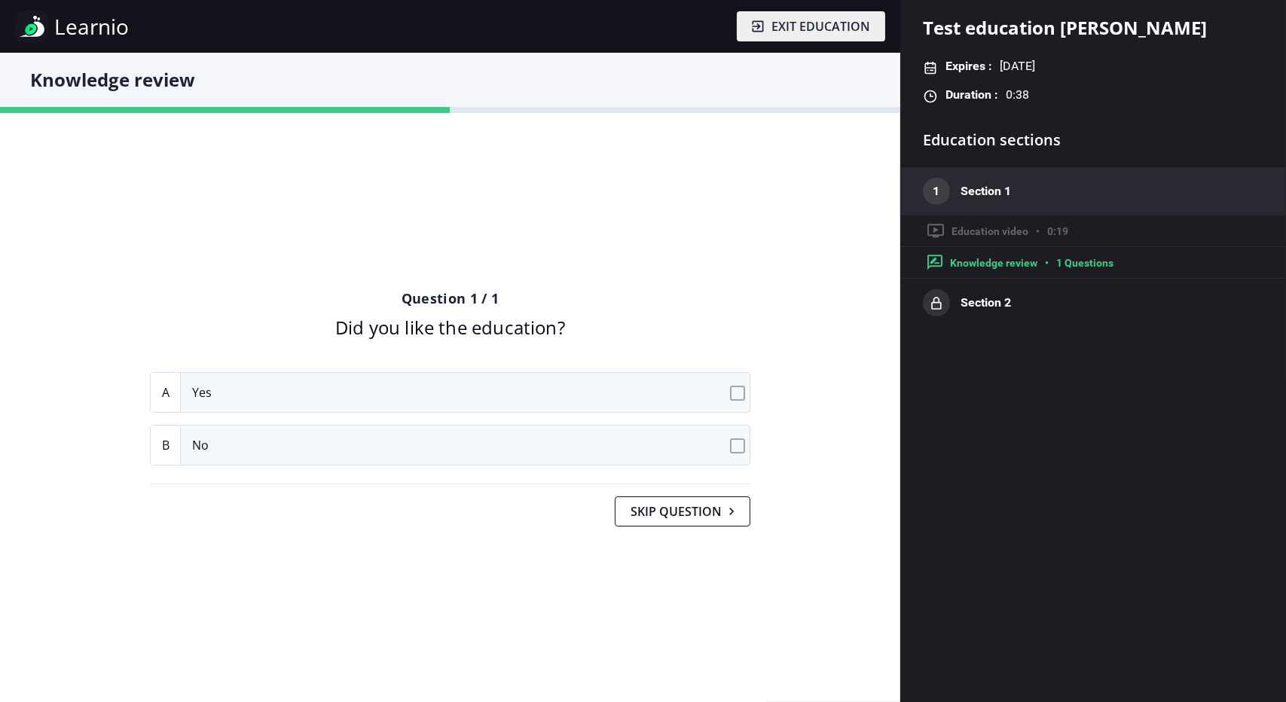
click at [742, 396] on input "A Yes" at bounding box center [740, 393] width 10 height 10
checkbox input "true"
click at [737, 444] on input "B No" at bounding box center [740, 446] width 10 height 10
checkbox input "true"
click at [653, 512] on button "Skip question" at bounding box center [683, 512] width 136 height 30
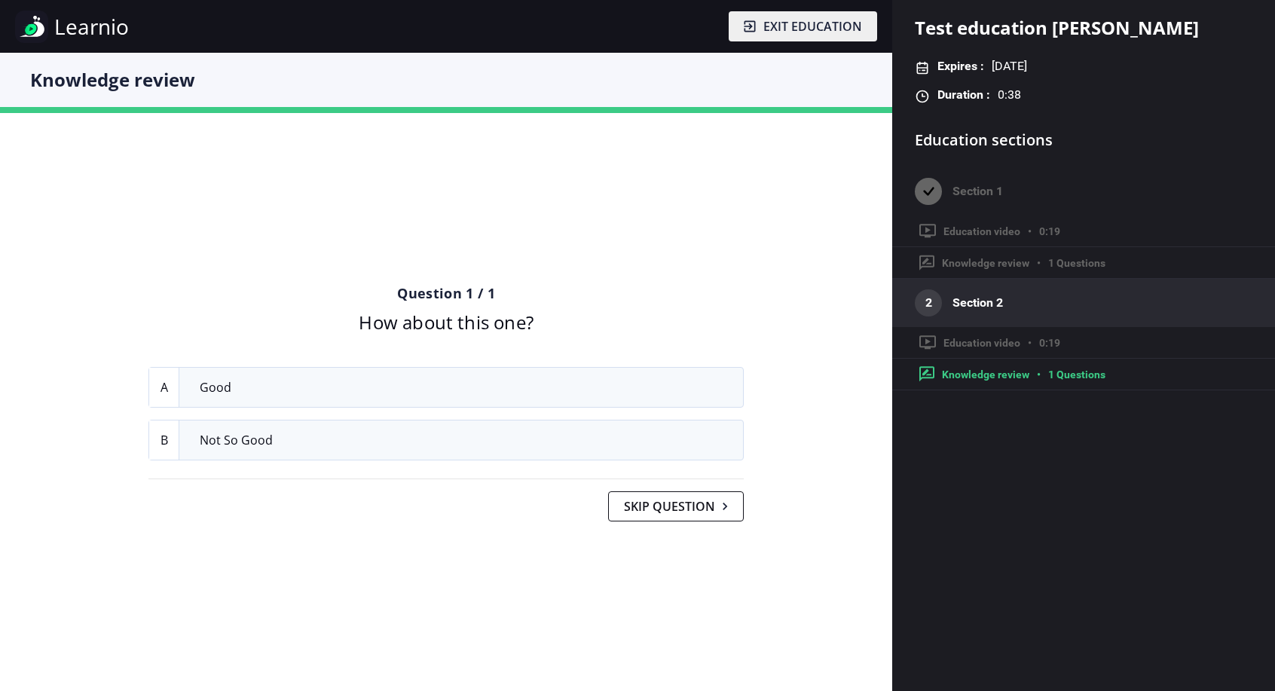
click at [601, 435] on span "Not so good" at bounding box center [465, 439] width 555 height 39
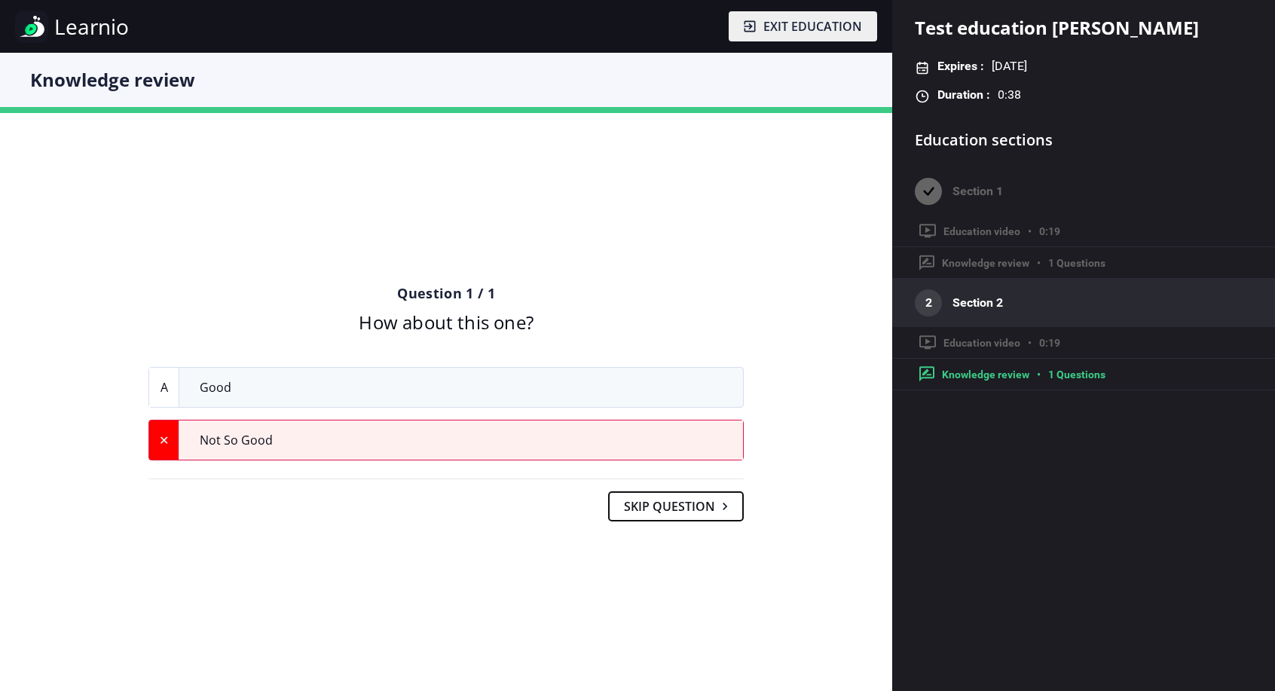
click at [690, 512] on button "Skip question" at bounding box center [676, 506] width 136 height 30
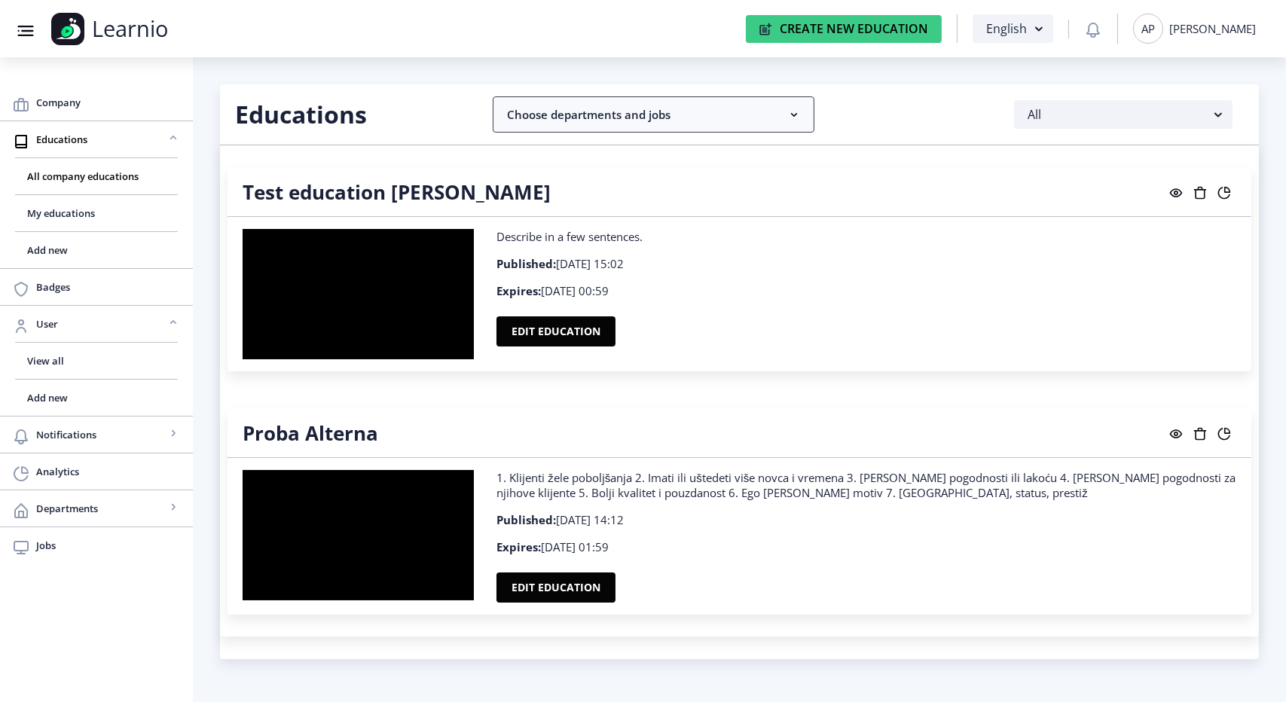
click at [769, 111] on nb-accordion-item-header "Choose departments and jobs" at bounding box center [653, 114] width 321 height 36
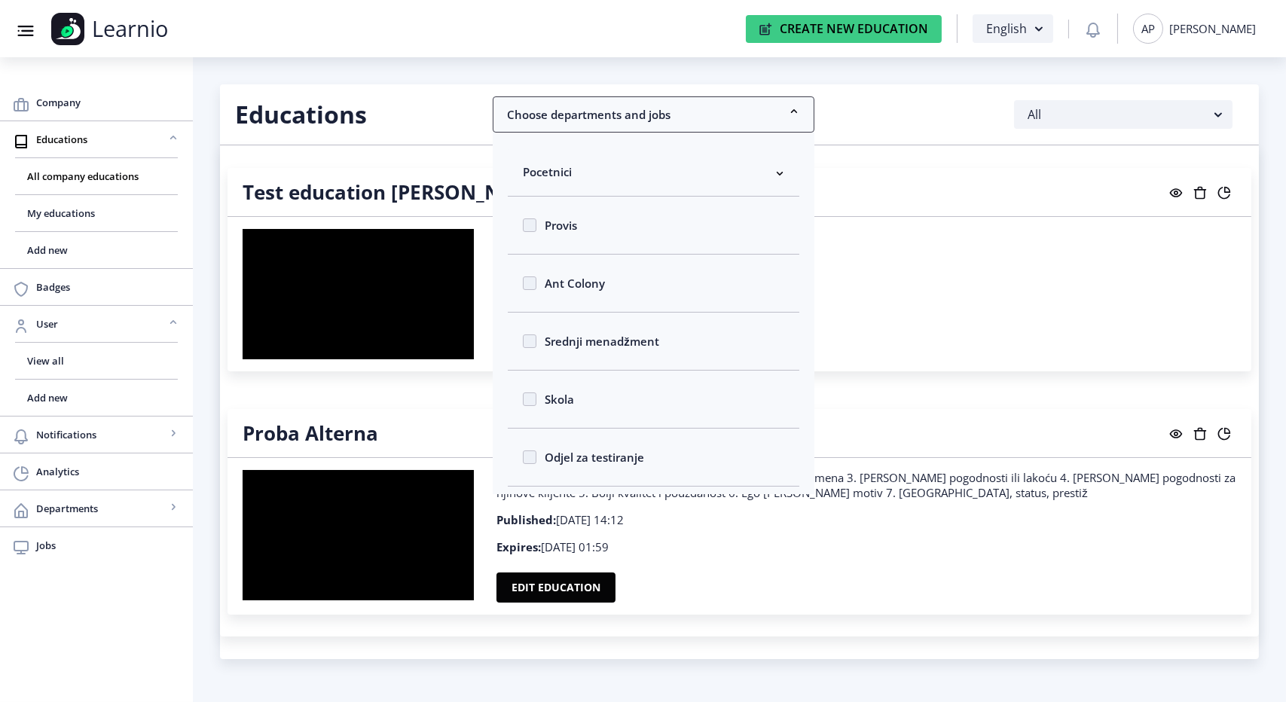
click at [794, 105] on rect at bounding box center [794, 111] width 15 height 15
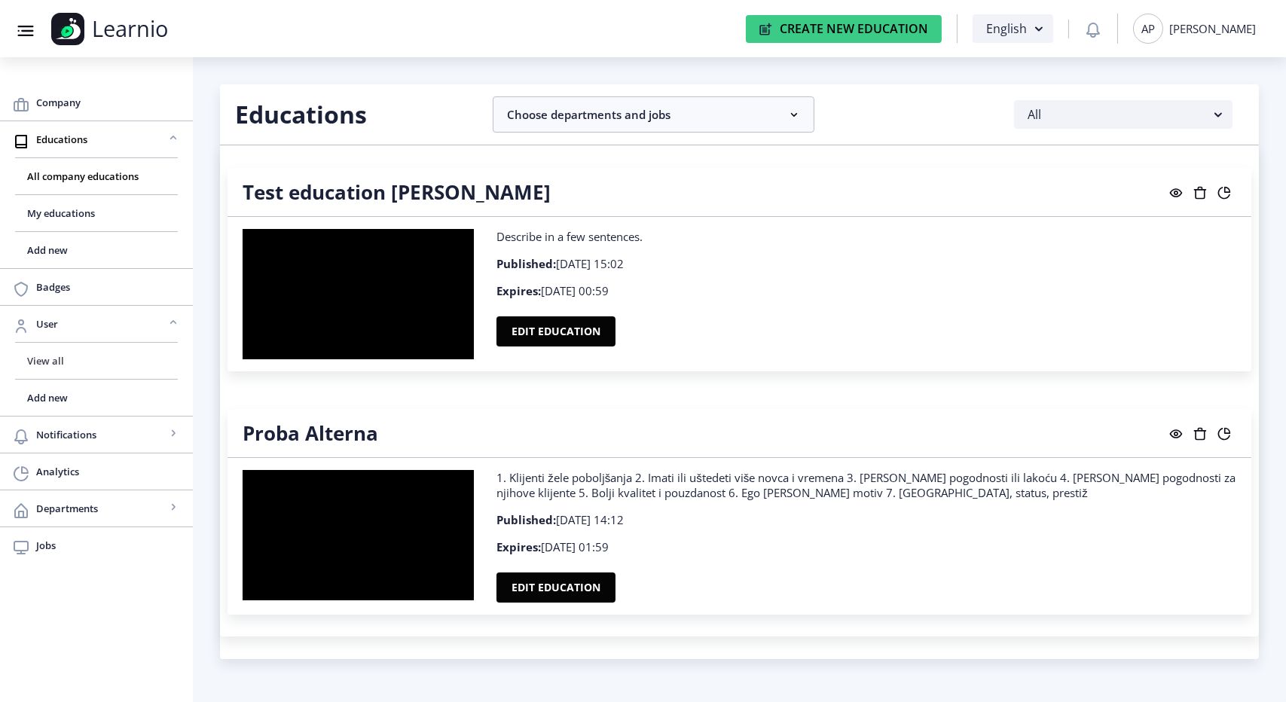
click at [60, 363] on span "View all" at bounding box center [96, 361] width 139 height 18
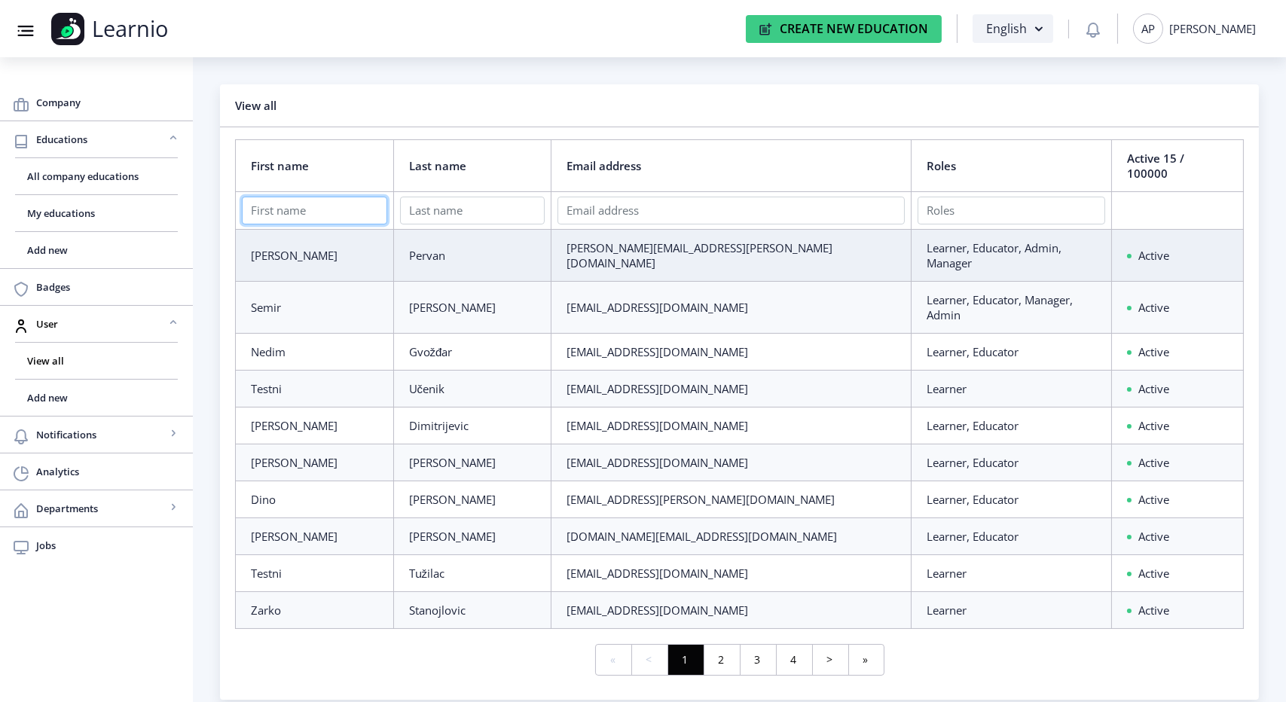
click at [341, 203] on input "text" at bounding box center [314, 211] width 145 height 28
type input "rachel"
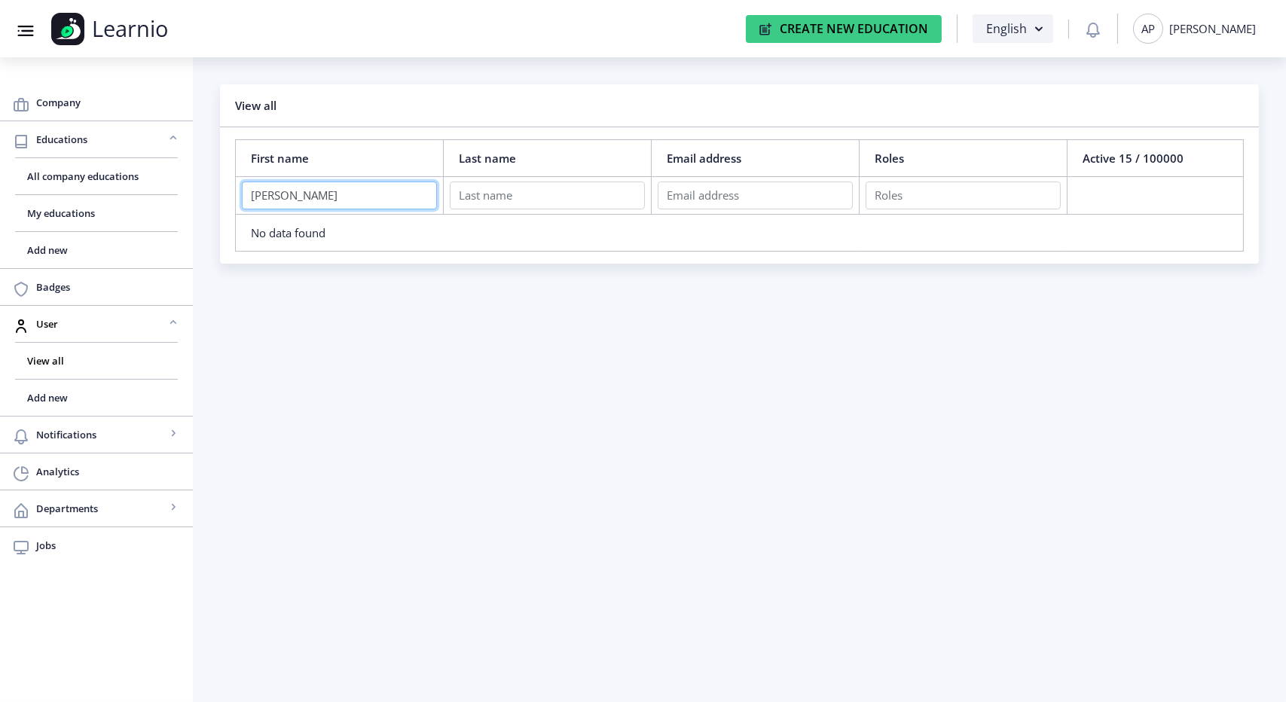
drag, startPoint x: 347, startPoint y: 198, endPoint x: 206, endPoint y: 196, distance: 140.9
click at [206, 196] on nb-layout-column "View all First name Last name Email address Roles Active 15 / 100000 rachel No …" at bounding box center [739, 379] width 1093 height 645
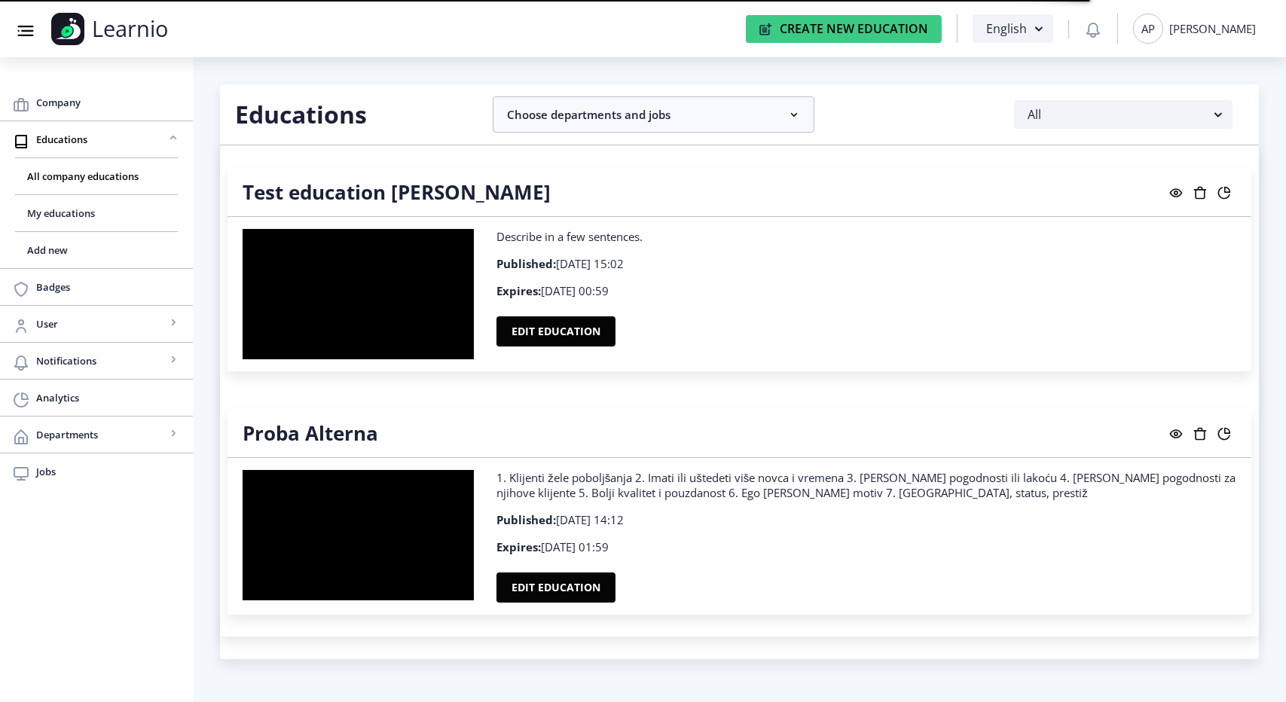
click at [1215, 29] on div "[PERSON_NAME]" at bounding box center [1212, 28] width 87 height 15
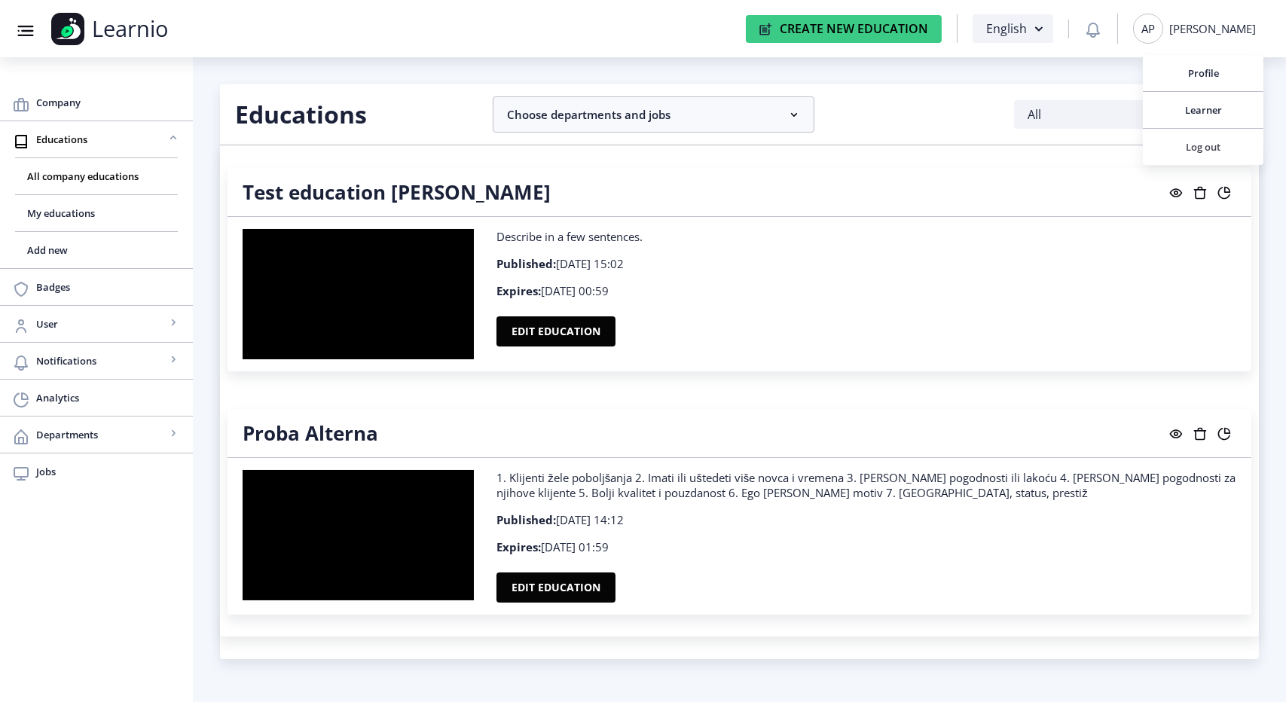
click at [1172, 148] on span "Log out" at bounding box center [1203, 147] width 96 height 18
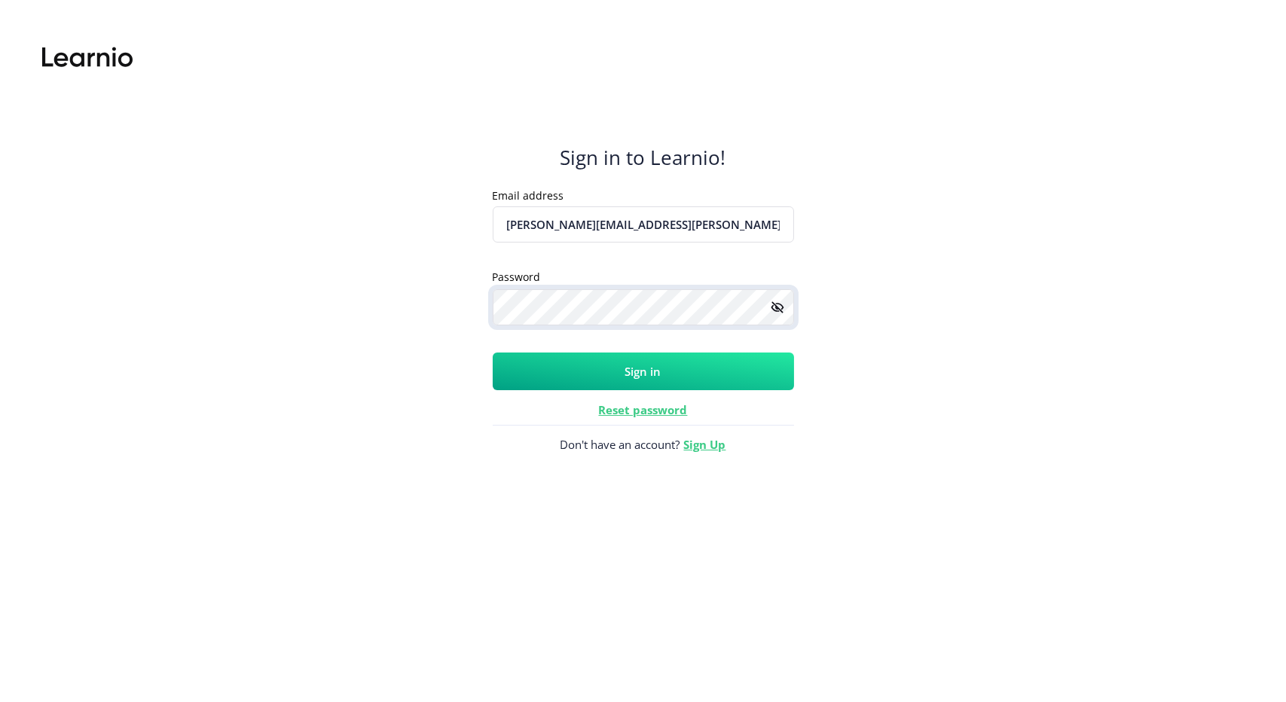
click at [389, 279] on div "Sign in to Learnio! Email address [PERSON_NAME][EMAIL_ADDRESS][PERSON_NAME][DOM…" at bounding box center [643, 364] width 1232 height 675
click at [516, 353] on button "Sign in" at bounding box center [643, 372] width 301 height 38
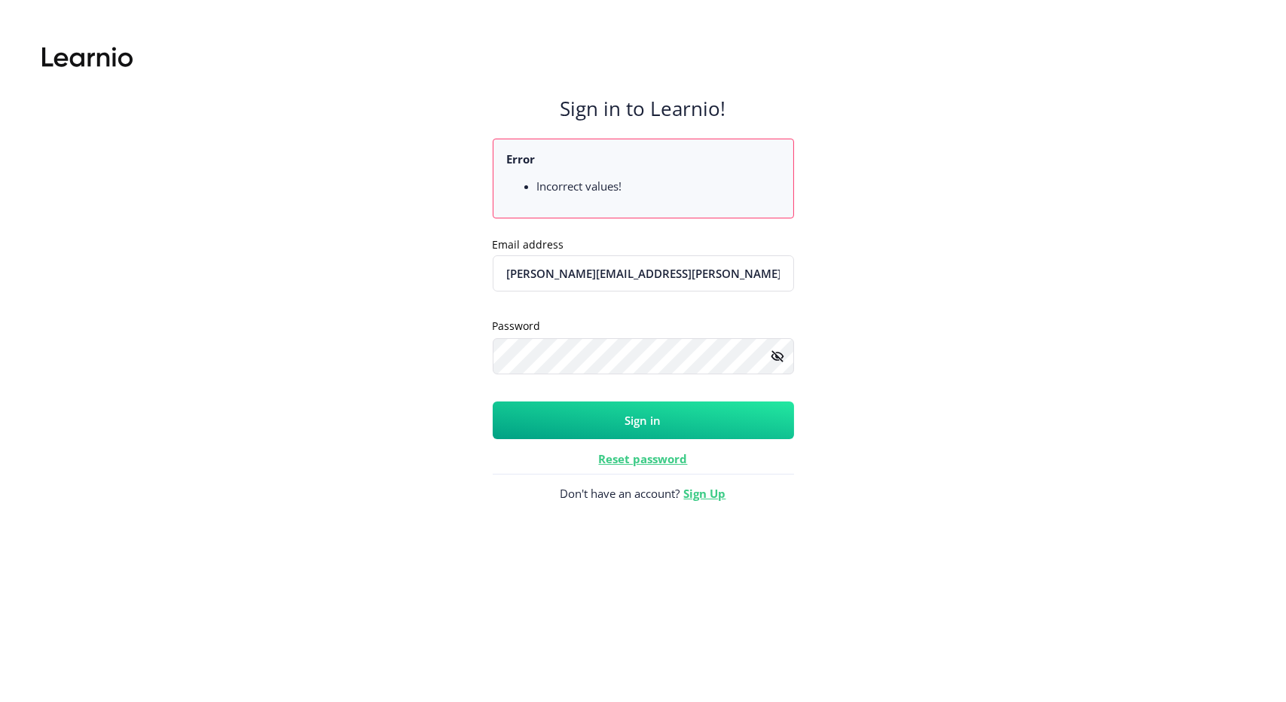
click at [773, 357] on icon at bounding box center [775, 357] width 8 height 7
click at [537, 435] on button "Sign in" at bounding box center [643, 421] width 301 height 38
drag, startPoint x: 686, startPoint y: 268, endPoint x: 579, endPoint y: 277, distance: 108.1
click at [579, 277] on input "[PERSON_NAME][EMAIL_ADDRESS][PERSON_NAME][DOMAIN_NAME]" at bounding box center [643, 273] width 301 height 36
click at [493, 402] on button "Sign in" at bounding box center [643, 421] width 301 height 38
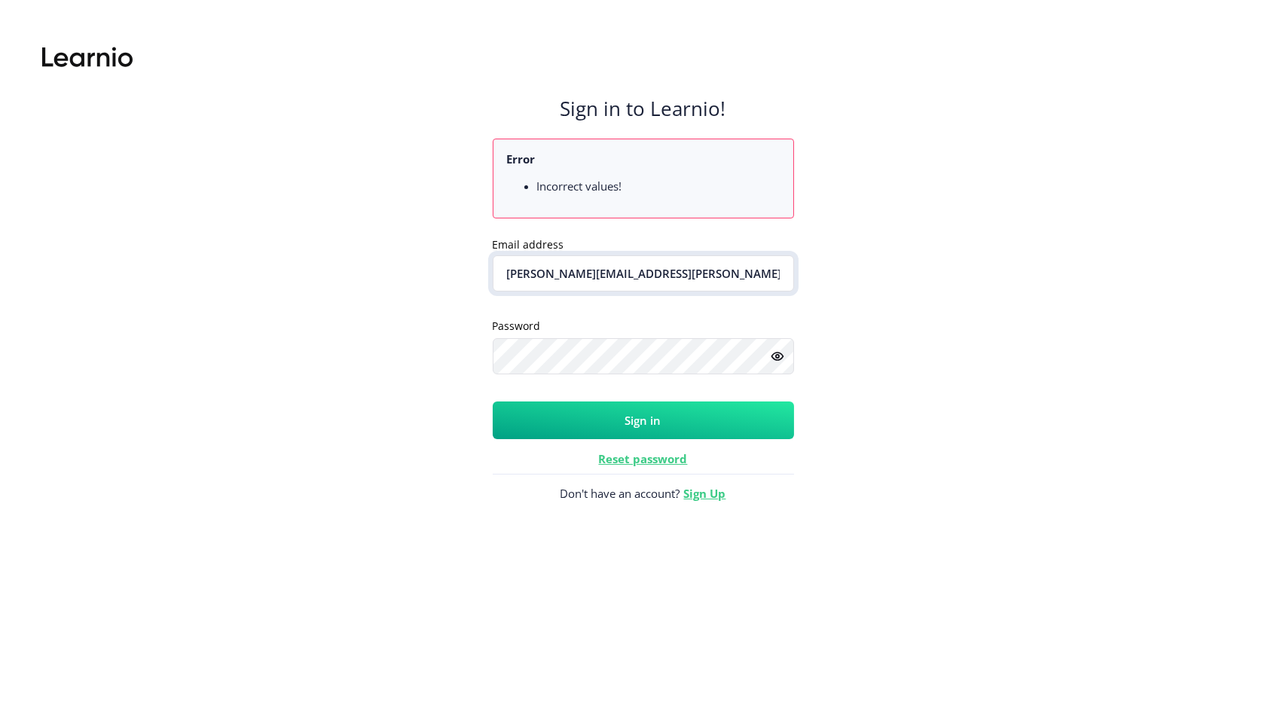
drag, startPoint x: 680, startPoint y: 260, endPoint x: 583, endPoint y: 277, distance: 98.7
click at [583, 277] on input "[PERSON_NAME][EMAIL_ADDRESS][PERSON_NAME][DOMAIN_NAME]" at bounding box center [643, 273] width 301 height 36
type input "[PERSON_NAME][EMAIL_ADDRESS][PERSON_NAME][DOMAIN_NAME]"
click at [624, 462] on link "Reset password" at bounding box center [643, 458] width 89 height 15
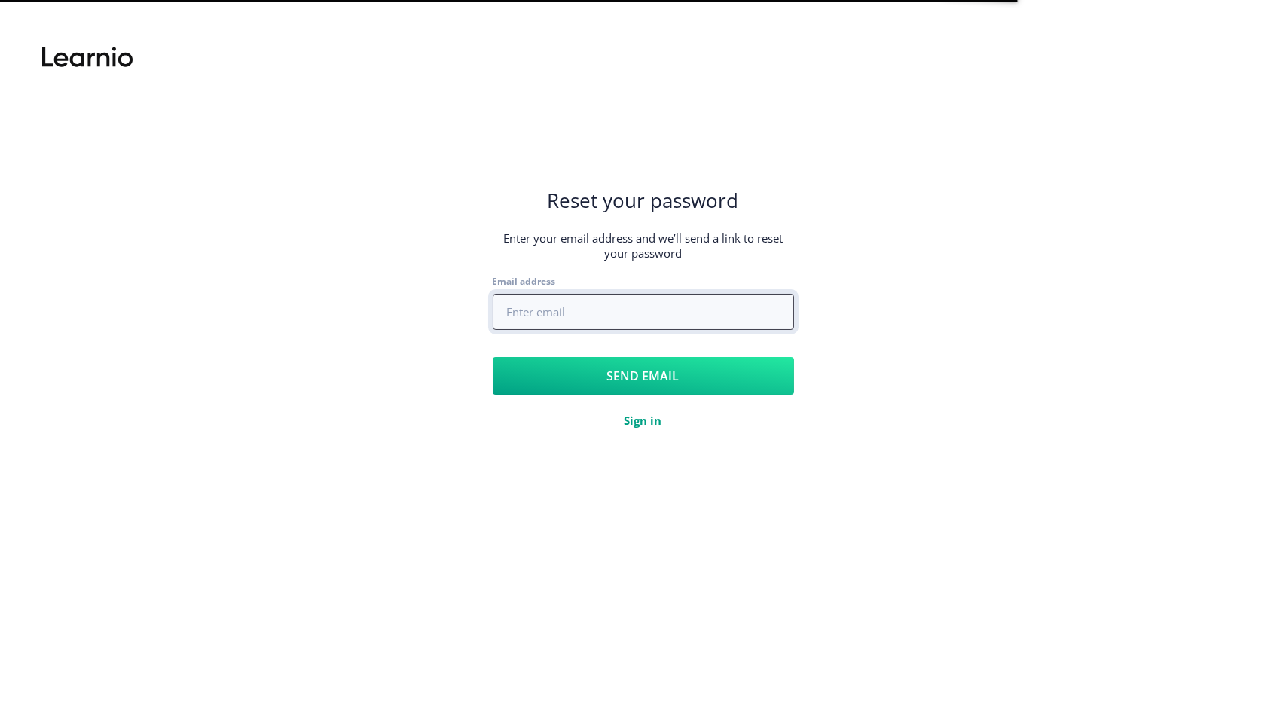
click at [596, 315] on input "Email address" at bounding box center [643, 312] width 301 height 36
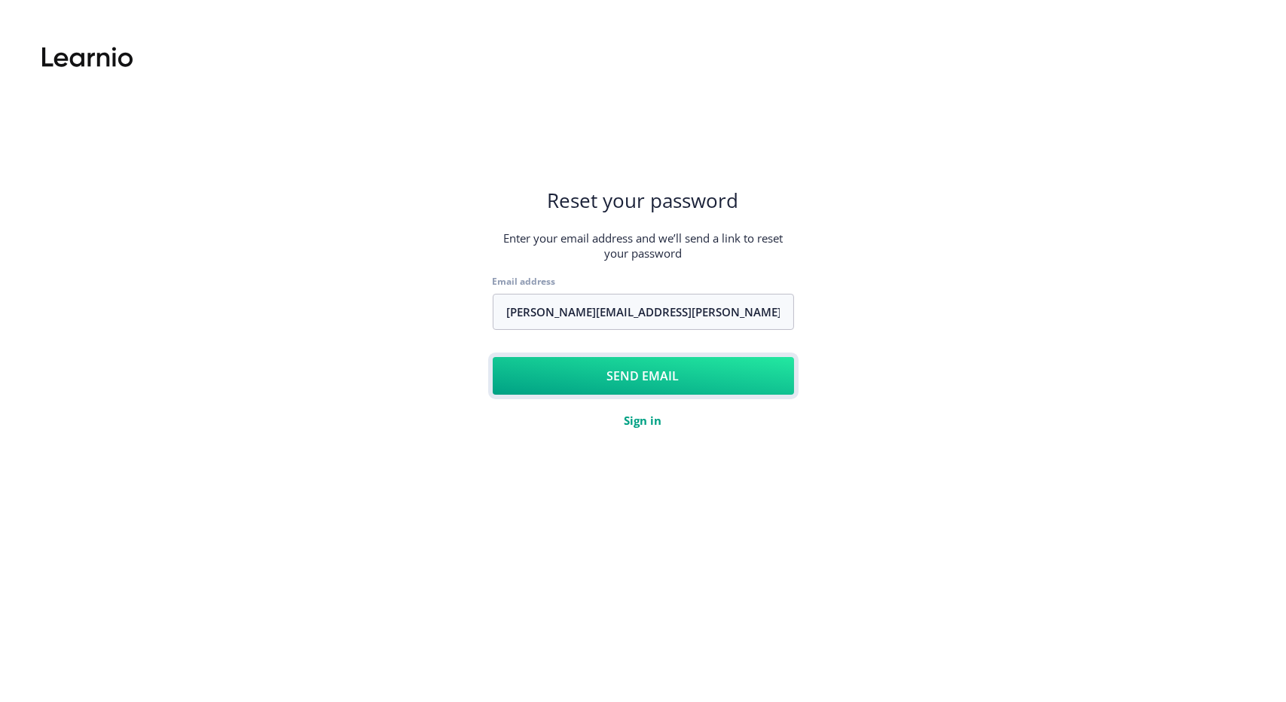
click at [585, 371] on button "Send email" at bounding box center [643, 376] width 301 height 38
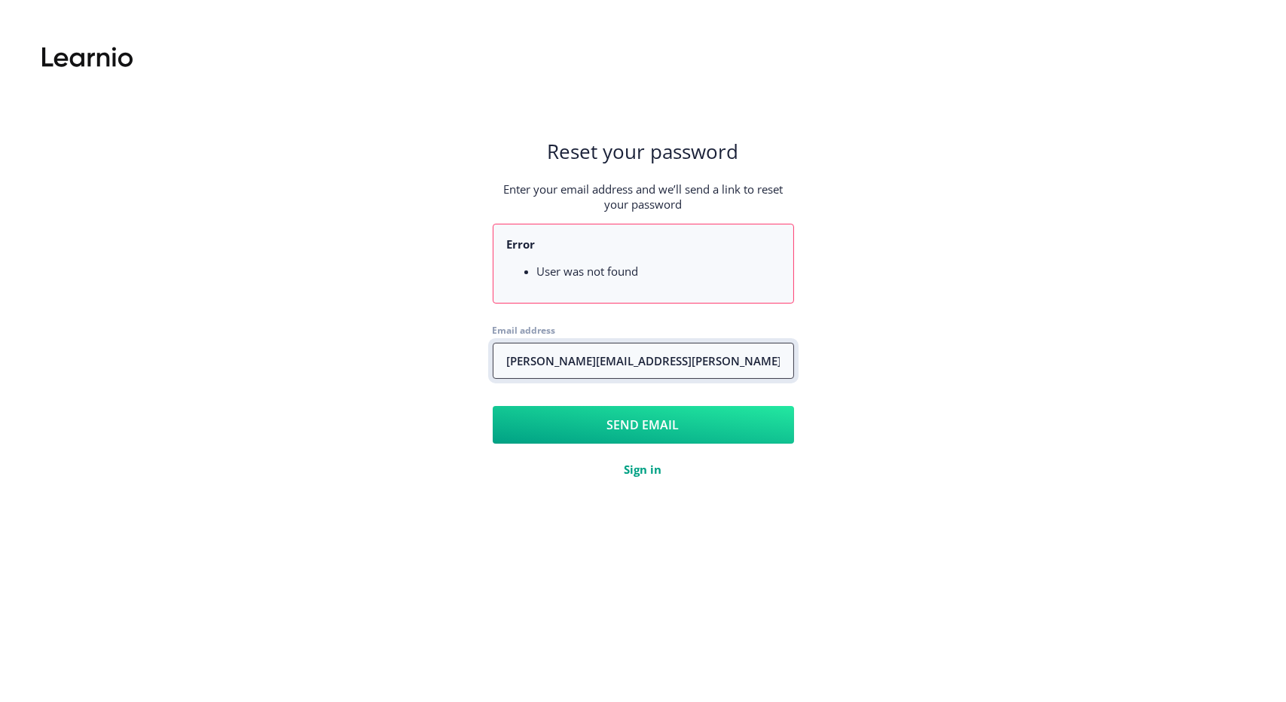
click at [654, 359] on input "[PERSON_NAME][EMAIL_ADDRESS][PERSON_NAME][DOMAIN_NAME]" at bounding box center [643, 361] width 301 height 36
click at [696, 365] on input "[PERSON_NAME][EMAIL_ADDRESS][PERSON_NAME][DOMAIN_NAME]" at bounding box center [643, 361] width 301 height 36
drag, startPoint x: 681, startPoint y: 359, endPoint x: 581, endPoint y: 375, distance: 101.6
click at [581, 375] on input "[PERSON_NAME][EMAIL_ADDRESS][PERSON_NAME][DOMAIN_NAME]" at bounding box center [643, 361] width 301 height 36
type input "[PERSON_NAME][EMAIL_ADDRESS][PERSON_NAME][DOMAIN_NAME]"
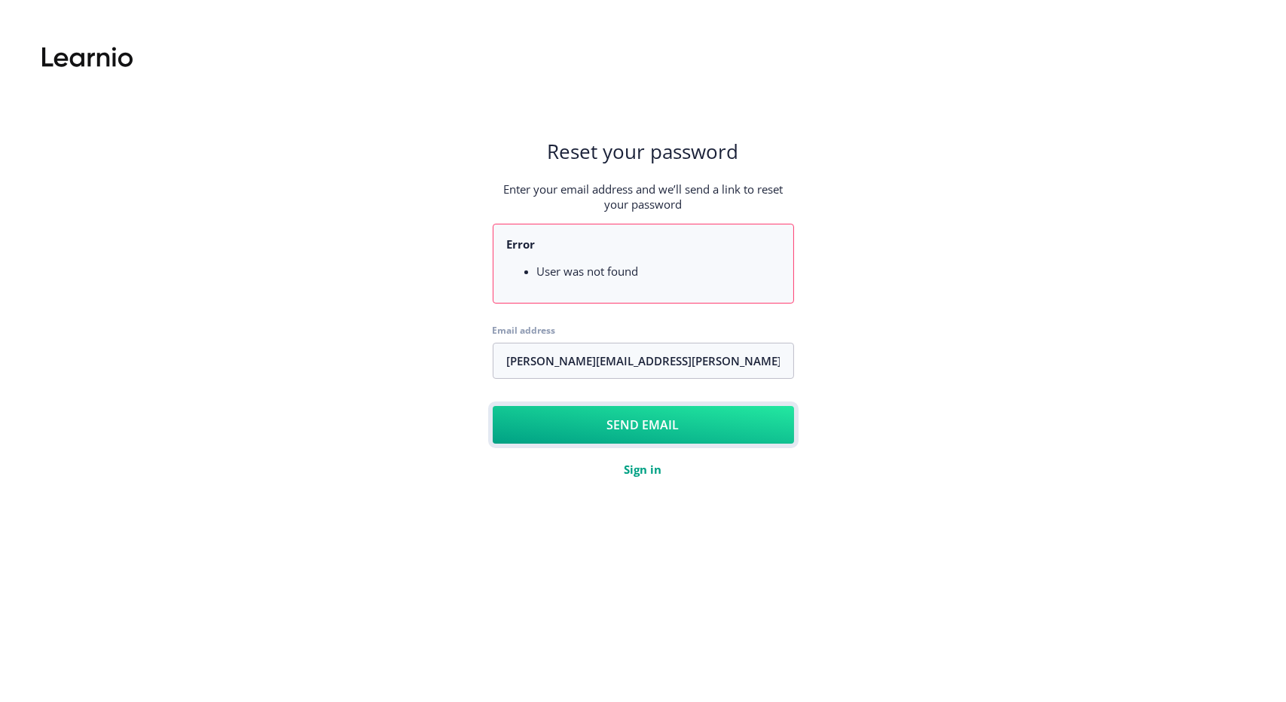
click at [598, 427] on button "Send email" at bounding box center [643, 425] width 301 height 38
